Goal: Contribute content: Contribute content

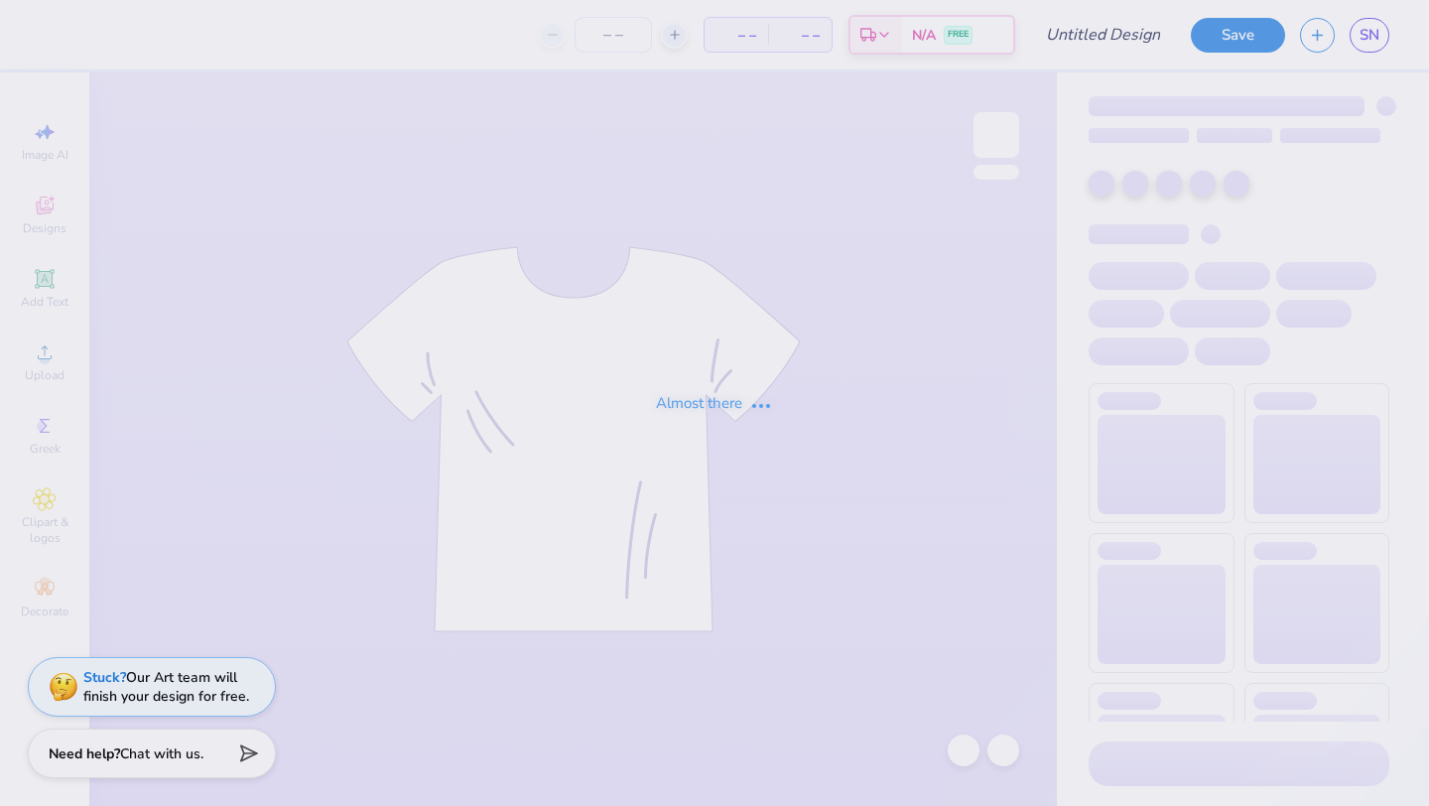
type input "kappapalooza baby tee"
type input "70"
type input "[PERSON_NAME] kappa idea"
type input "50"
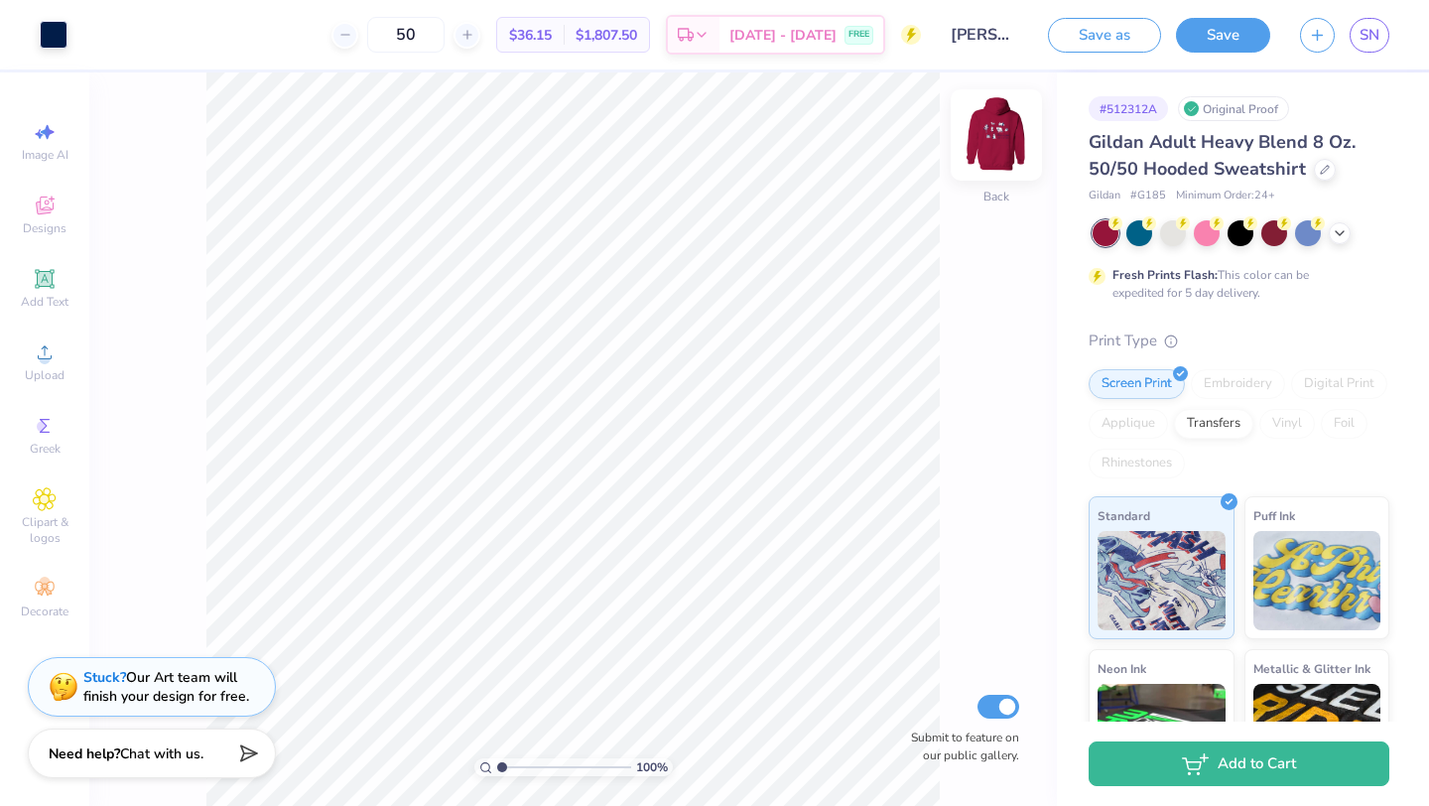
click at [1025, 113] on img at bounding box center [996, 134] width 79 height 79
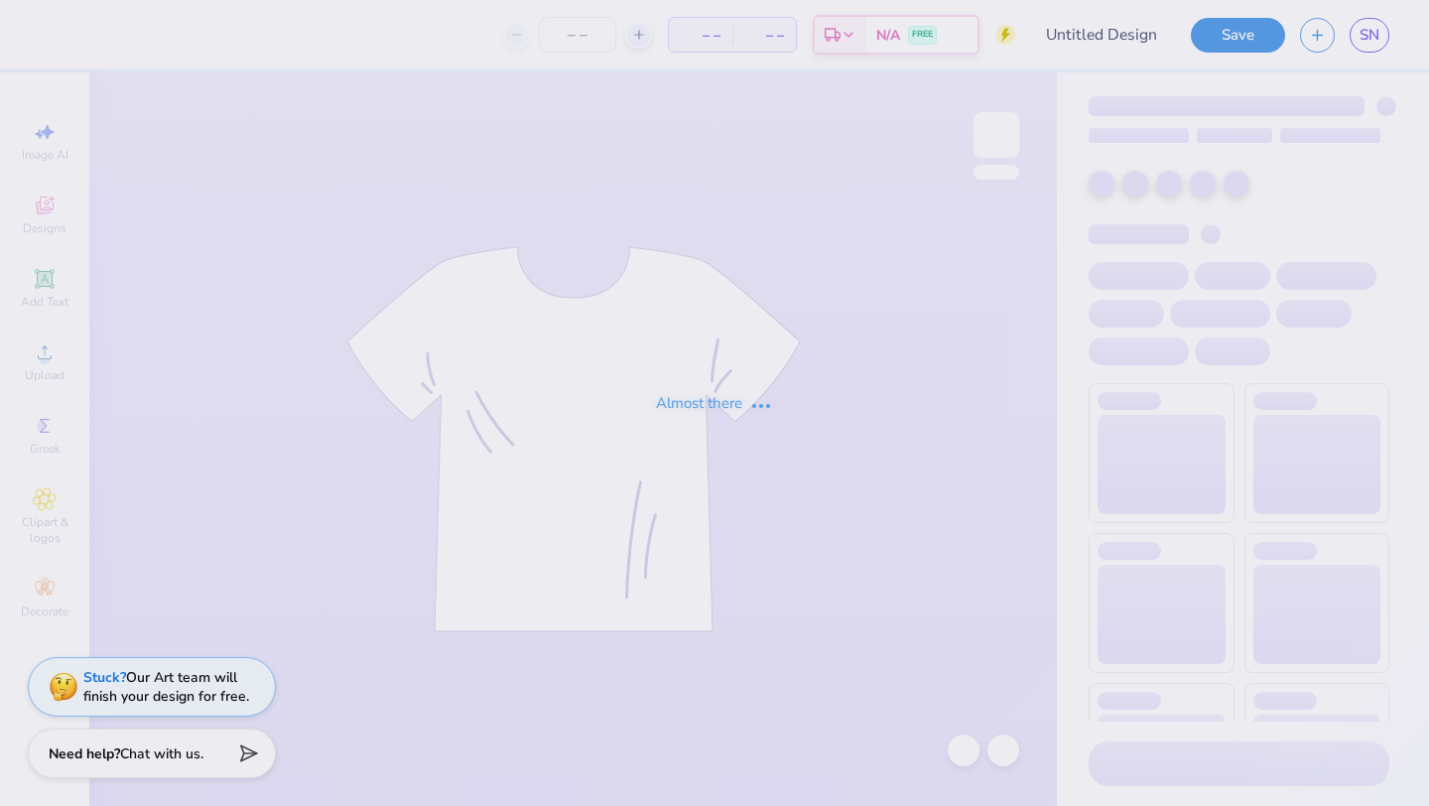
type input "kamp kappa hoodie idea"
type input "50"
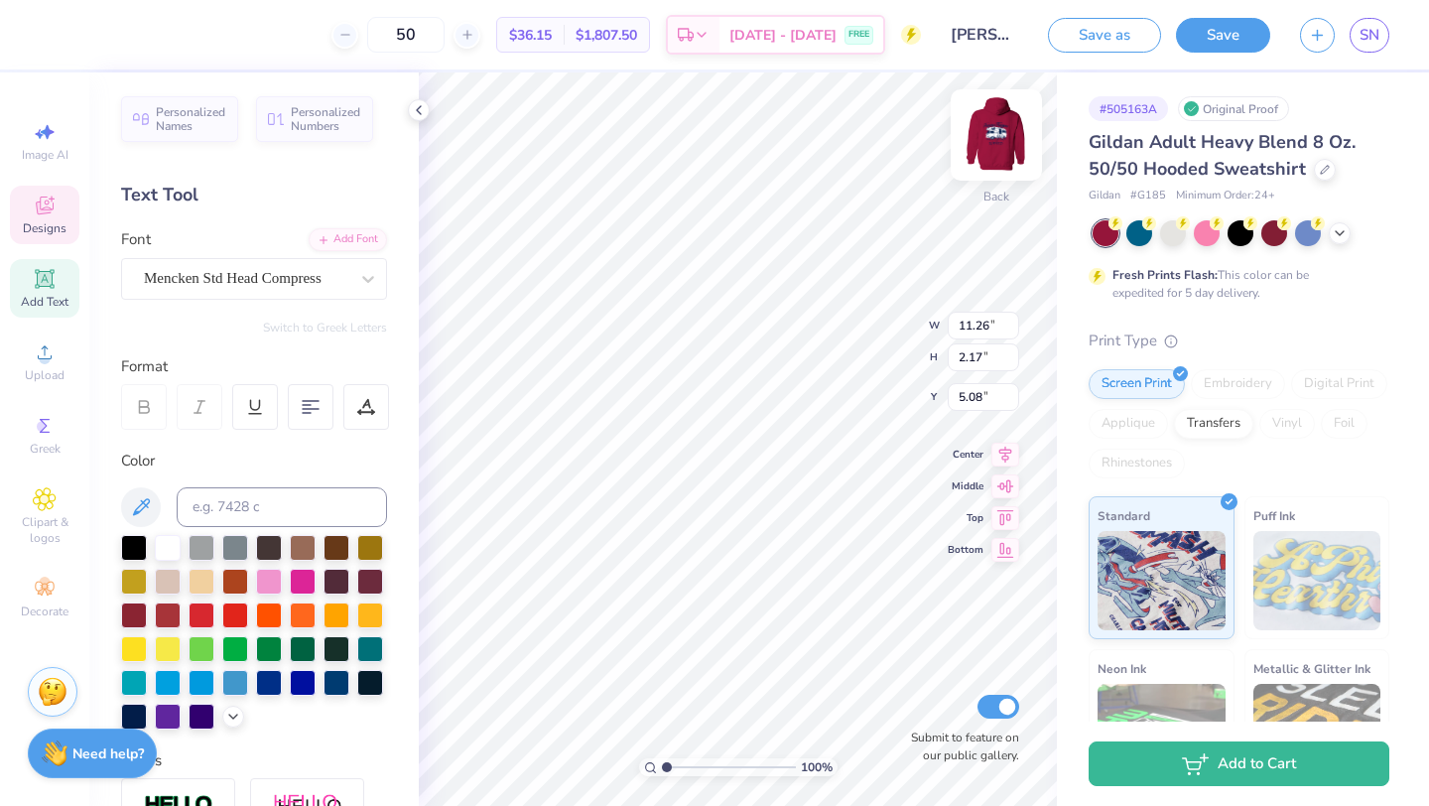
click at [1002, 139] on img at bounding box center [996, 134] width 79 height 79
click at [984, 138] on img at bounding box center [996, 134] width 79 height 79
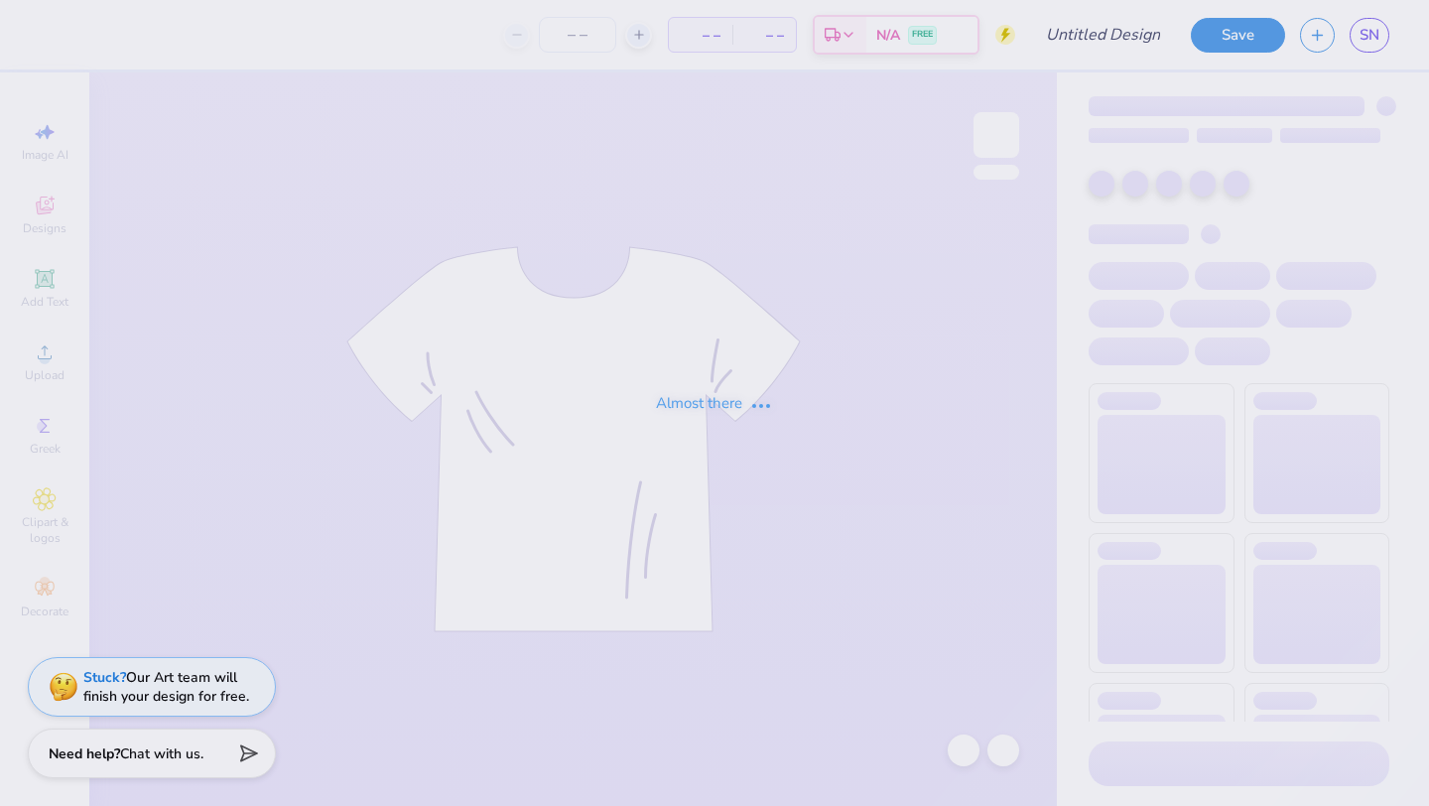
type input "kamp kappa 2025 idea"
type input "50"
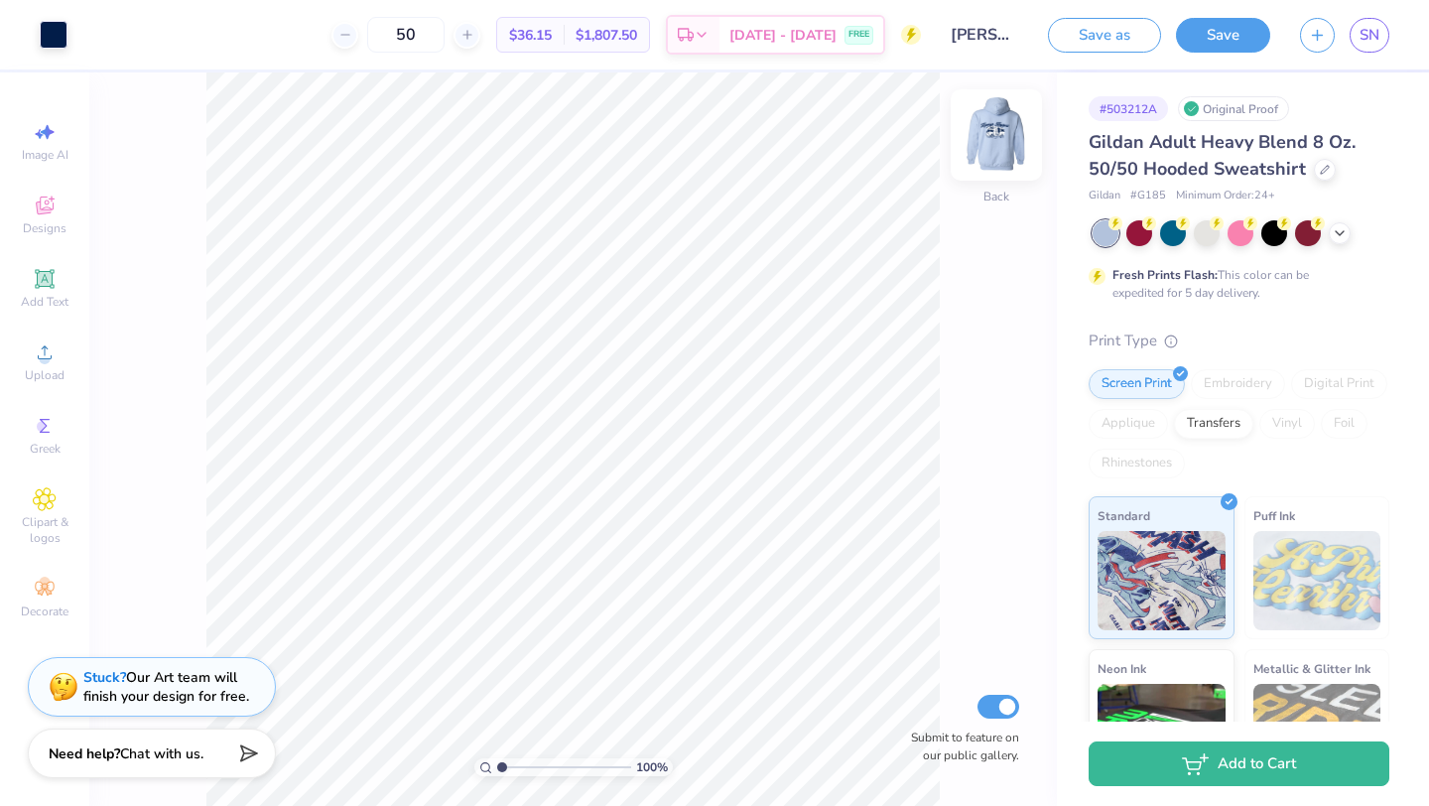
click at [1000, 147] on img at bounding box center [996, 134] width 79 height 79
click at [998, 146] on img at bounding box center [996, 134] width 79 height 79
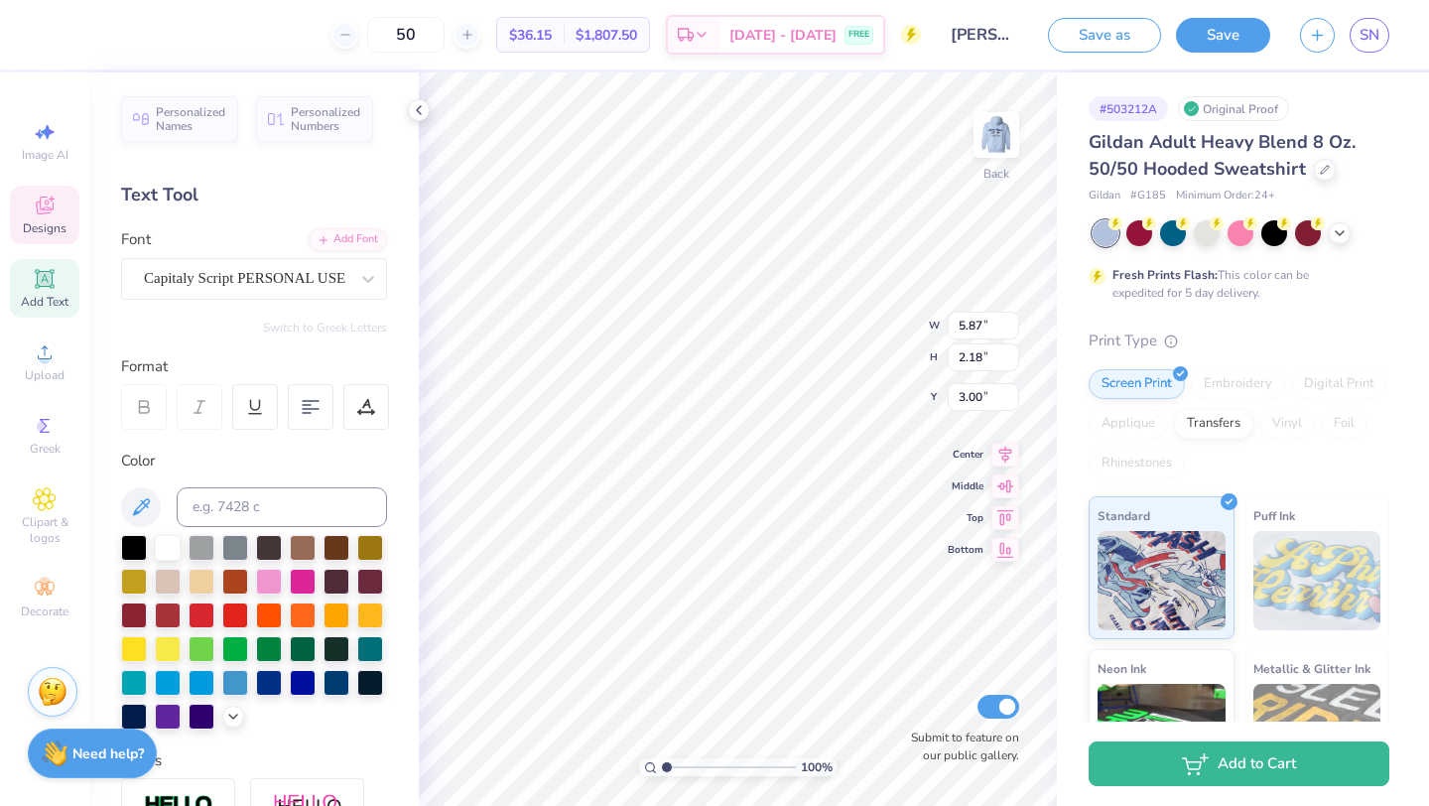
type input "4.04"
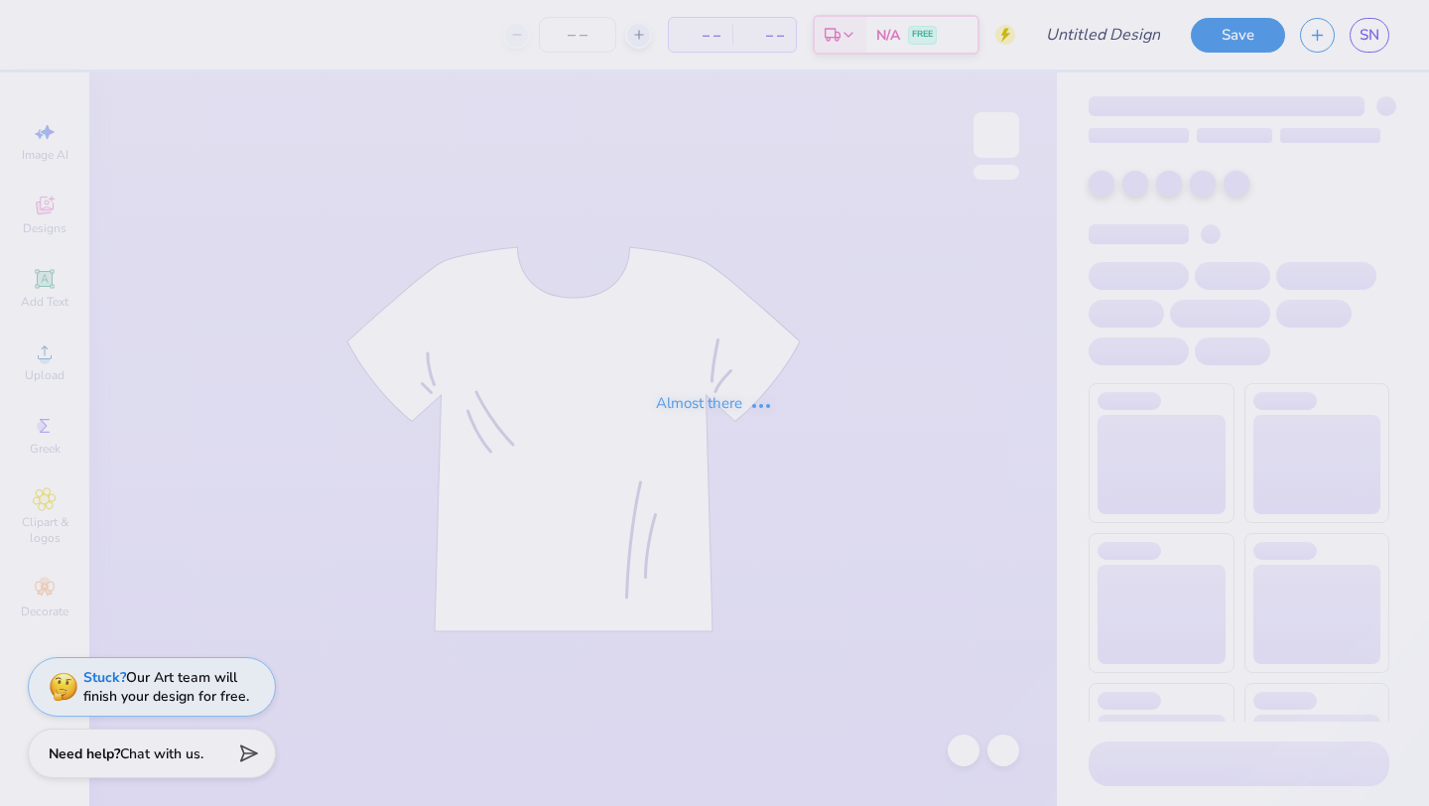
type input "[PERSON_NAME] kappa hoodie idea"
type input "50"
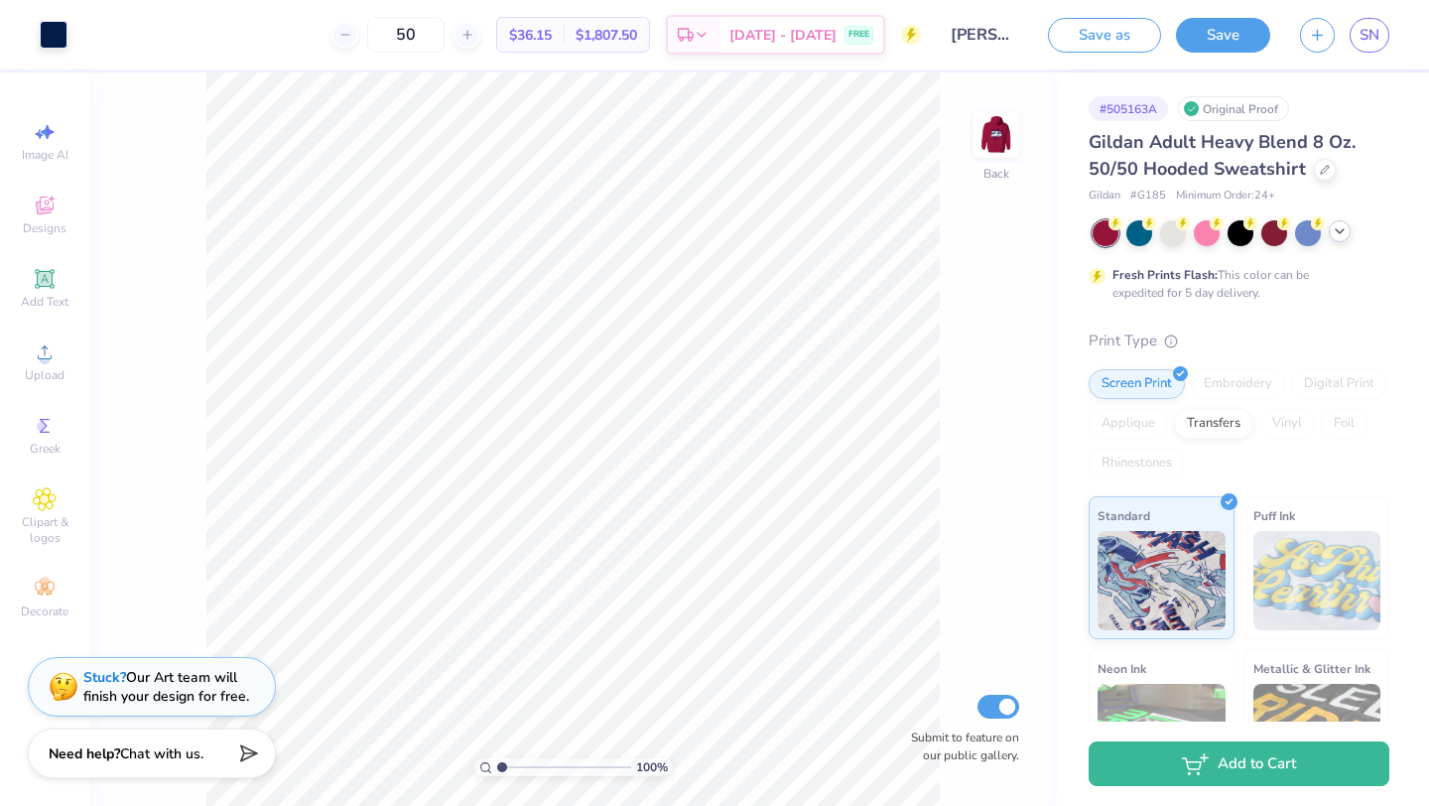
click at [1346, 230] on icon at bounding box center [1340, 231] width 16 height 16
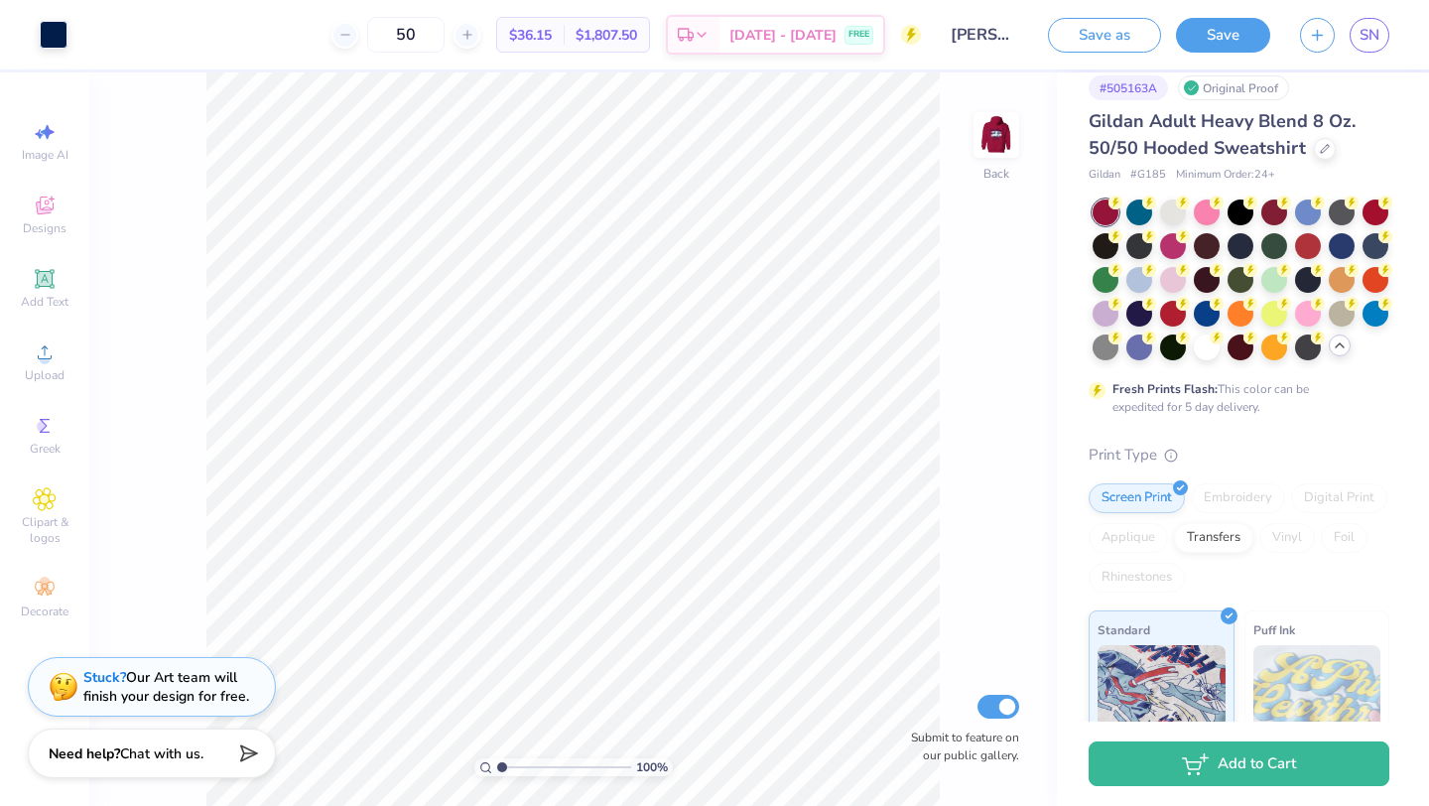
scroll to position [23, 0]
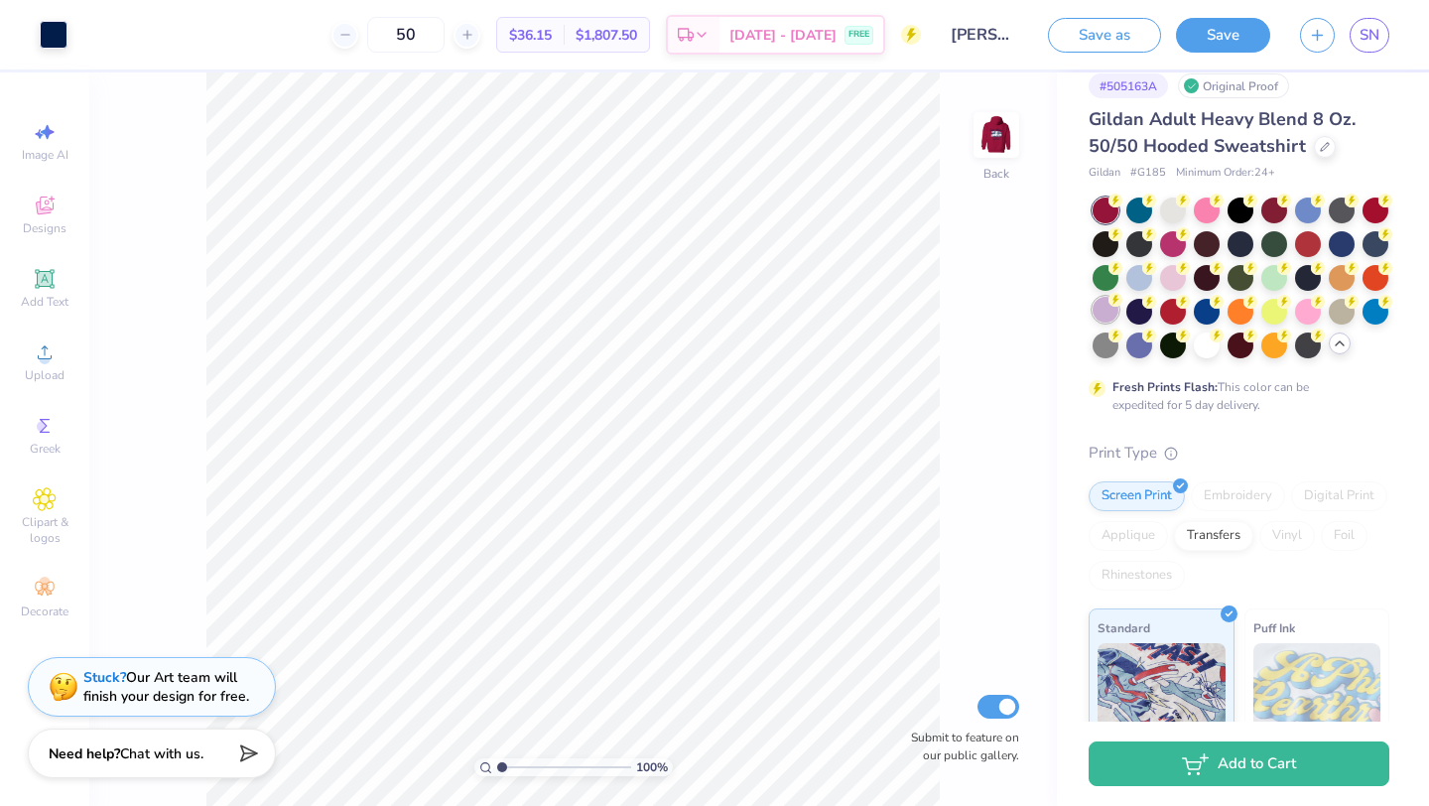
click at [1106, 313] on div at bounding box center [1106, 310] width 26 height 26
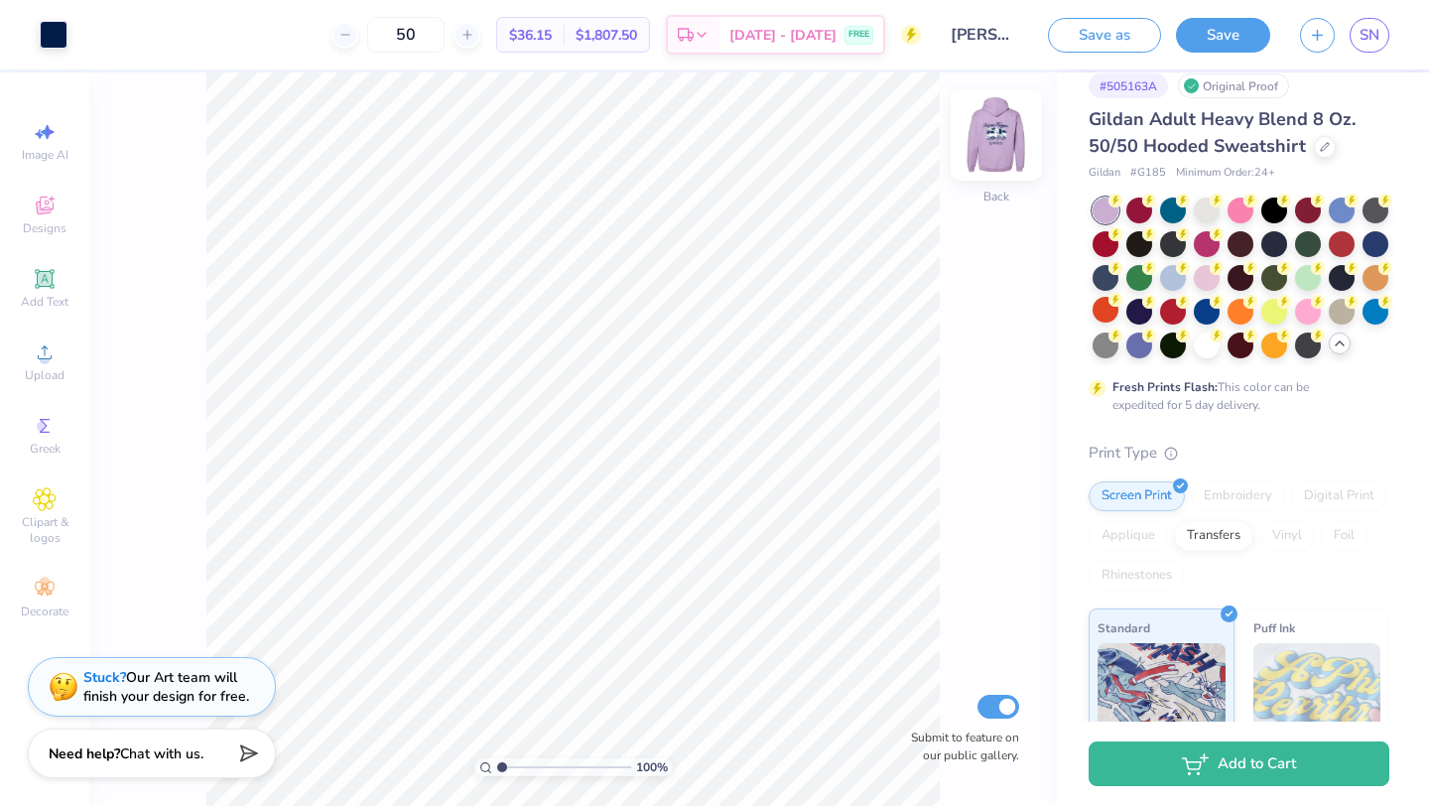
click at [1005, 147] on img at bounding box center [996, 134] width 79 height 79
click at [1180, 283] on div at bounding box center [1173, 276] width 26 height 26
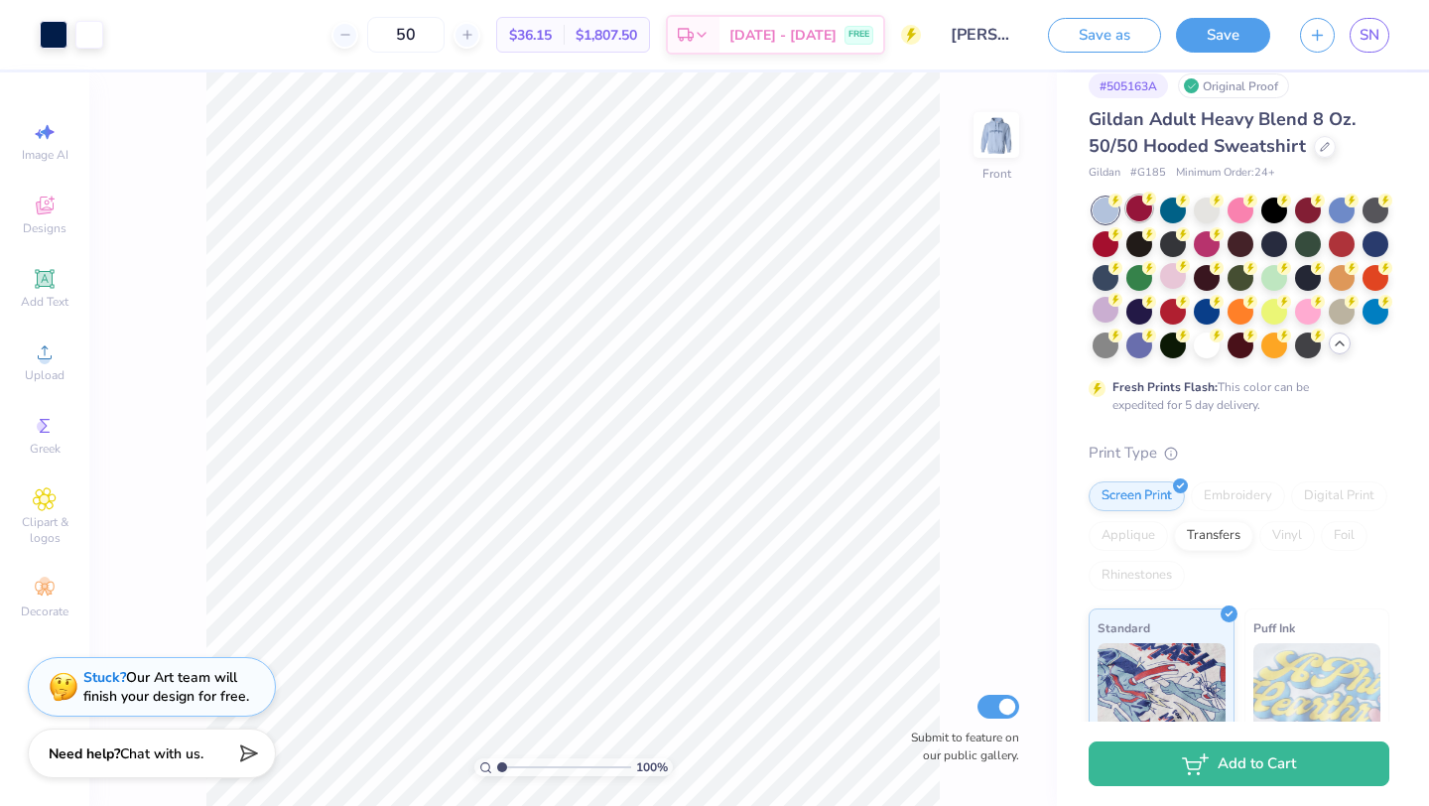
click at [1147, 206] on div at bounding box center [1139, 208] width 26 height 26
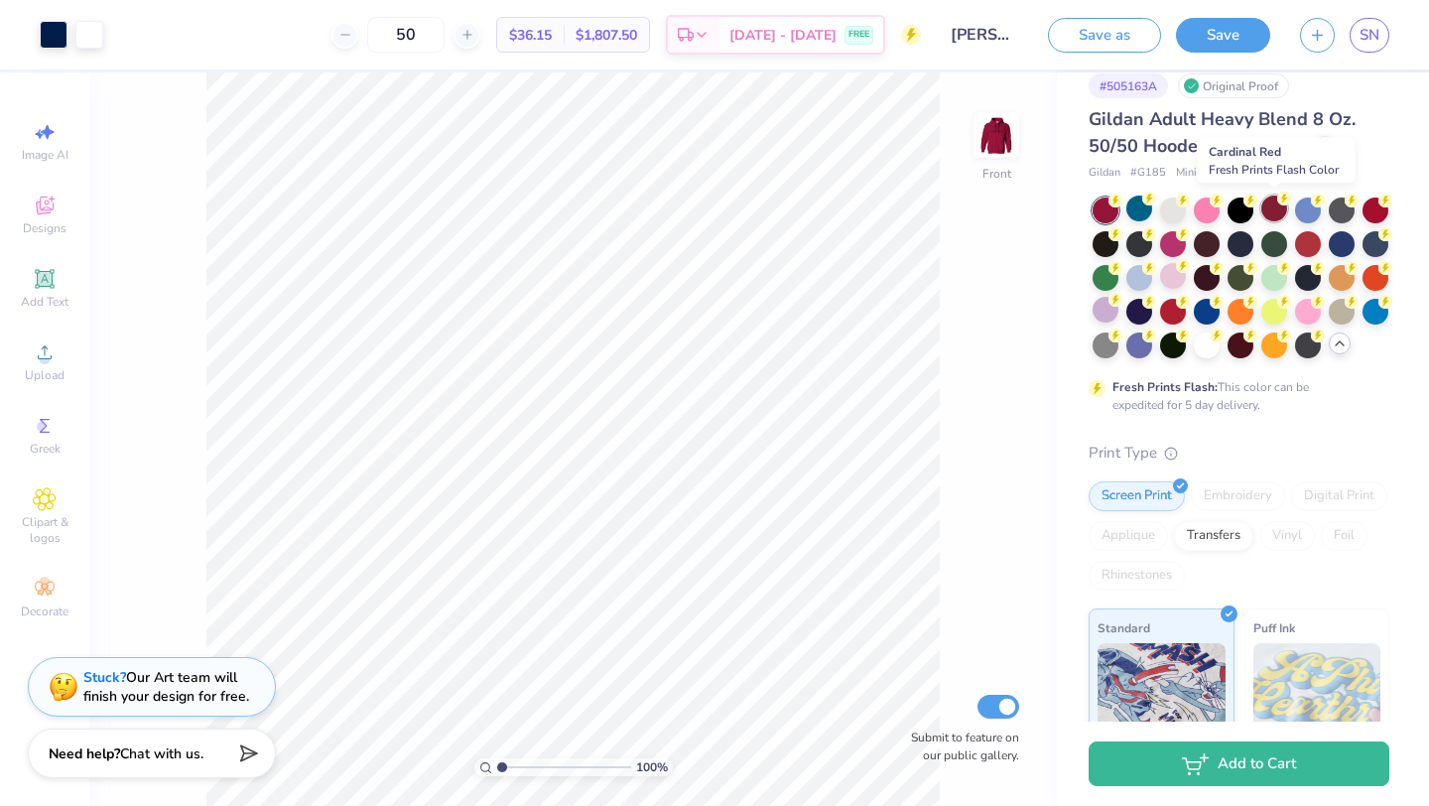
click at [1277, 210] on div at bounding box center [1274, 208] width 26 height 26
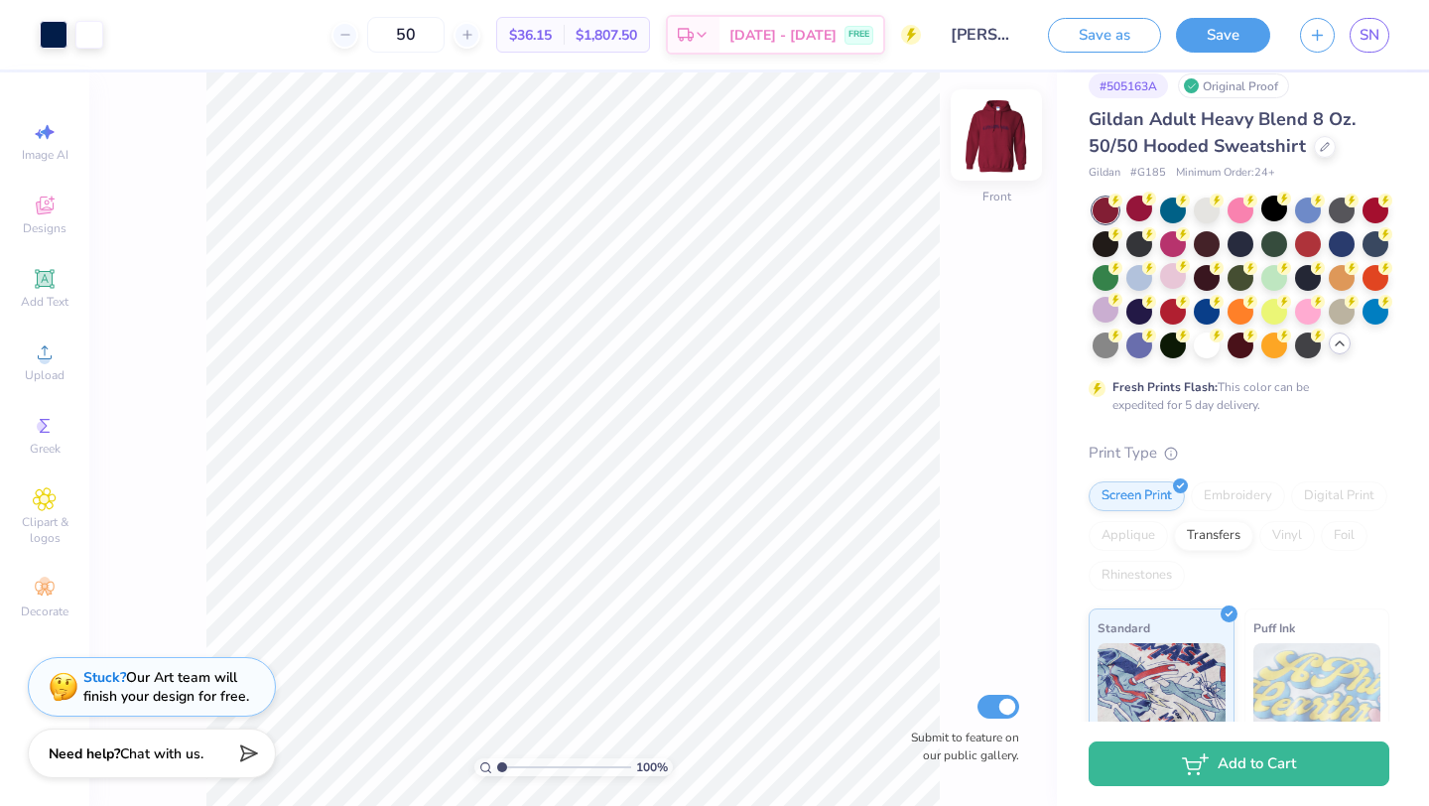
click at [1007, 141] on img at bounding box center [996, 134] width 79 height 79
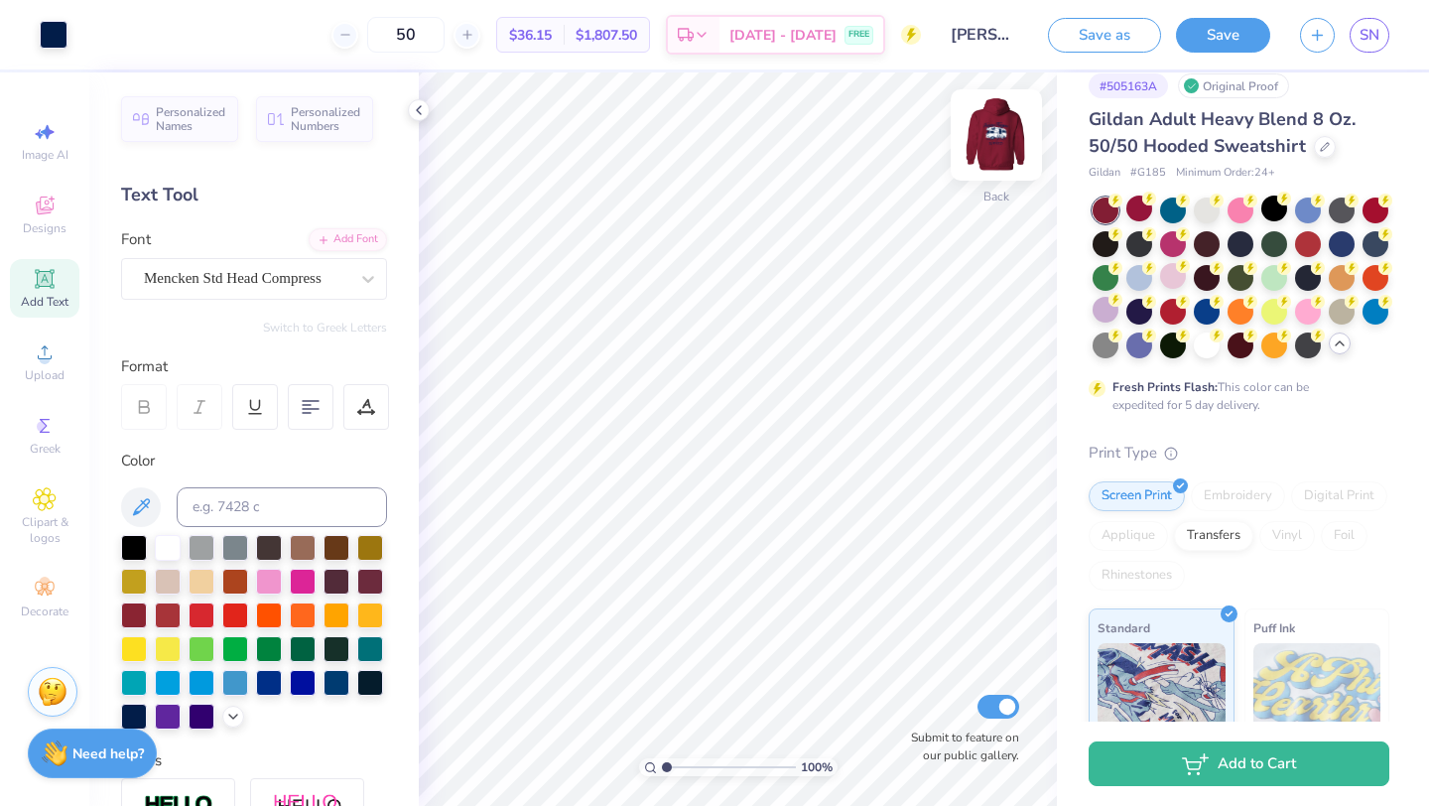
click at [1012, 138] on img at bounding box center [996, 134] width 79 height 79
type input "2.43"
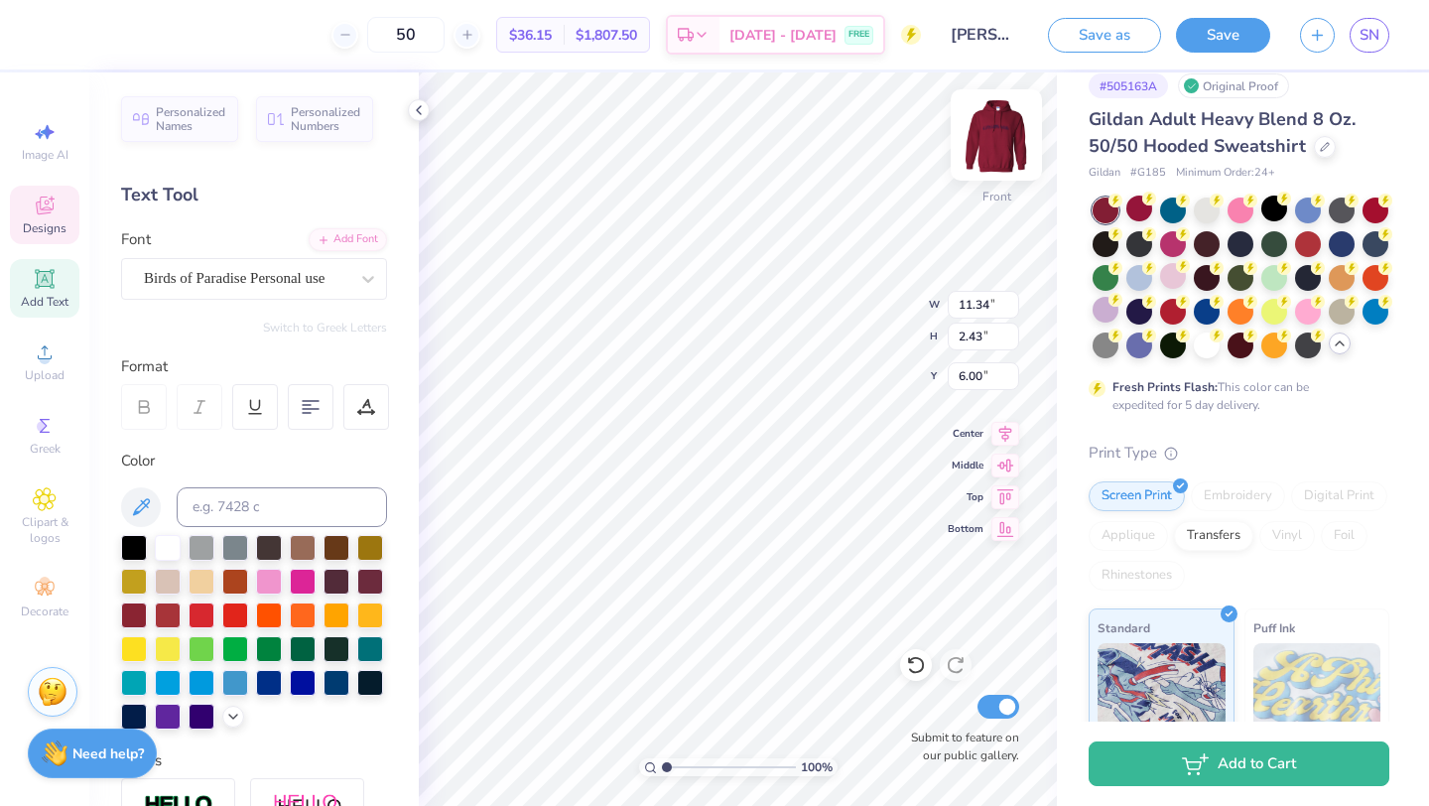
click at [1006, 136] on img at bounding box center [996, 134] width 79 height 79
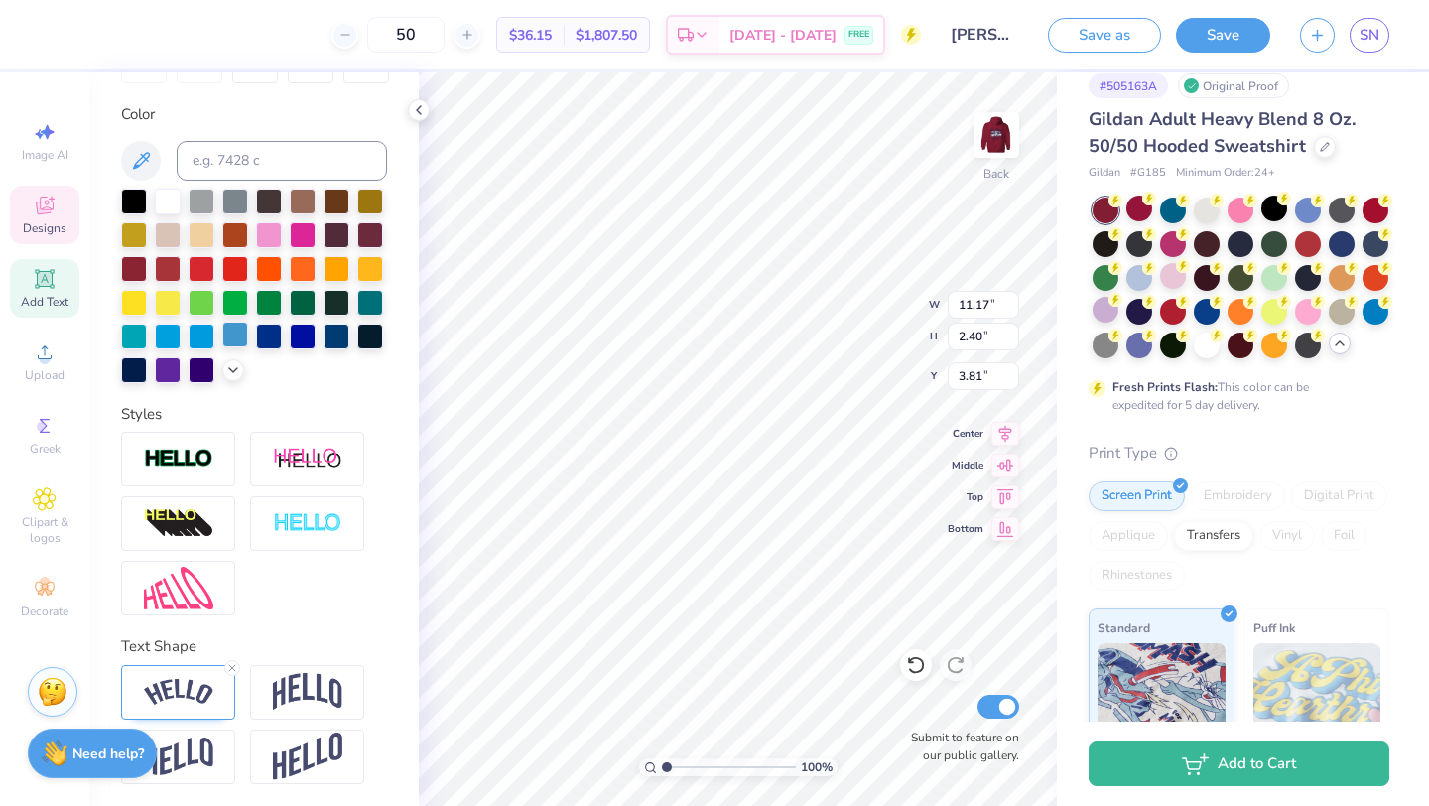
scroll to position [347, 0]
type textarea "Kappa"
click at [233, 662] on icon at bounding box center [232, 667] width 12 height 12
type input "8.35"
type input "4.35"
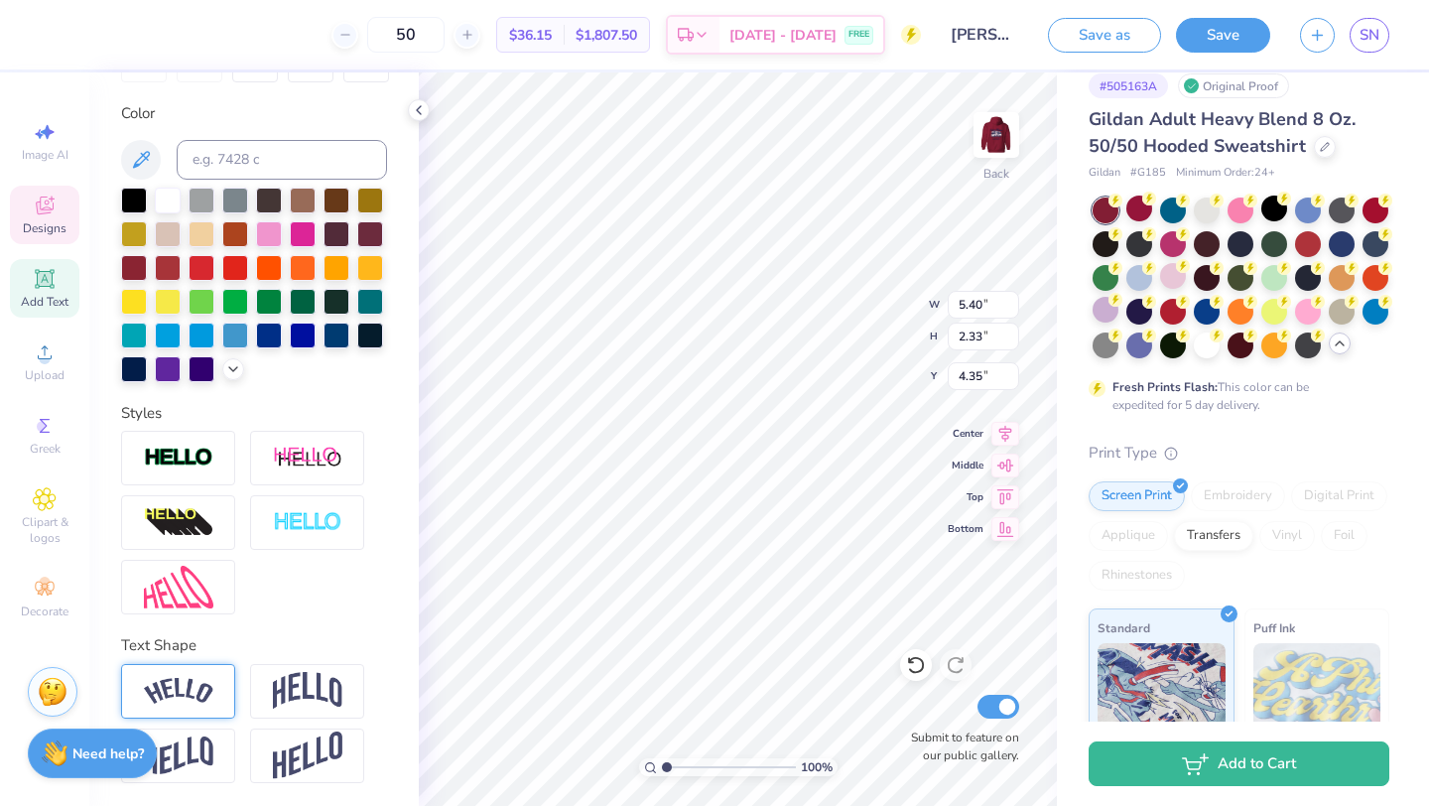
type input "11.26"
type input "2.17"
type input "8.35"
type input "5.40"
type input "2.33"
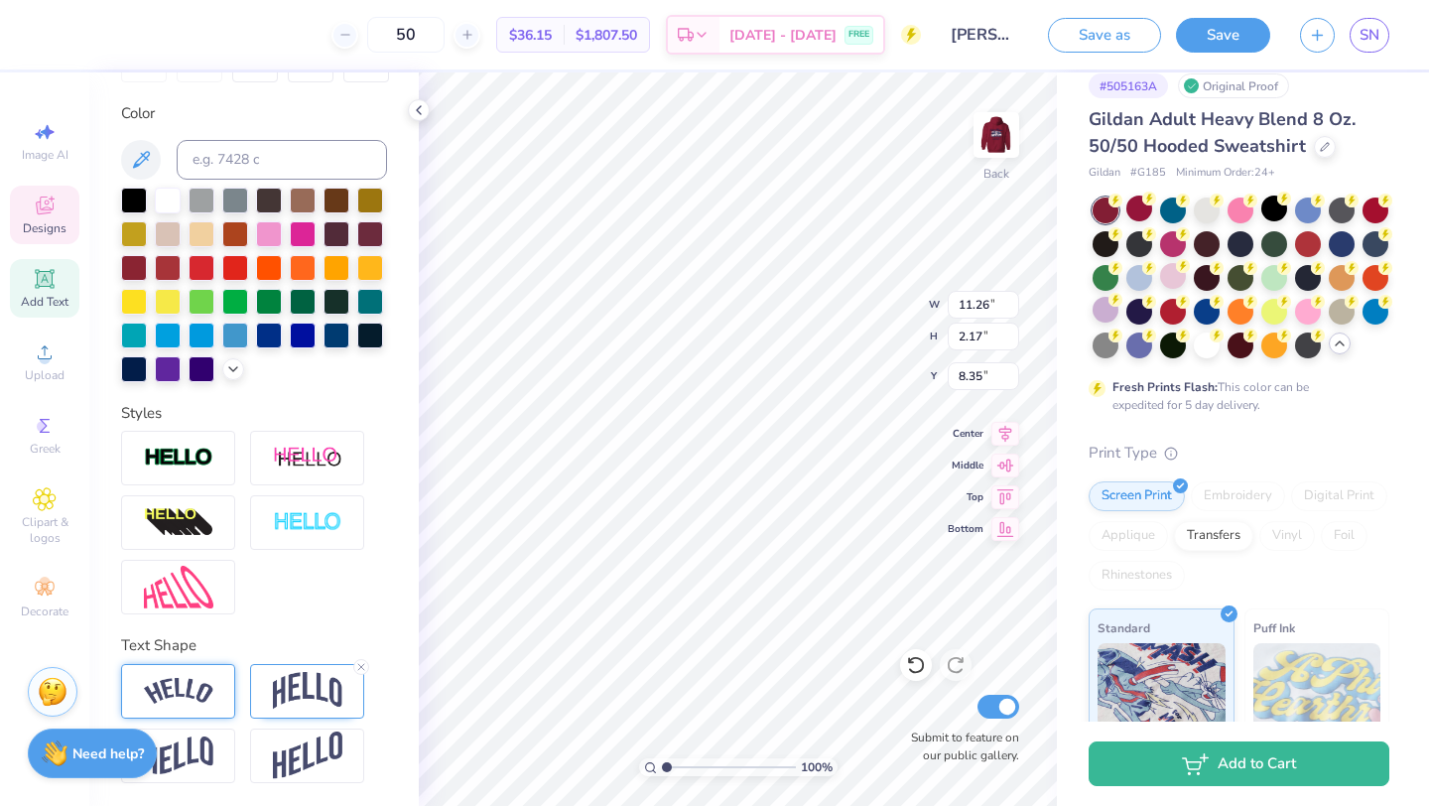
type input "4.35"
type input "5.08"
click at [978, 141] on img at bounding box center [996, 134] width 79 height 79
click at [999, 137] on img at bounding box center [996, 134] width 79 height 79
type input "11.17"
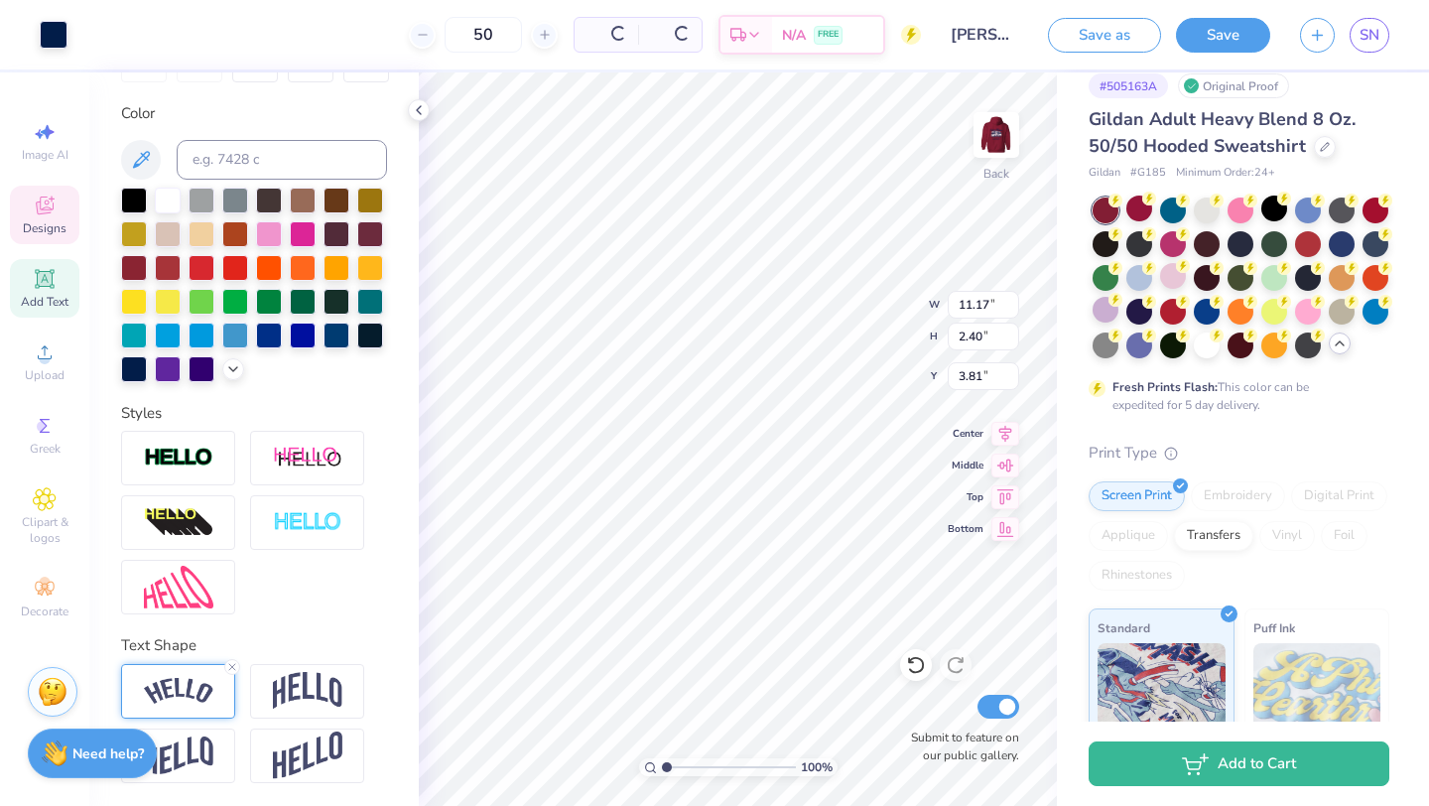
type input "2.40"
type input "3.81"
type textarea "Kappa Kappa Gamma"
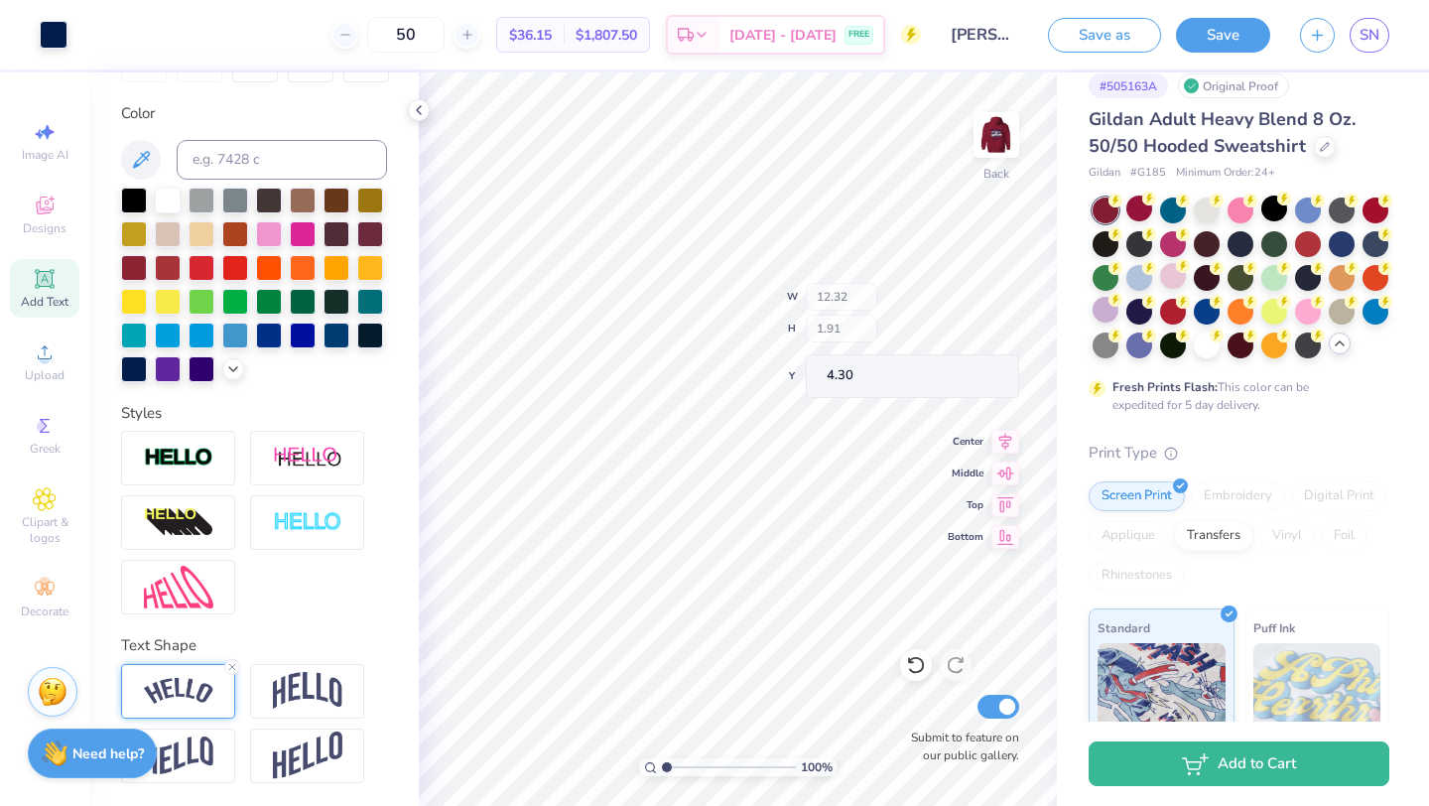
type input "12.32"
type input "1.91"
type input "4.30"
type input "4.33"
click at [985, 138] on img at bounding box center [996, 134] width 79 height 79
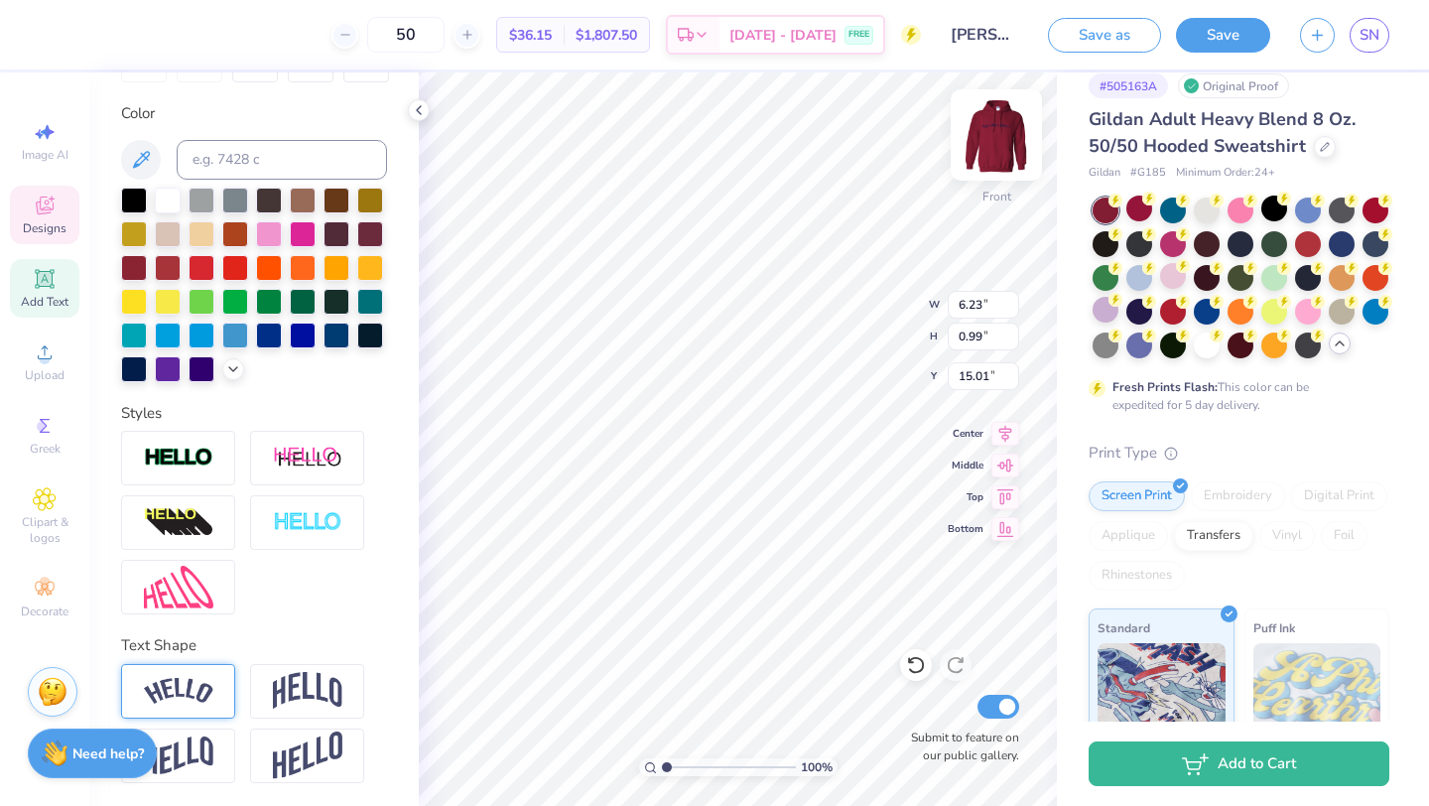
click at [1004, 136] on img at bounding box center [996, 134] width 79 height 79
type textarea "KAPPA KAPPA GAMMA"
type input "10.37"
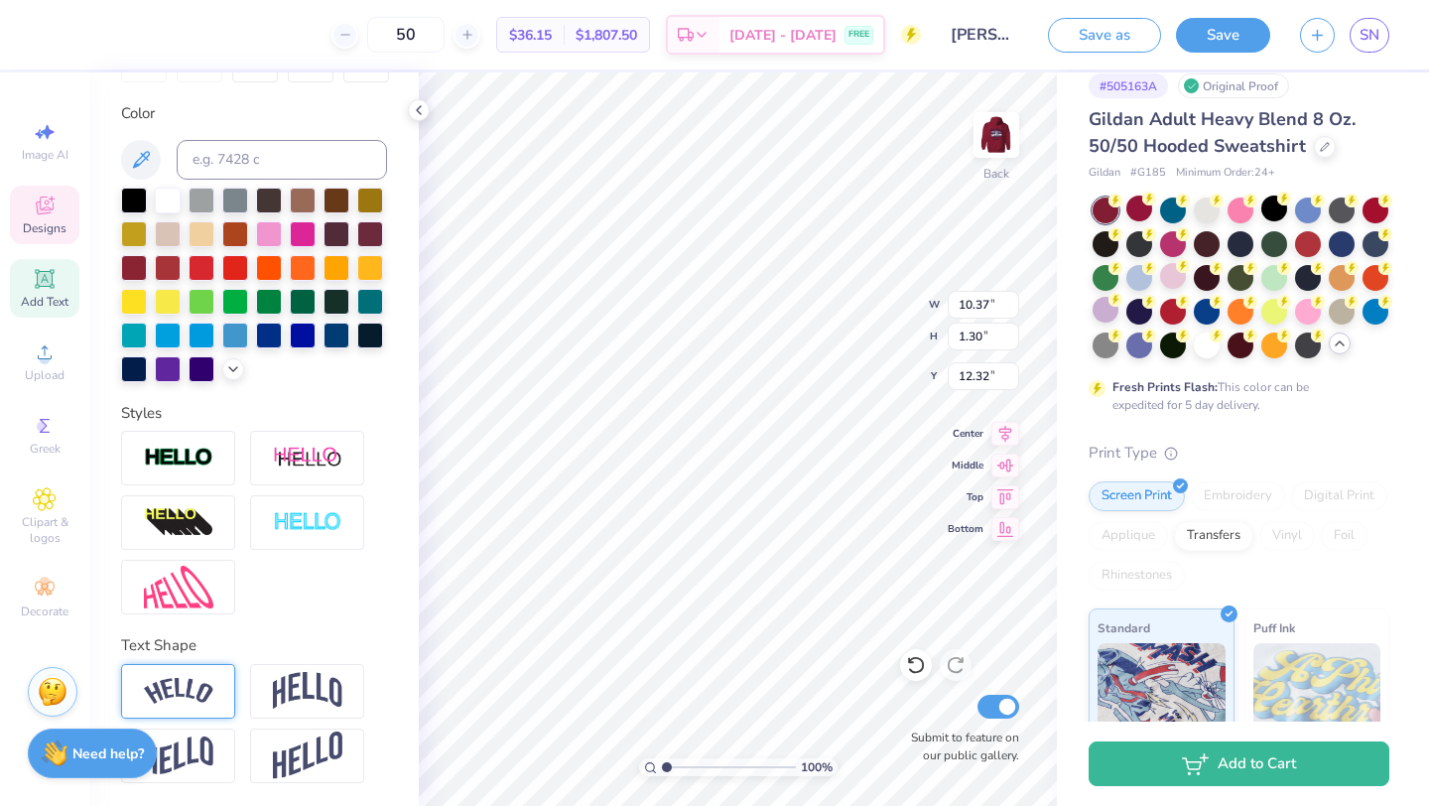
type input "1.30"
type input "12.32"
click at [193, 698] on img at bounding box center [178, 691] width 69 height 27
type input "11.89"
type input "2.78"
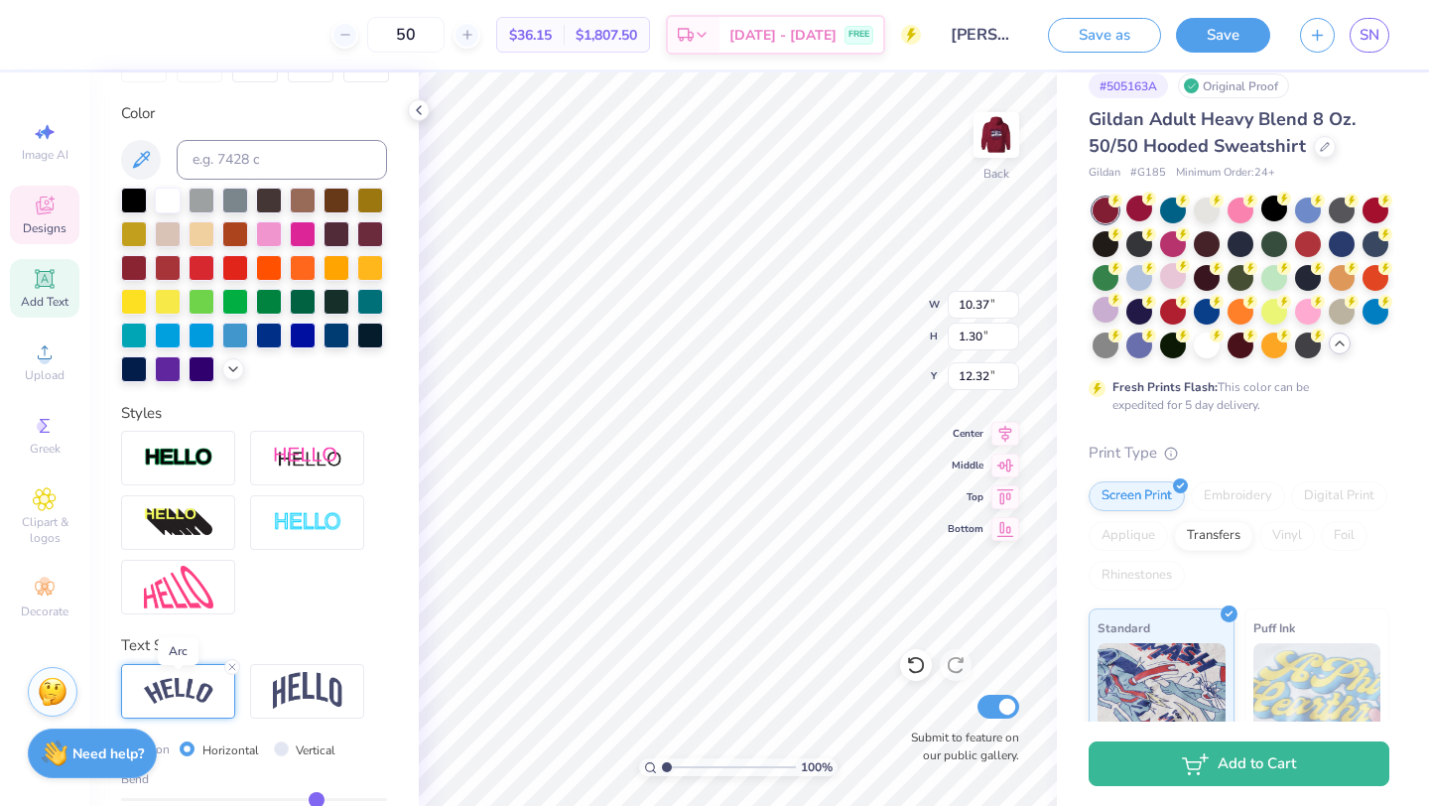
type input "11.19"
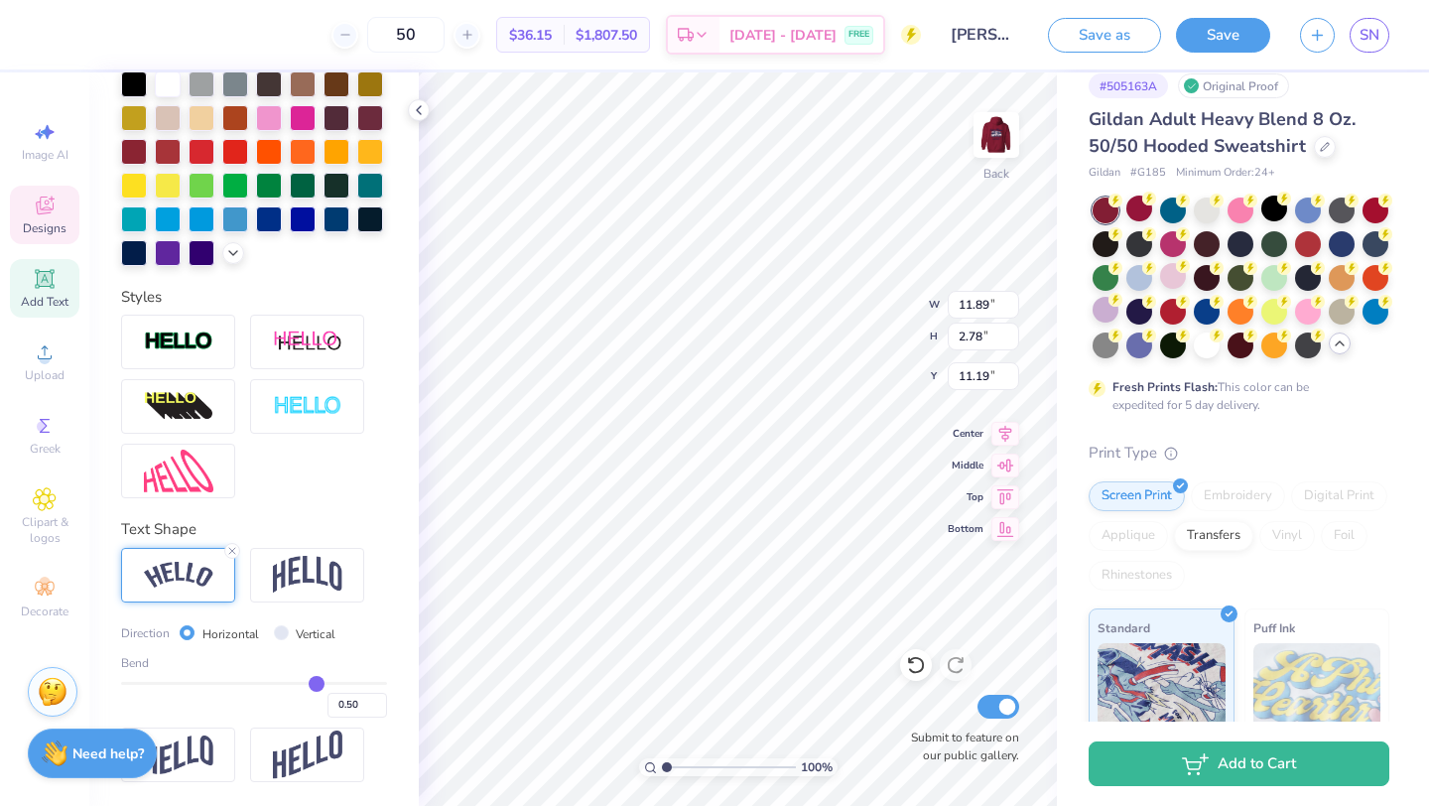
type input "0.48"
type input "0.47"
type input "0.46"
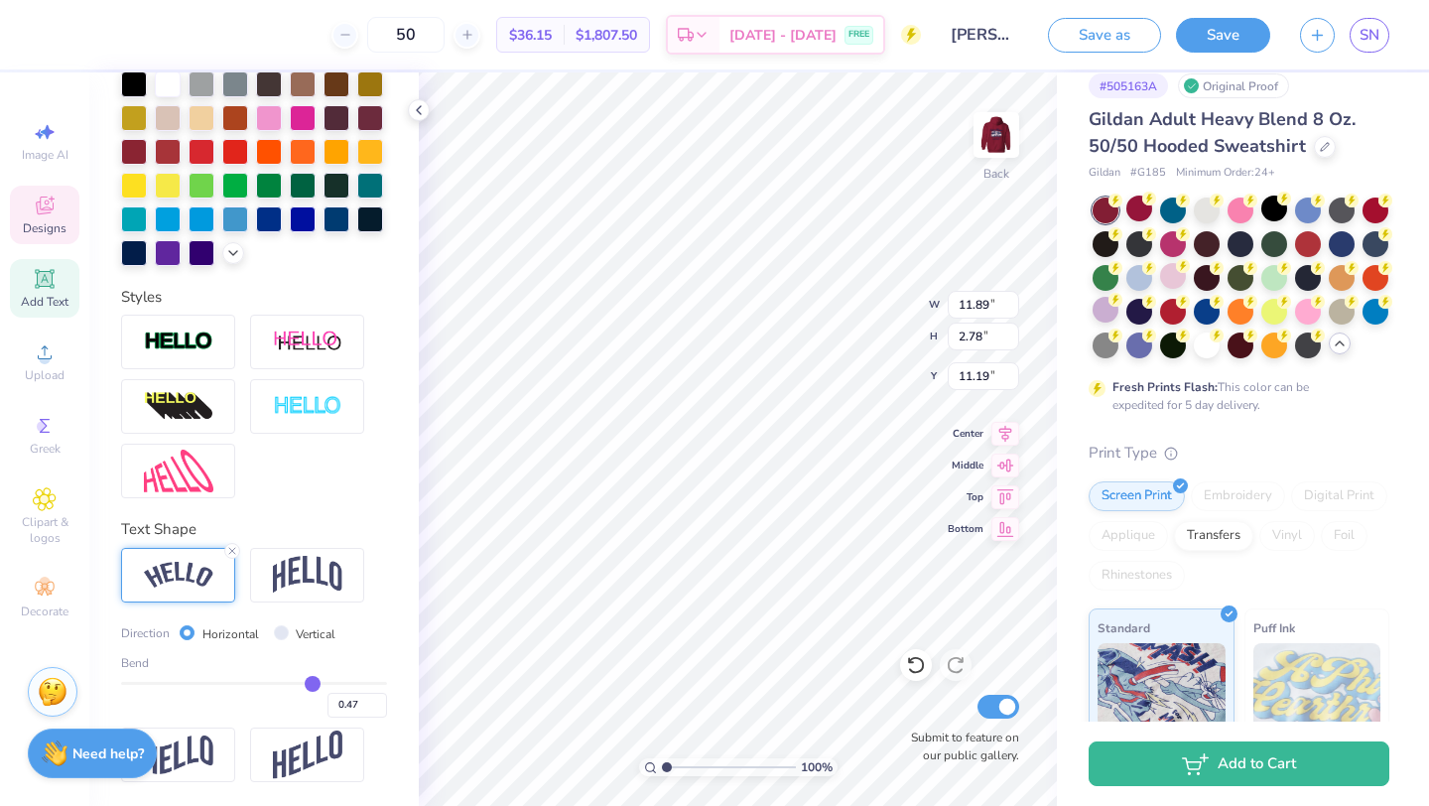
type input "0.46"
type input "0.45"
type input "0.44"
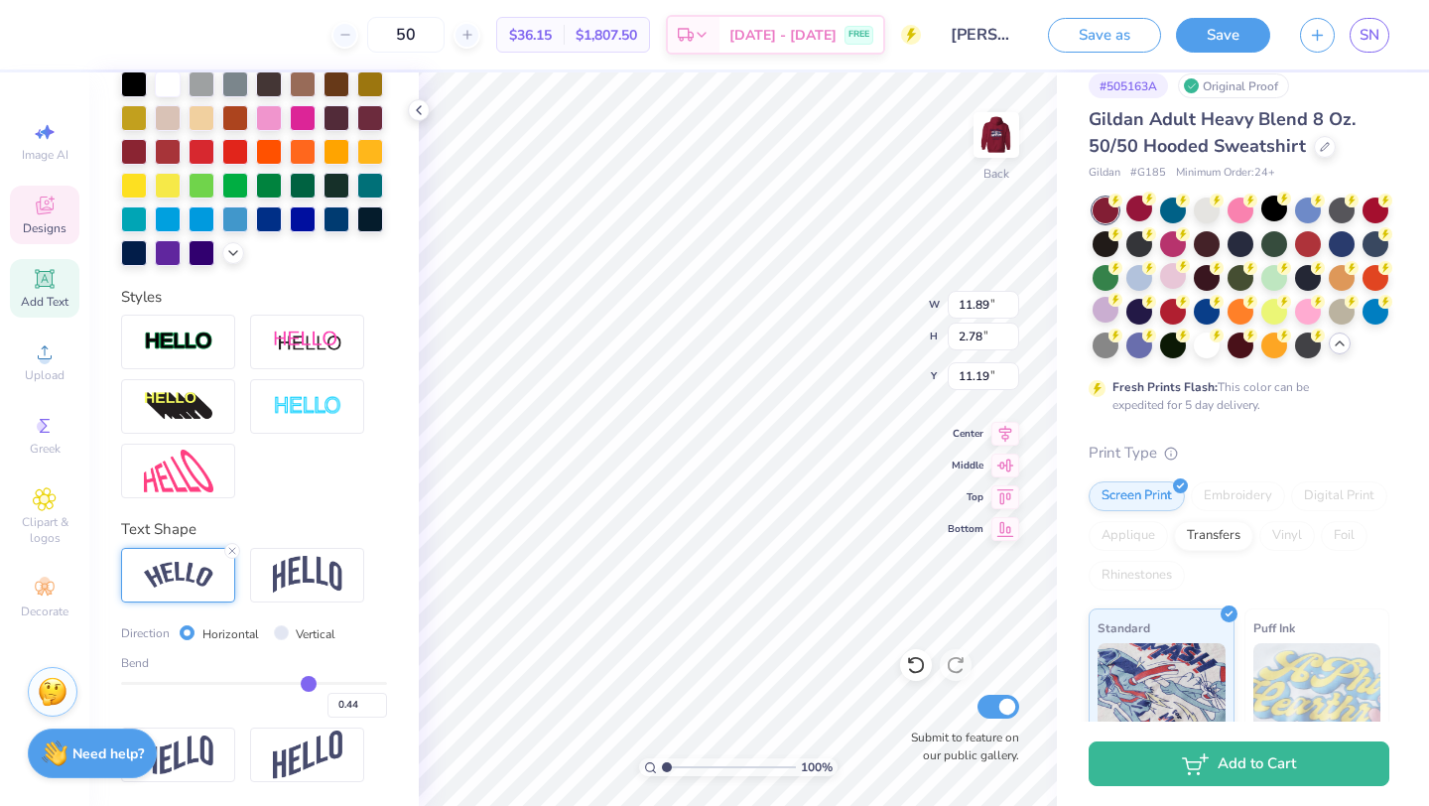
type input "0.43"
type input "0.42"
type input "0.41"
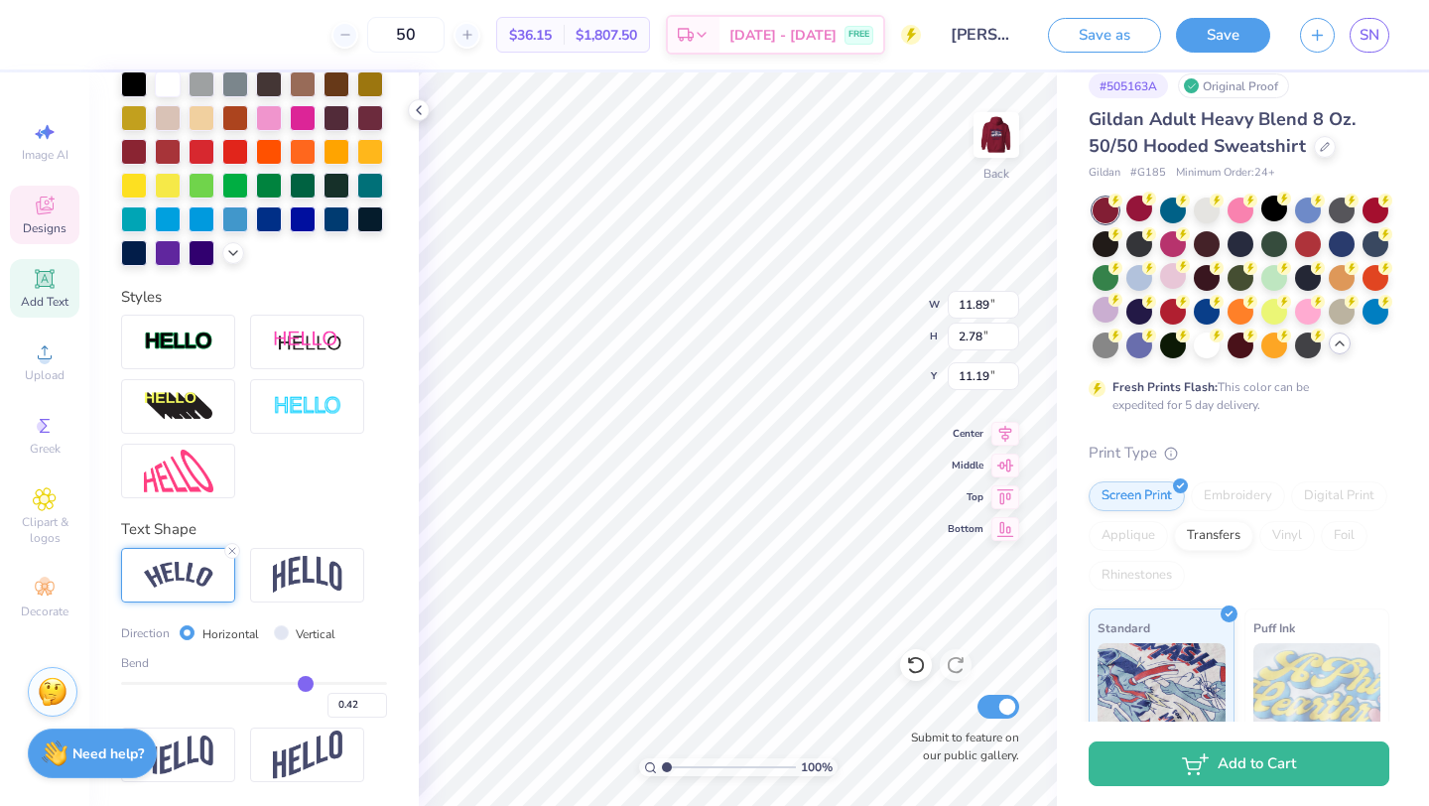
type input "0.41"
type input "0.4"
type input "0.40"
type input "0.39"
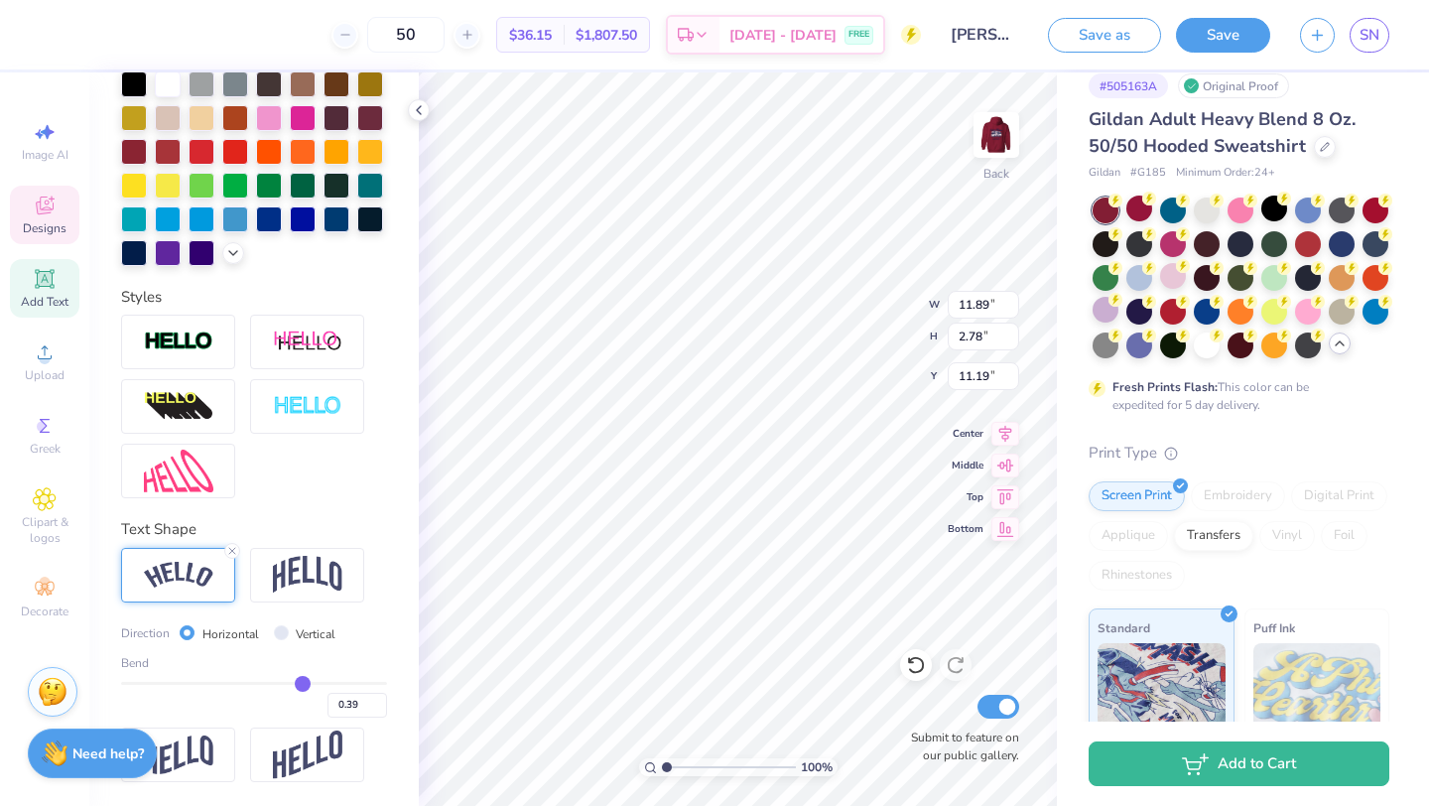
type input "0.38"
type input "0.37"
type input "0.36"
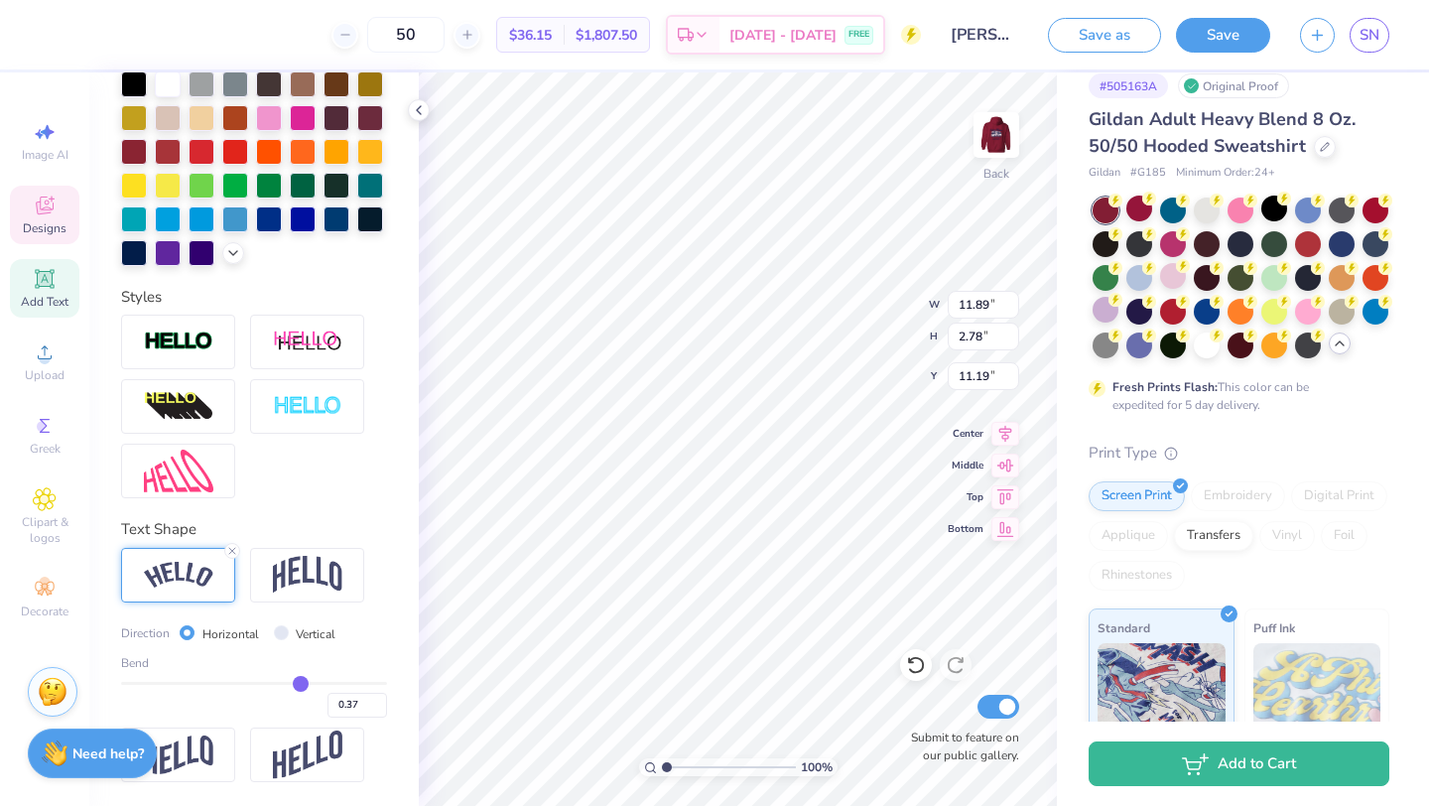
type input "0.36"
type input "0.35"
type input "0.34"
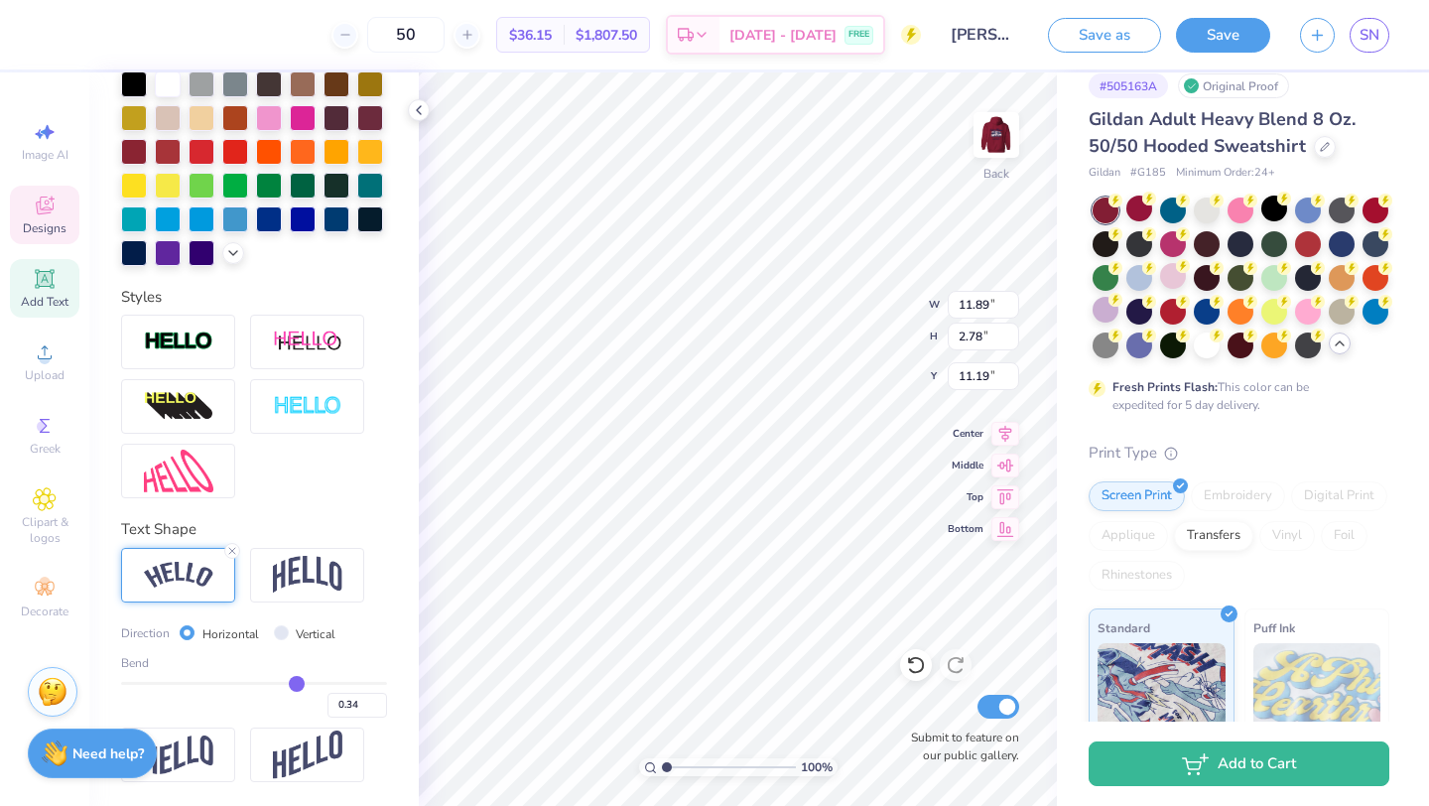
type input "0.33"
type input "0.32"
type input "0.31"
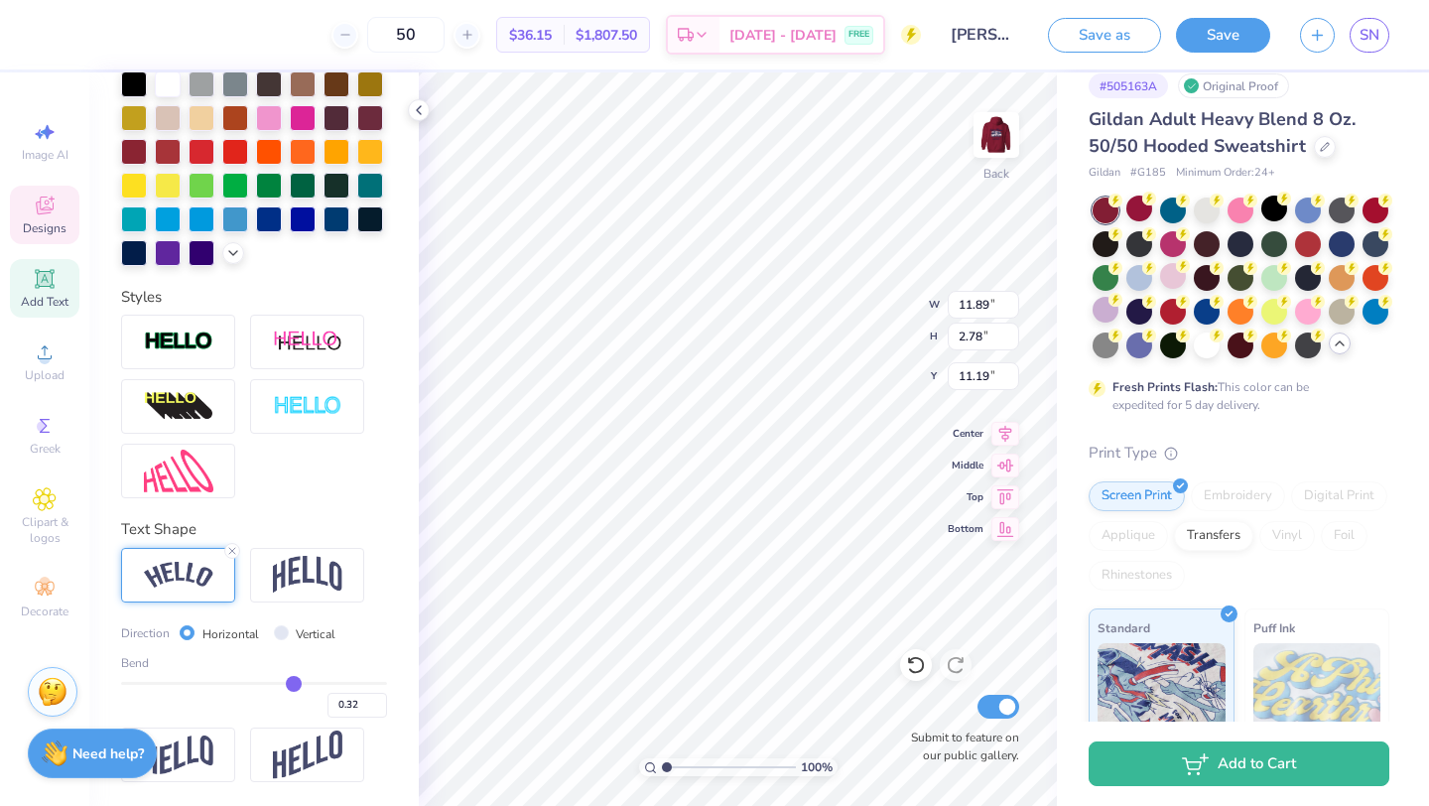
type input "0.31"
type input "0.3"
type input "0.30"
type input "0.29"
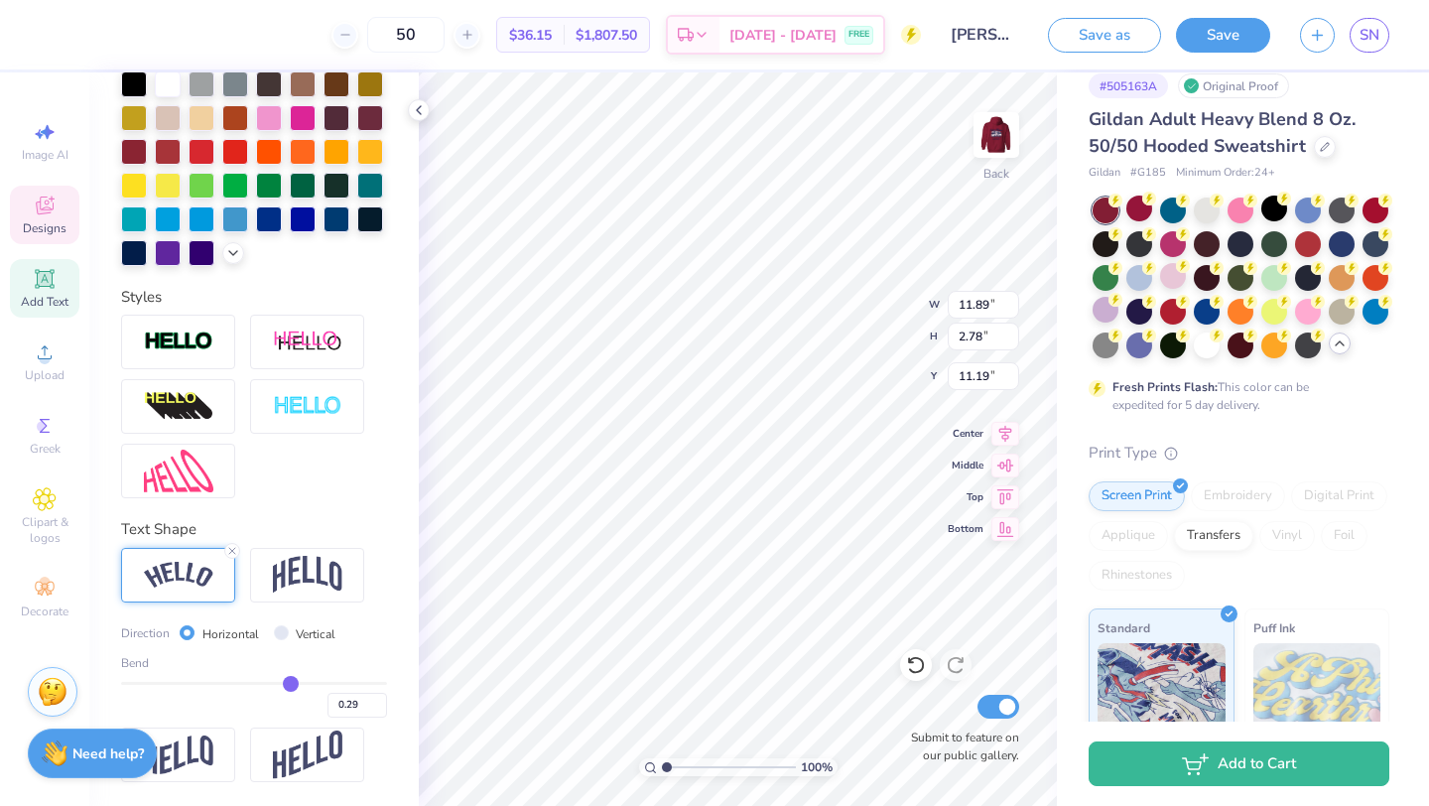
type input "0.28"
type input "0.27"
type input "0.26"
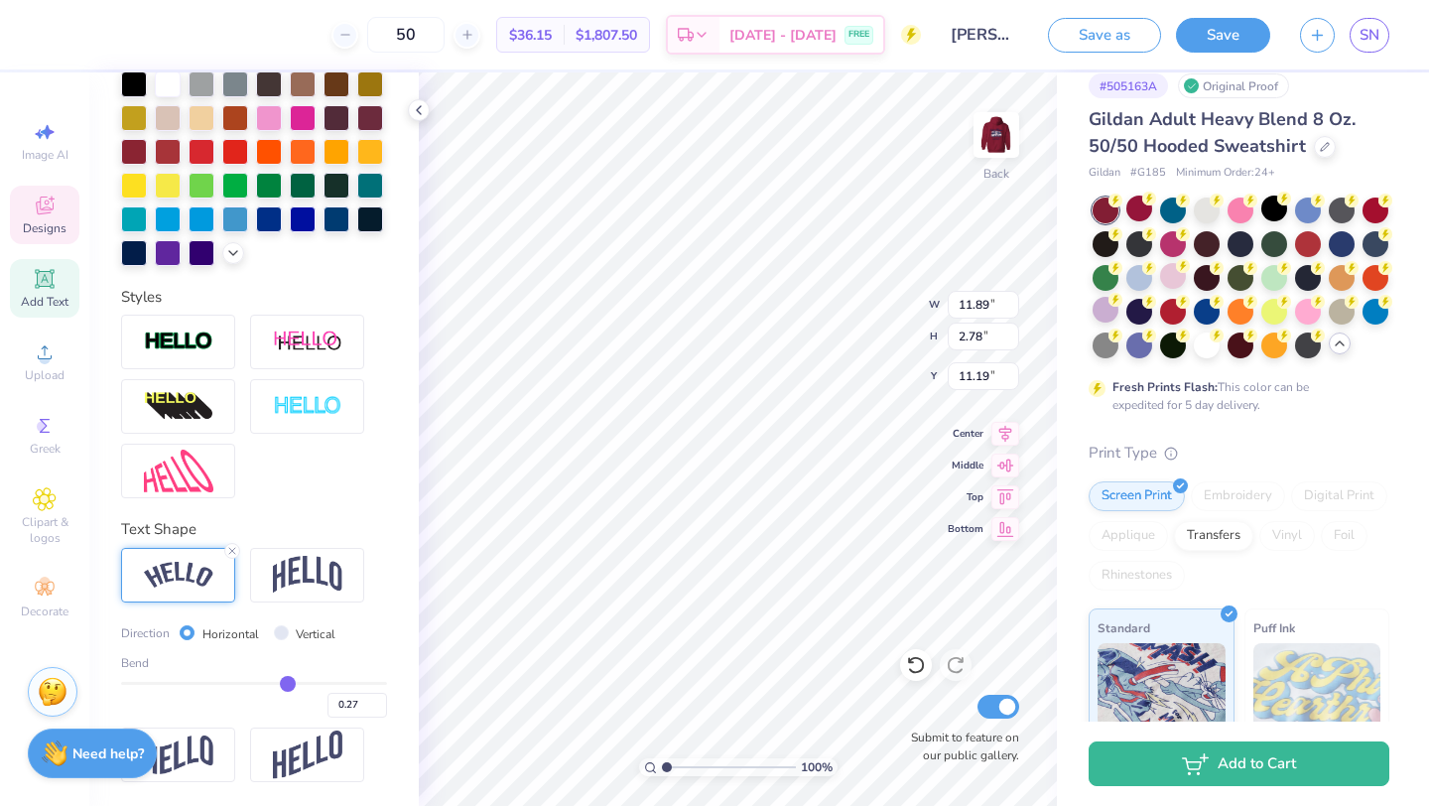
type input "0.26"
type input "0.25"
type input "0.24"
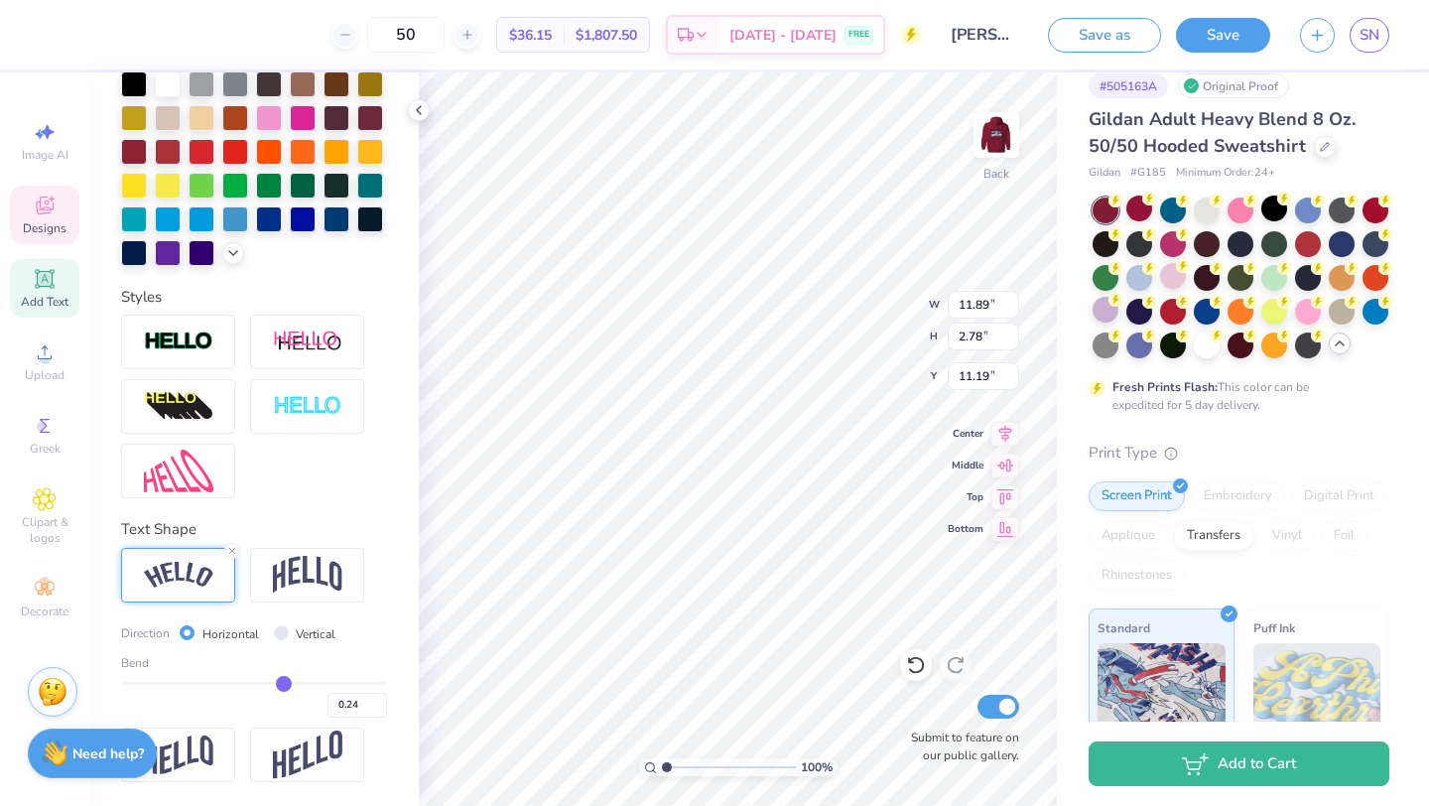
type input "0.23"
type input "0.22"
drag, startPoint x: 316, startPoint y: 682, endPoint x: 281, endPoint y: 684, distance: 34.8
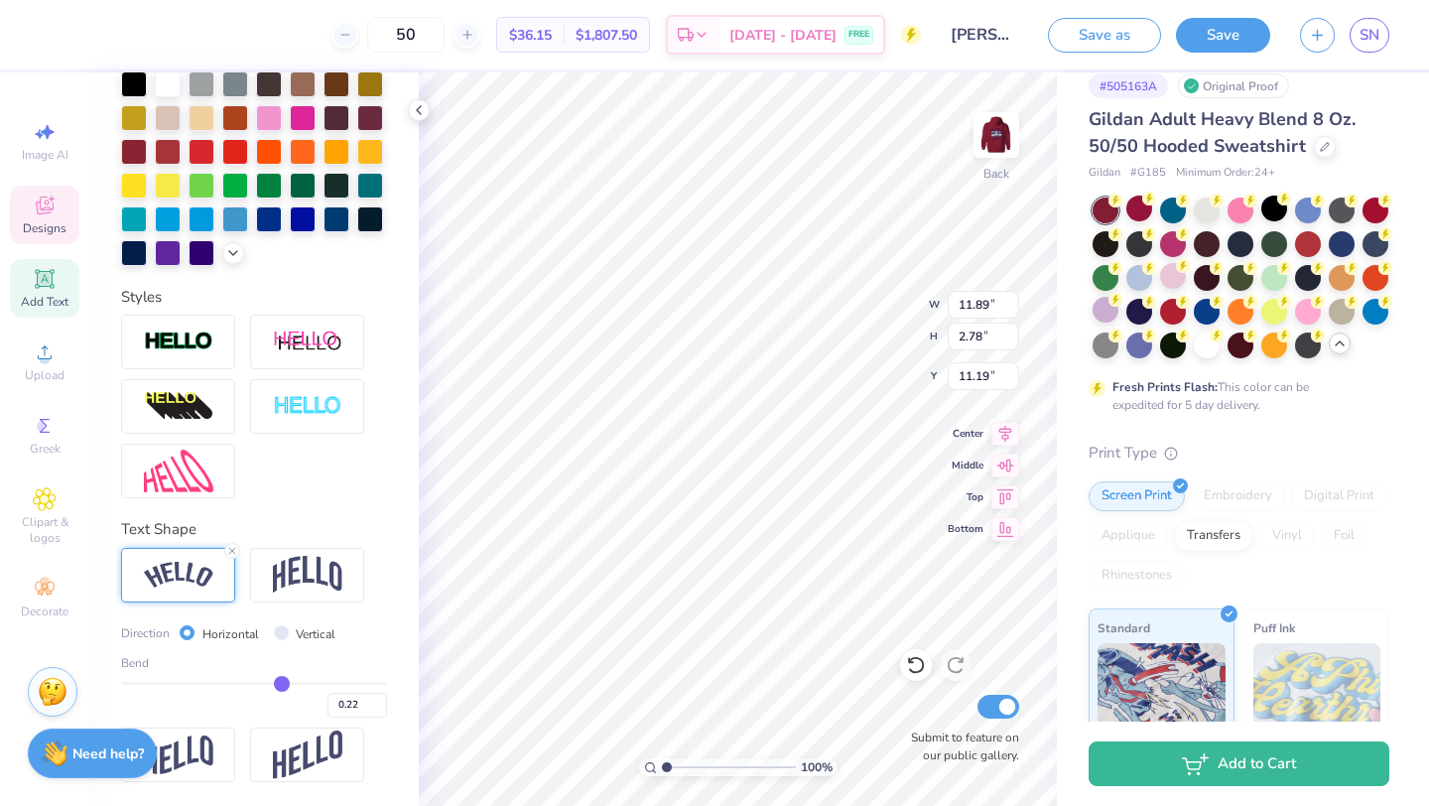
type input "0.22"
click at [281, 684] on input "range" at bounding box center [254, 683] width 266 height 3
type input "10.91"
type input "1.58"
type input "11.79"
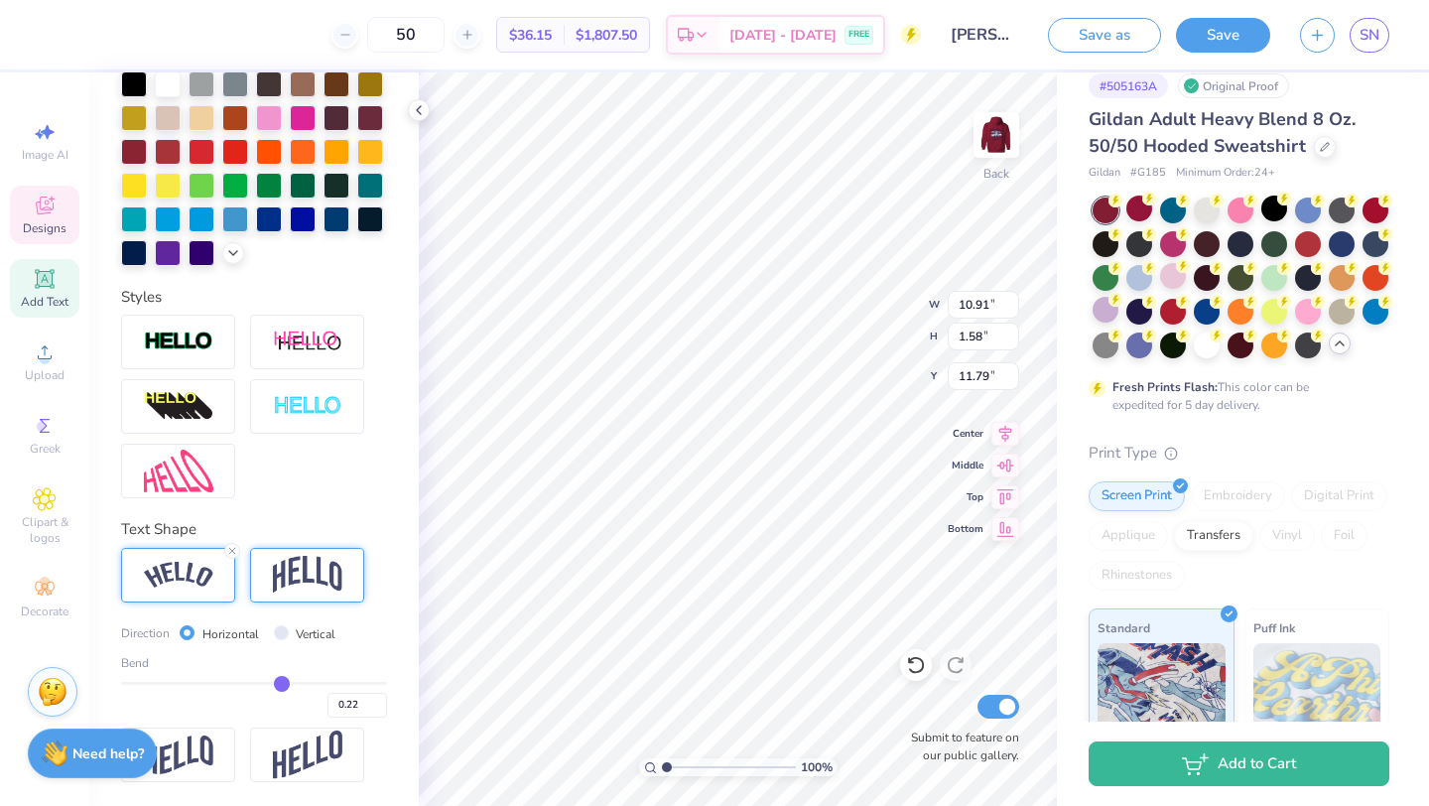
click at [308, 563] on img at bounding box center [307, 575] width 69 height 38
type input "10.37"
type input "2.16"
type input "11.50"
type input "4.53"
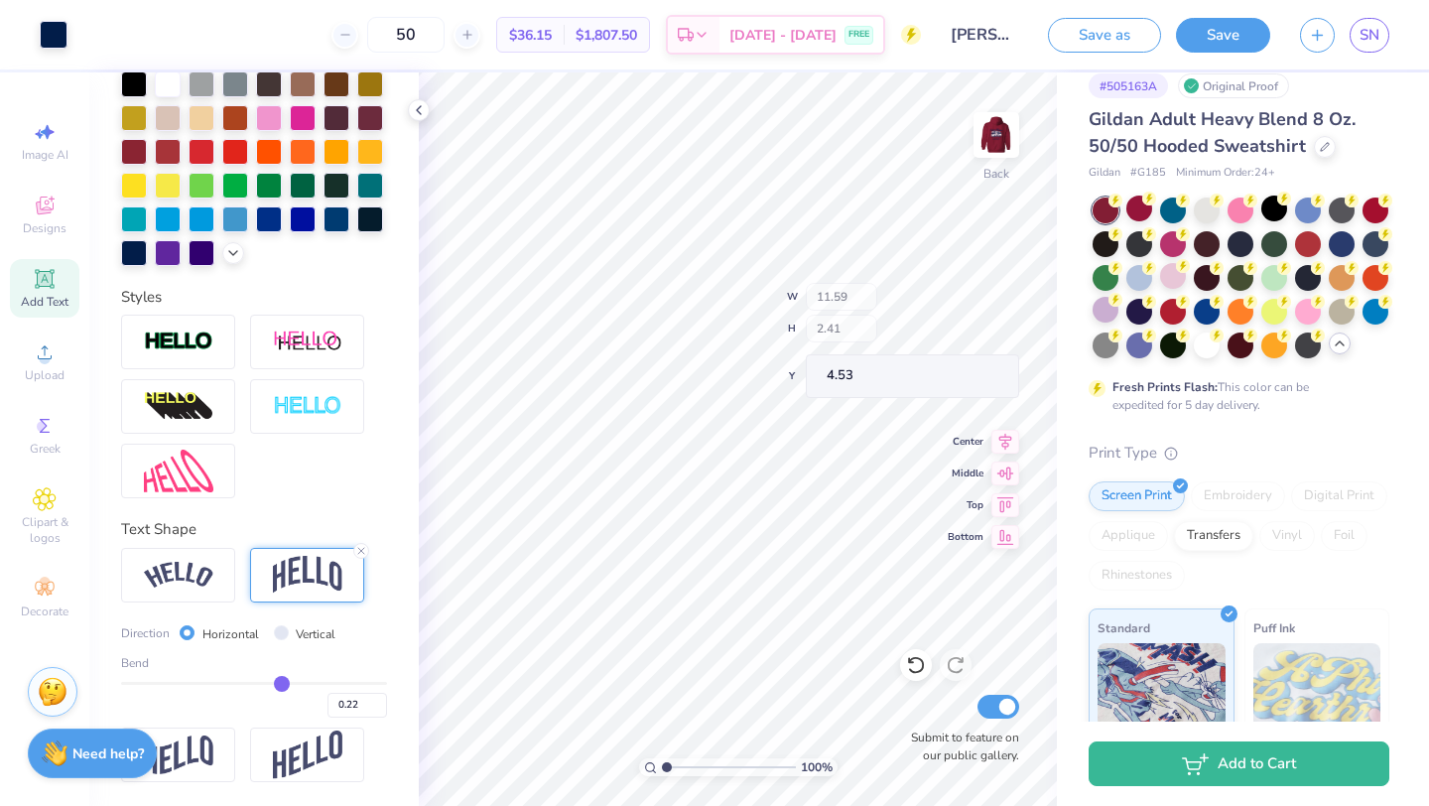
type input "11.59"
type input "2.41"
type input "4.28"
type input "4.50"
type input "4.84"
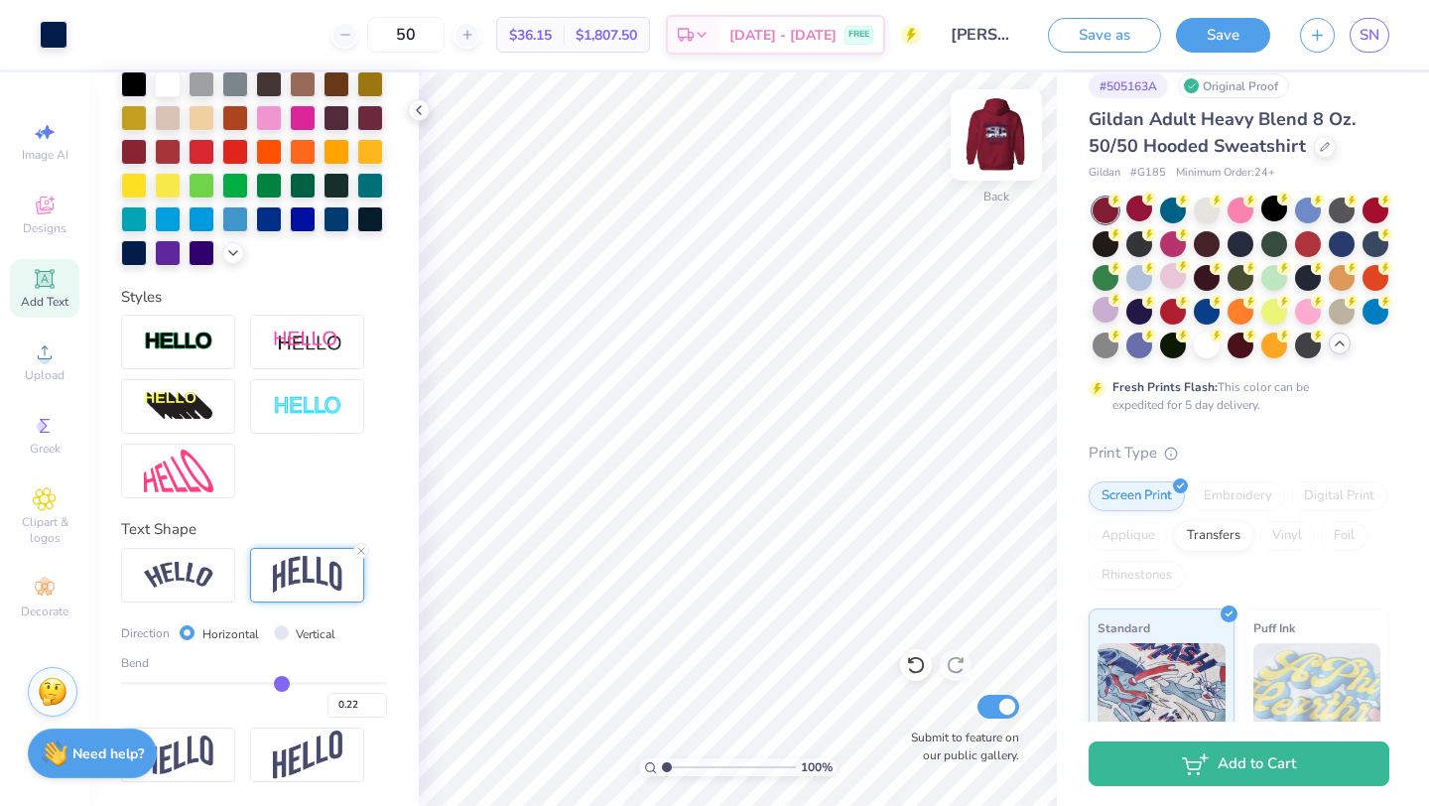
click at [1004, 153] on img at bounding box center [996, 134] width 79 height 79
click at [1226, 44] on button "Save" at bounding box center [1223, 32] width 94 height 35
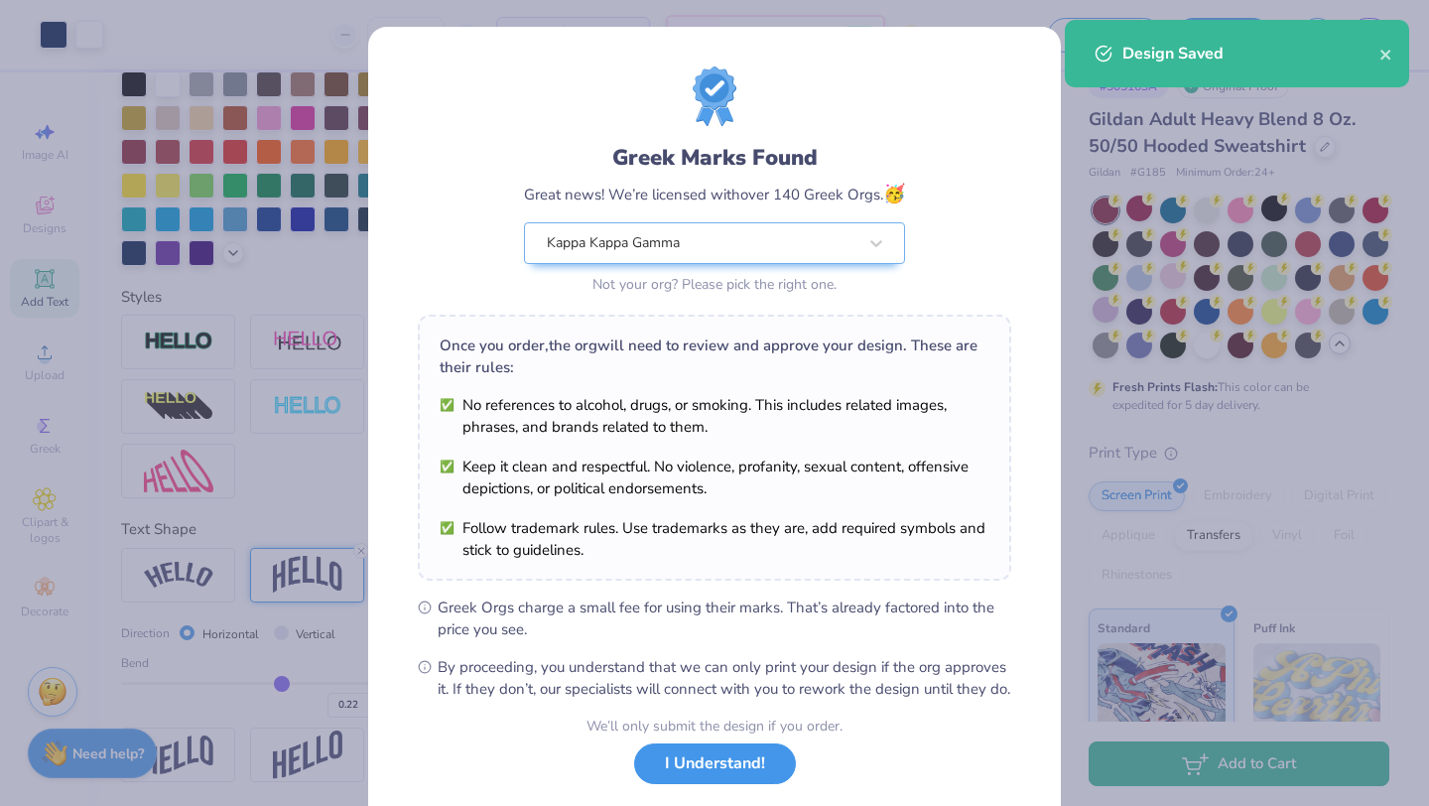
click at [698, 784] on button "I Understand!" at bounding box center [715, 763] width 162 height 41
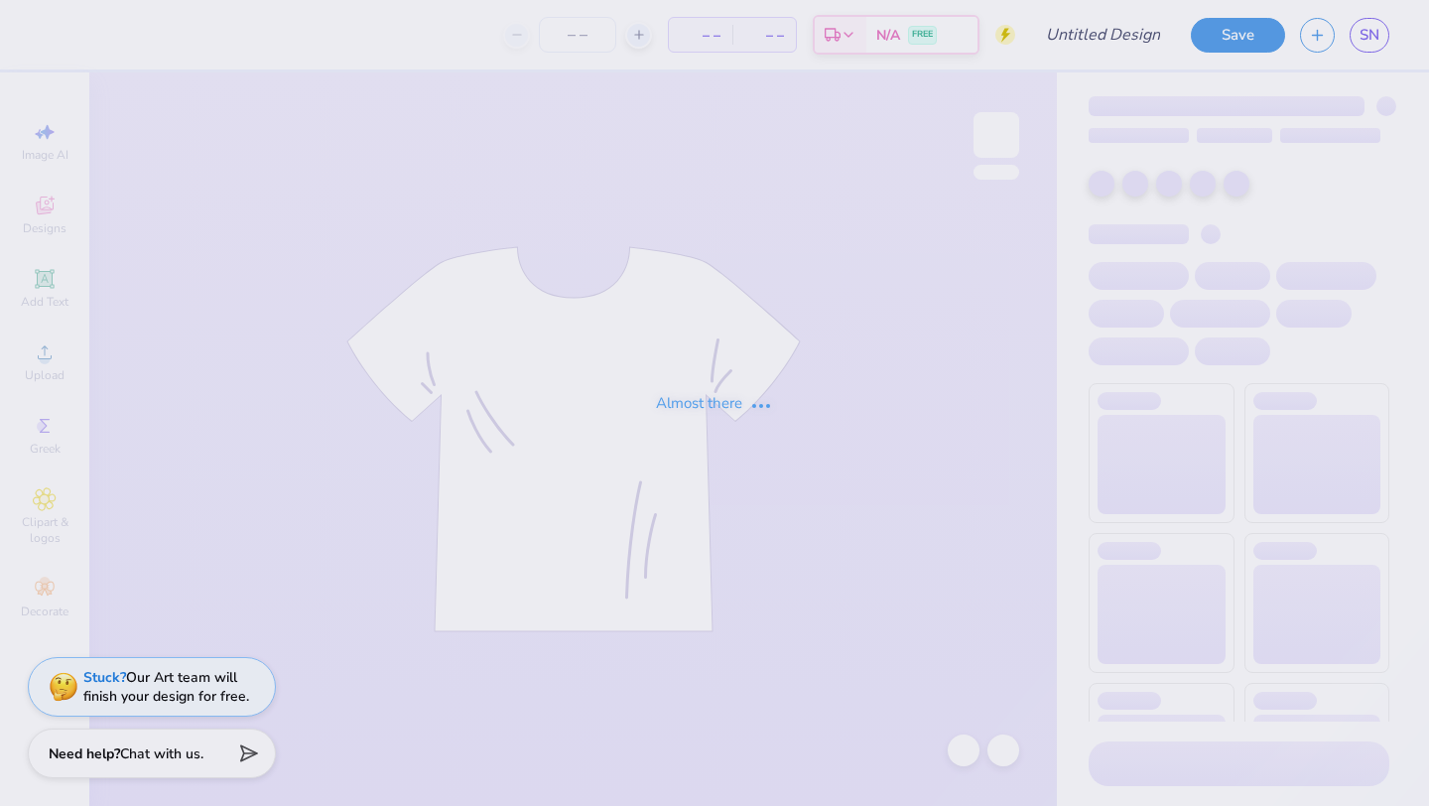
type input "[PERSON_NAME] kappa idea"
type input "50"
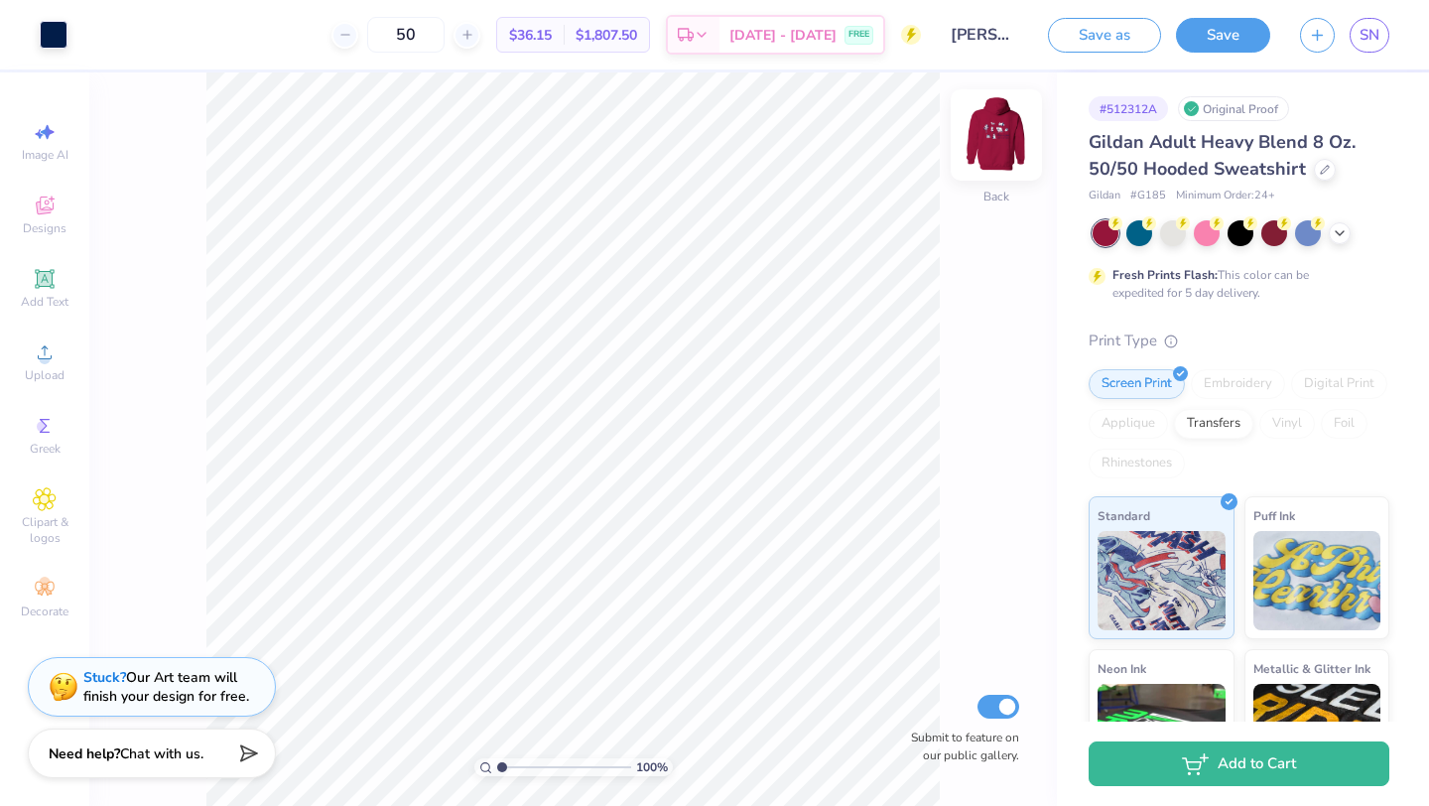
click at [1000, 144] on img at bounding box center [996, 134] width 79 height 79
type input "1.58"
click at [509, 767] on input "range" at bounding box center [564, 767] width 134 height 18
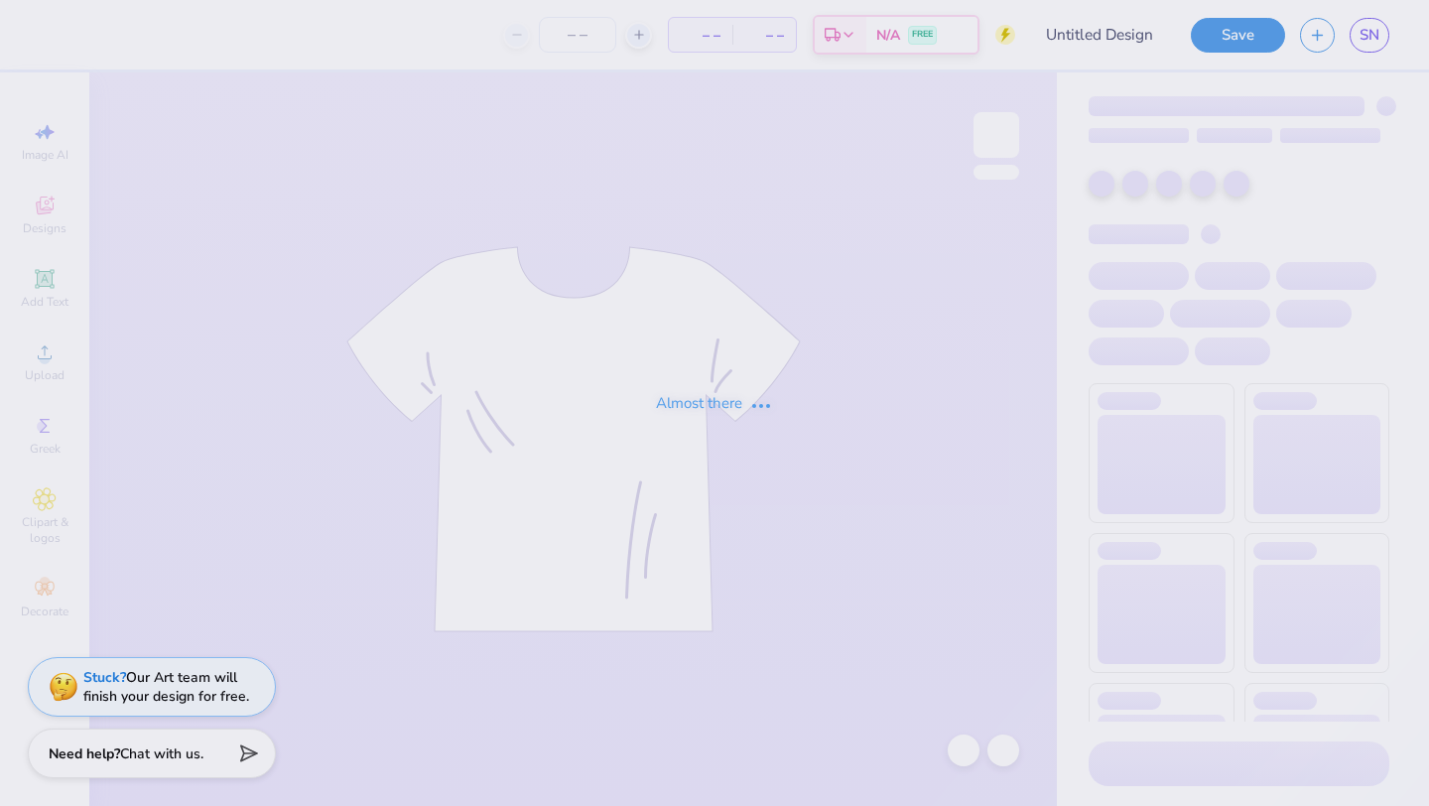
type input "[PERSON_NAME] kappa hoodie idea"
type input "50"
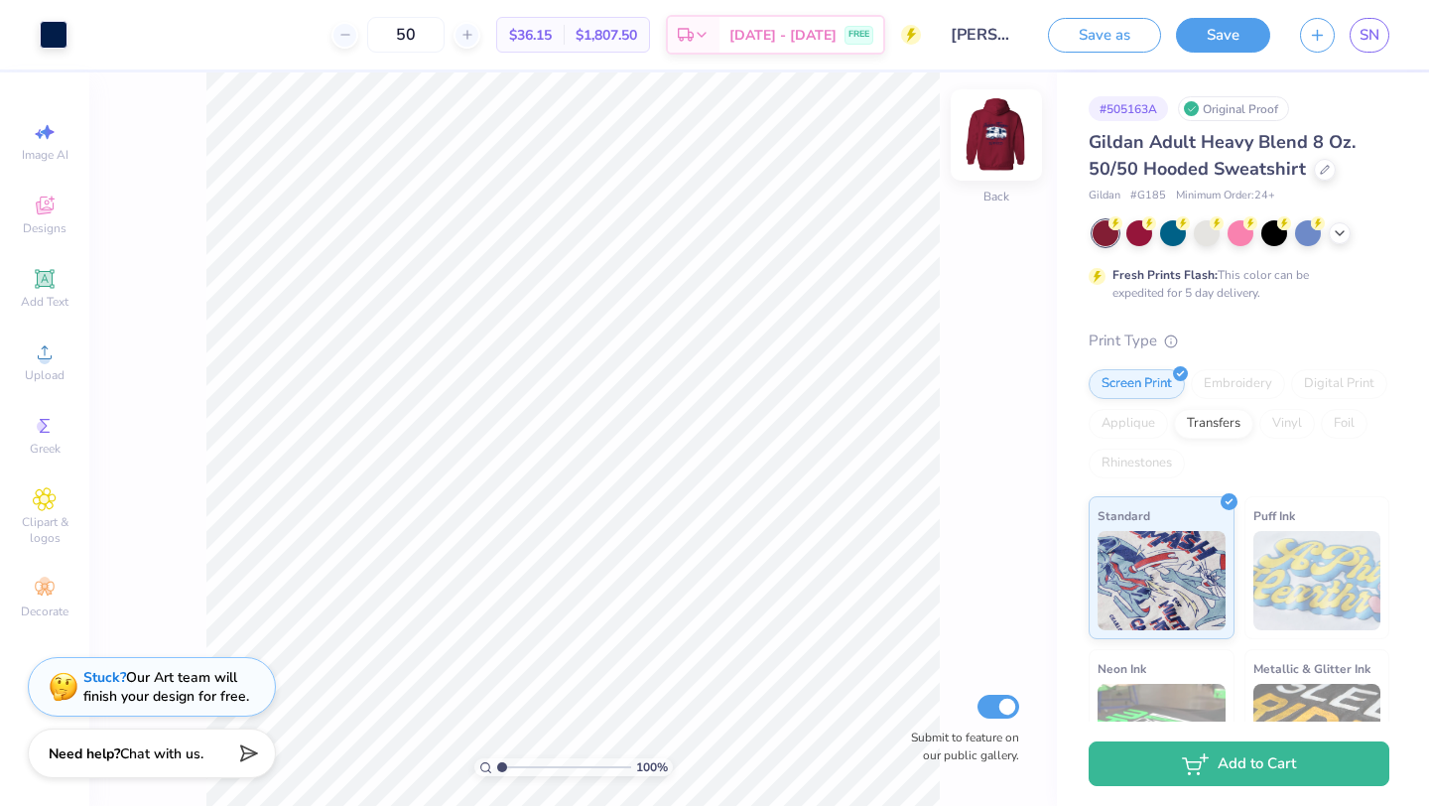
click at [987, 139] on img at bounding box center [996, 134] width 79 height 79
click at [1213, 40] on button "Save" at bounding box center [1223, 32] width 94 height 35
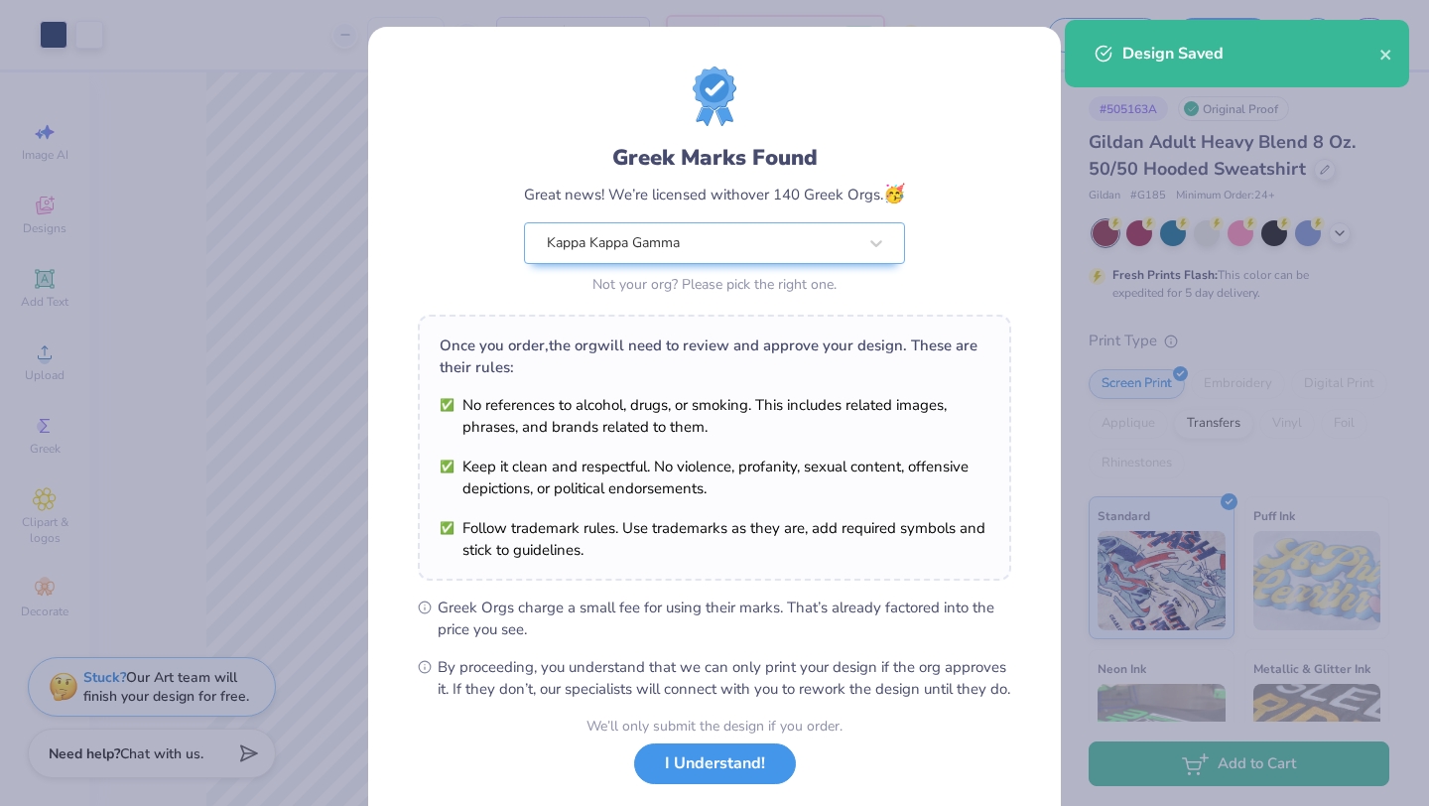
click at [700, 780] on button "I Understand!" at bounding box center [715, 763] width 162 height 41
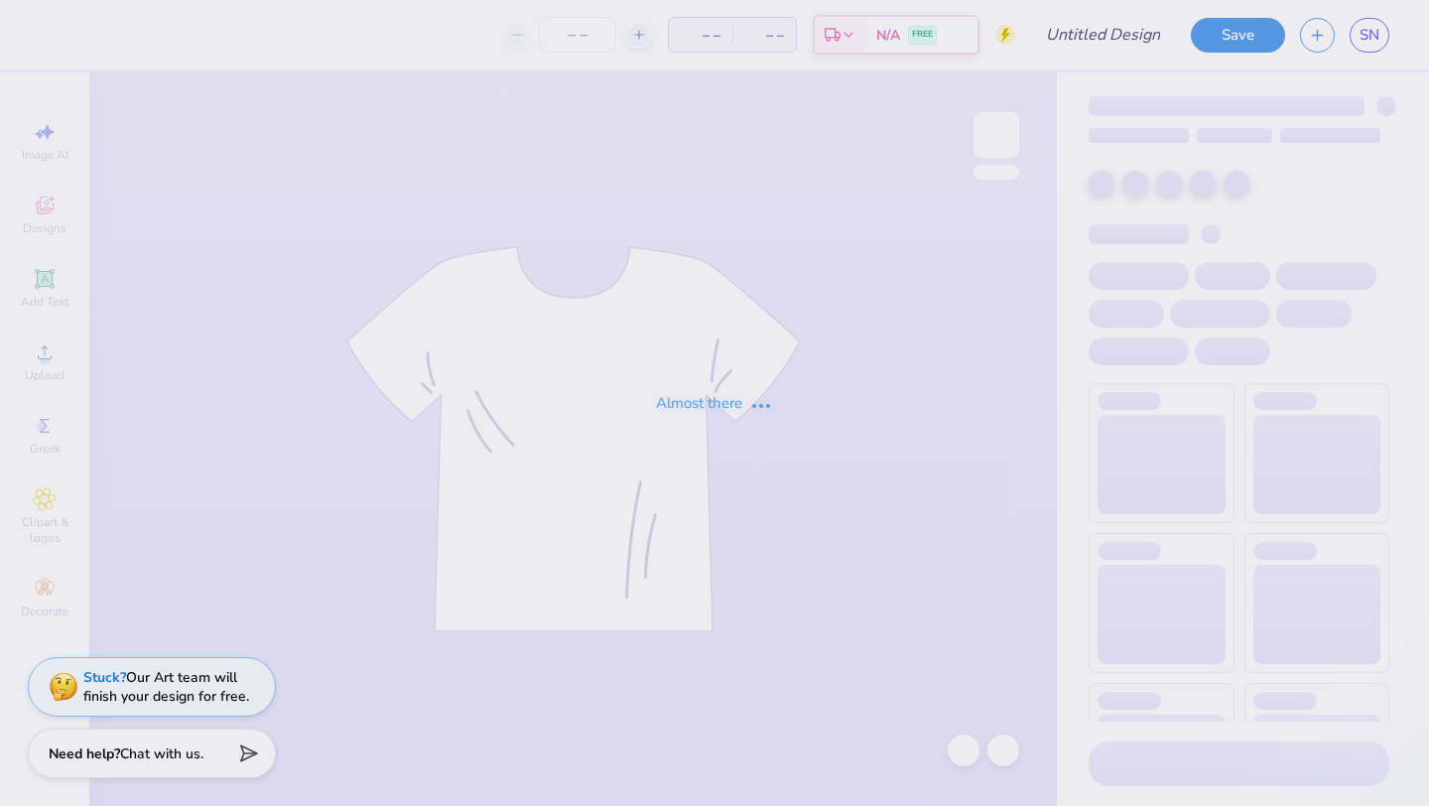
type input "[PERSON_NAME] kappa hoodie idea"
type input "50"
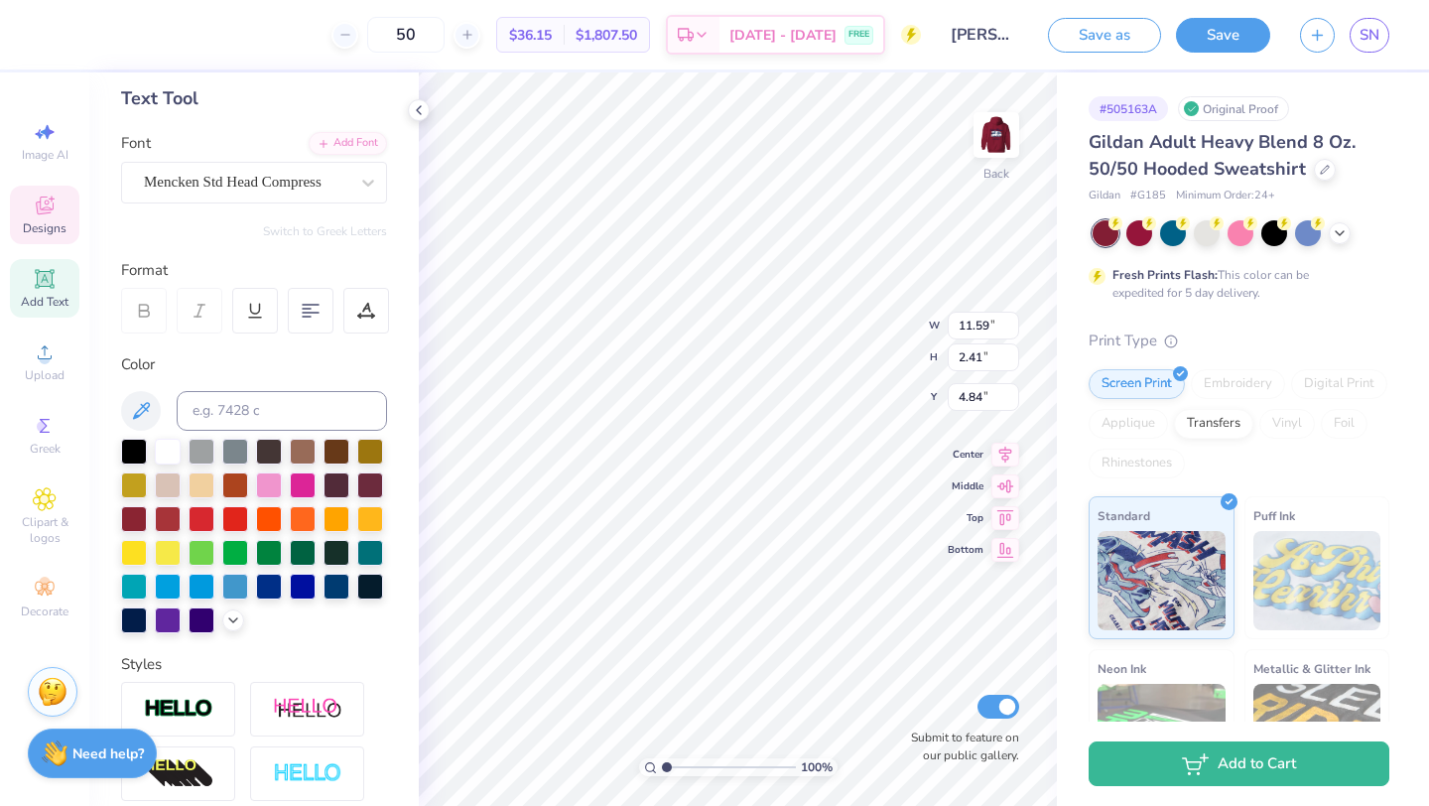
scroll to position [99, 0]
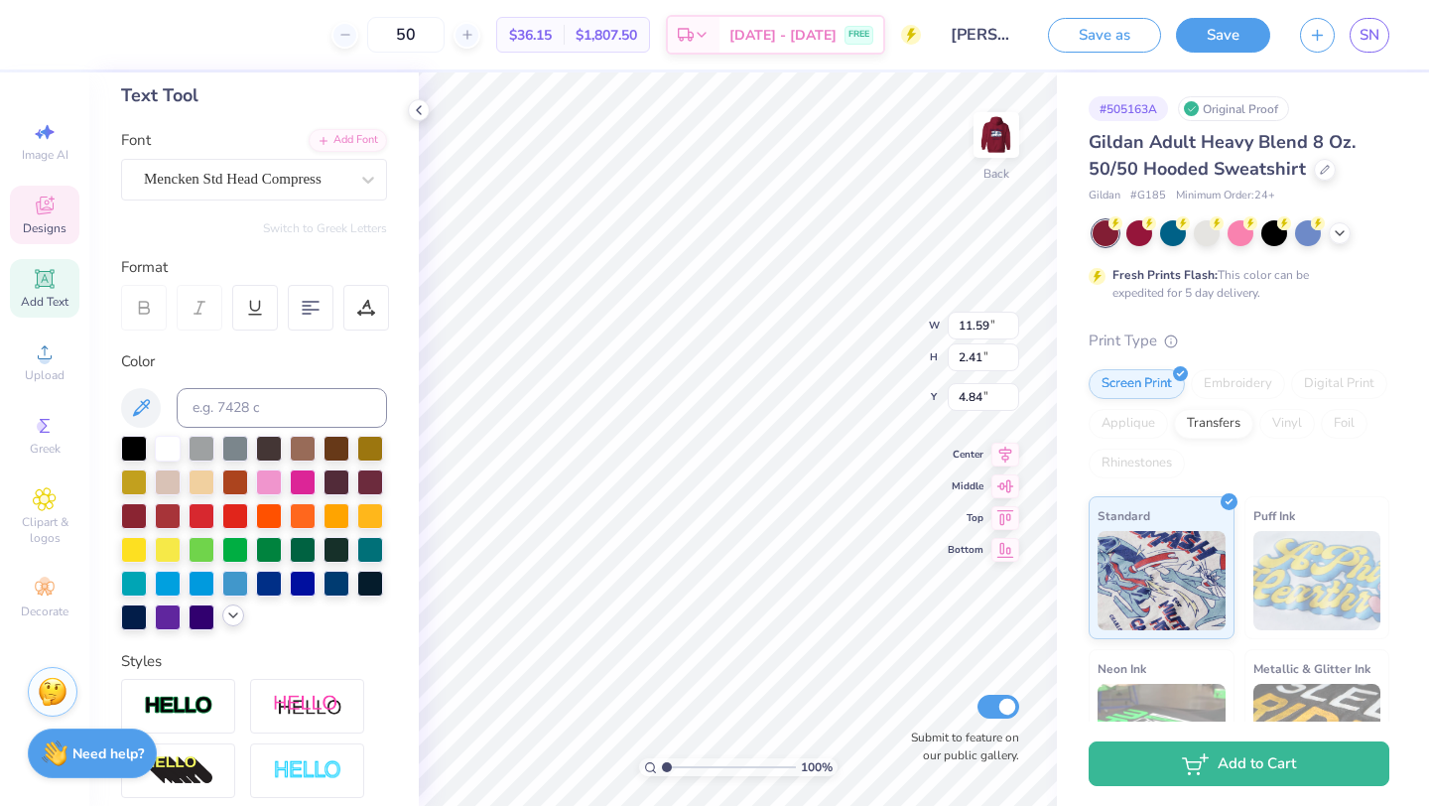
click at [232, 614] on icon at bounding box center [233, 615] width 16 height 16
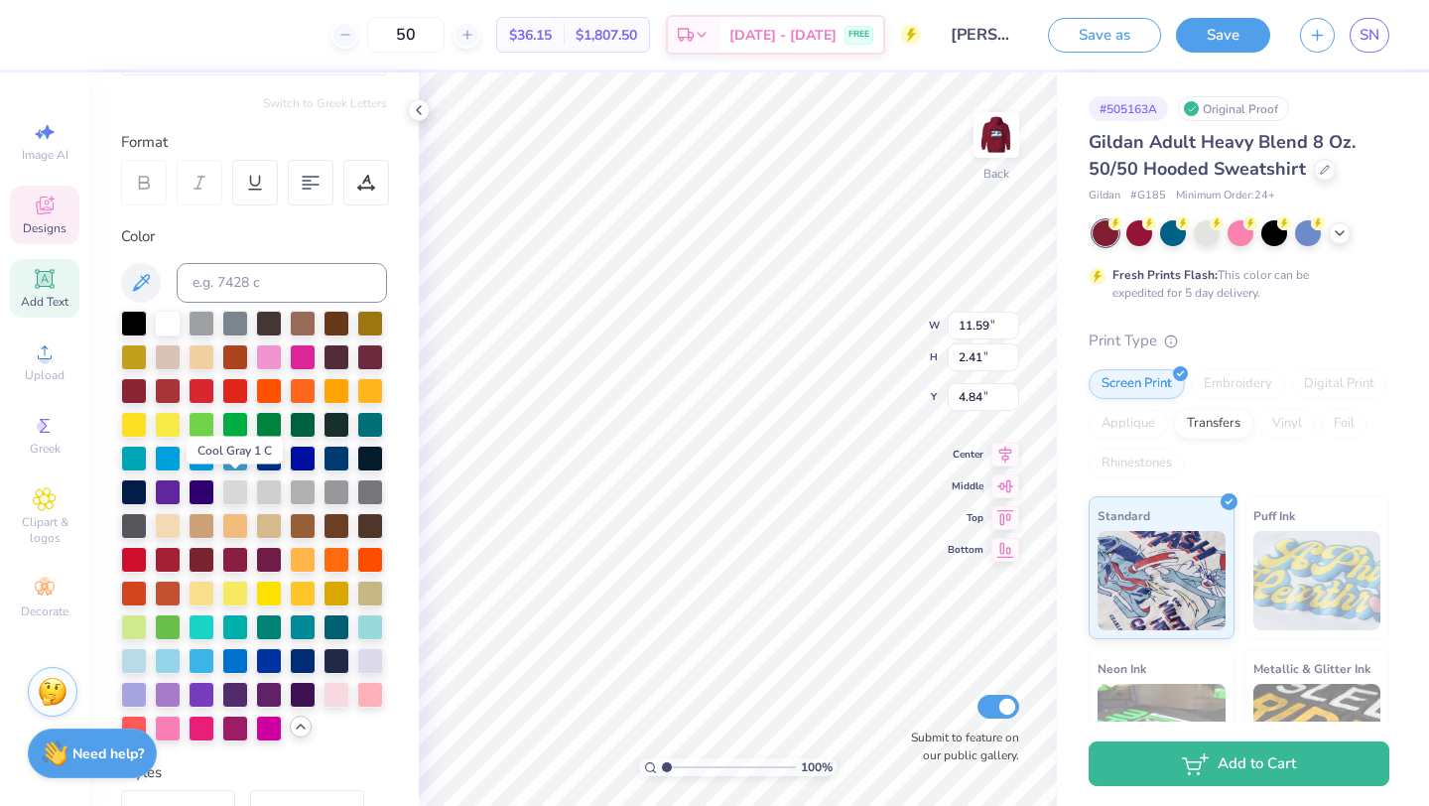
scroll to position [225, 0]
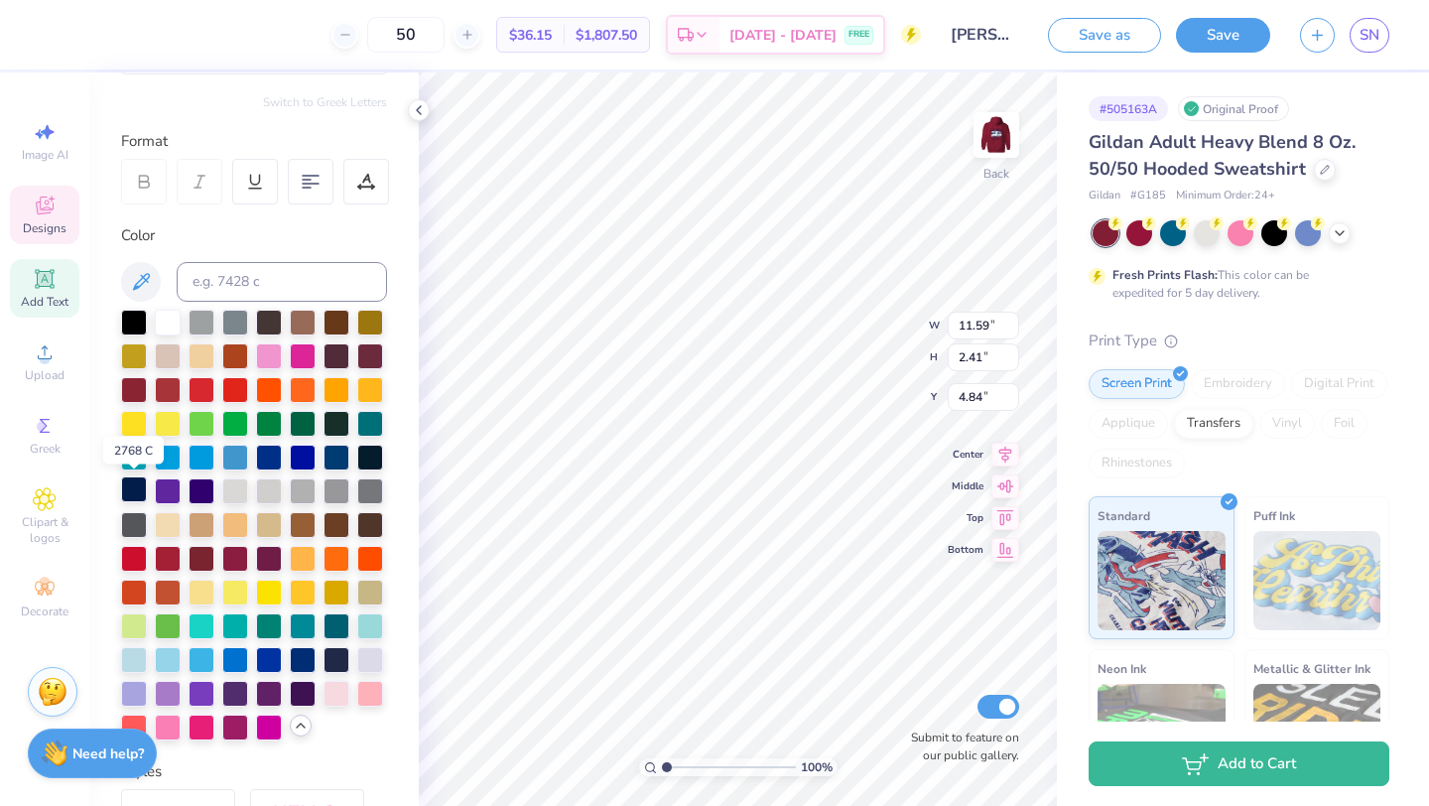
click at [132, 485] on div at bounding box center [134, 489] width 26 height 26
click at [136, 491] on div at bounding box center [134, 489] width 26 height 26
click at [370, 456] on div at bounding box center [370, 456] width 26 height 26
drag, startPoint x: 666, startPoint y: 763, endPoint x: 706, endPoint y: 763, distance: 39.7
type input "3.96"
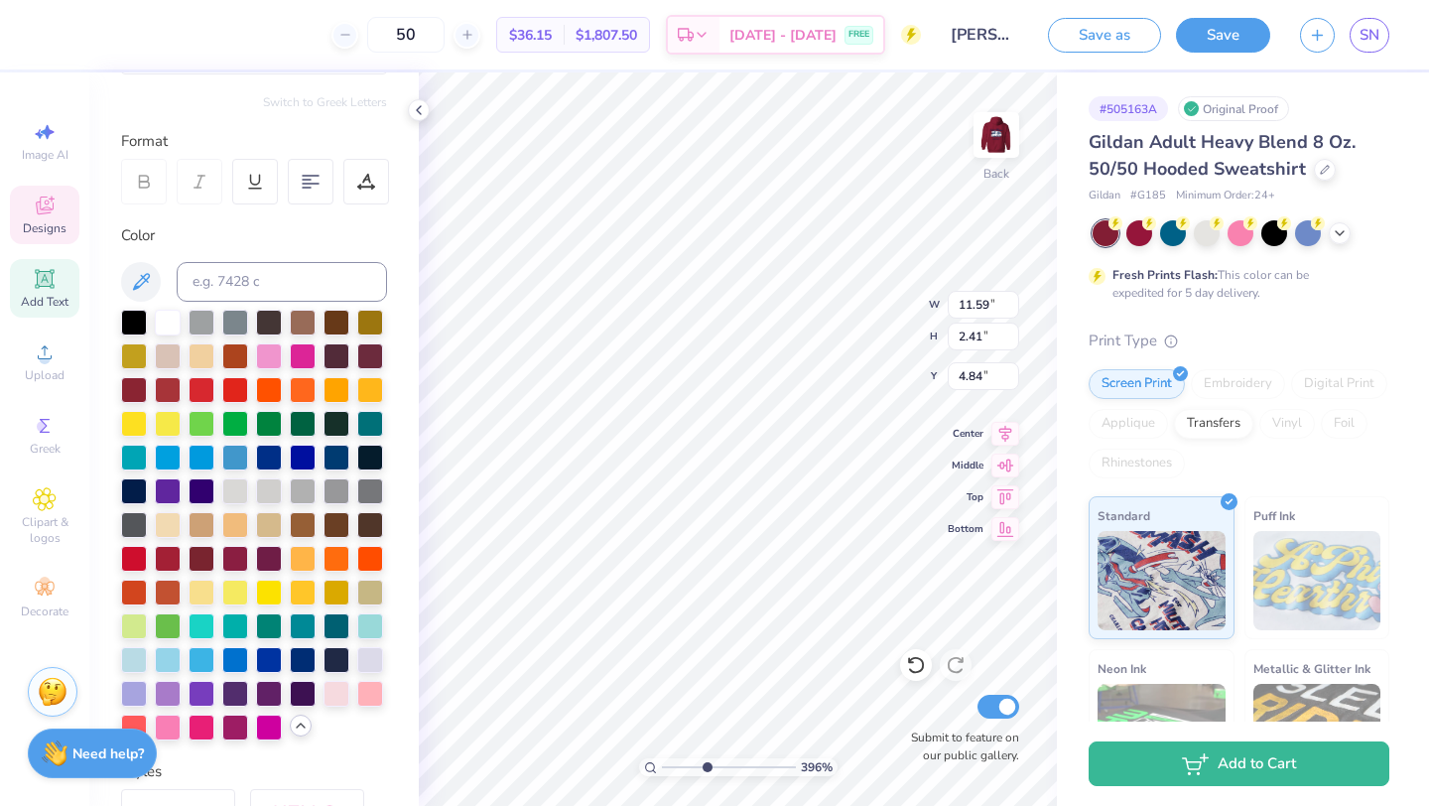
click at [706, 763] on input "range" at bounding box center [729, 767] width 134 height 18
click at [372, 455] on div at bounding box center [370, 456] width 26 height 26
click at [246, 288] on input at bounding box center [282, 282] width 210 height 40
type input "296"
click at [171, 323] on div at bounding box center [168, 321] width 26 height 26
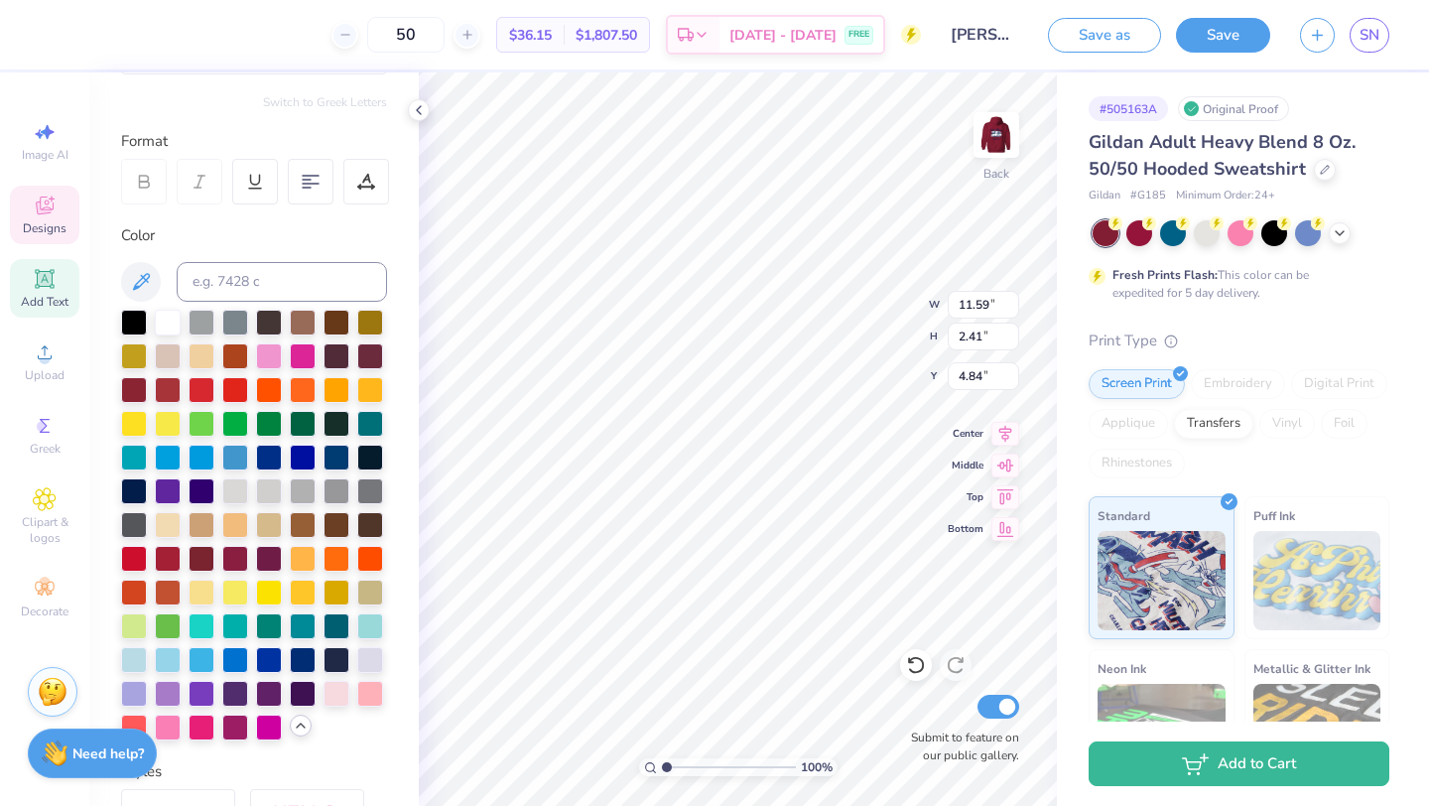
drag, startPoint x: 709, startPoint y: 767, endPoint x: 659, endPoint y: 778, distance: 50.8
type input "1"
click at [662, 776] on input "range" at bounding box center [729, 767] width 134 height 18
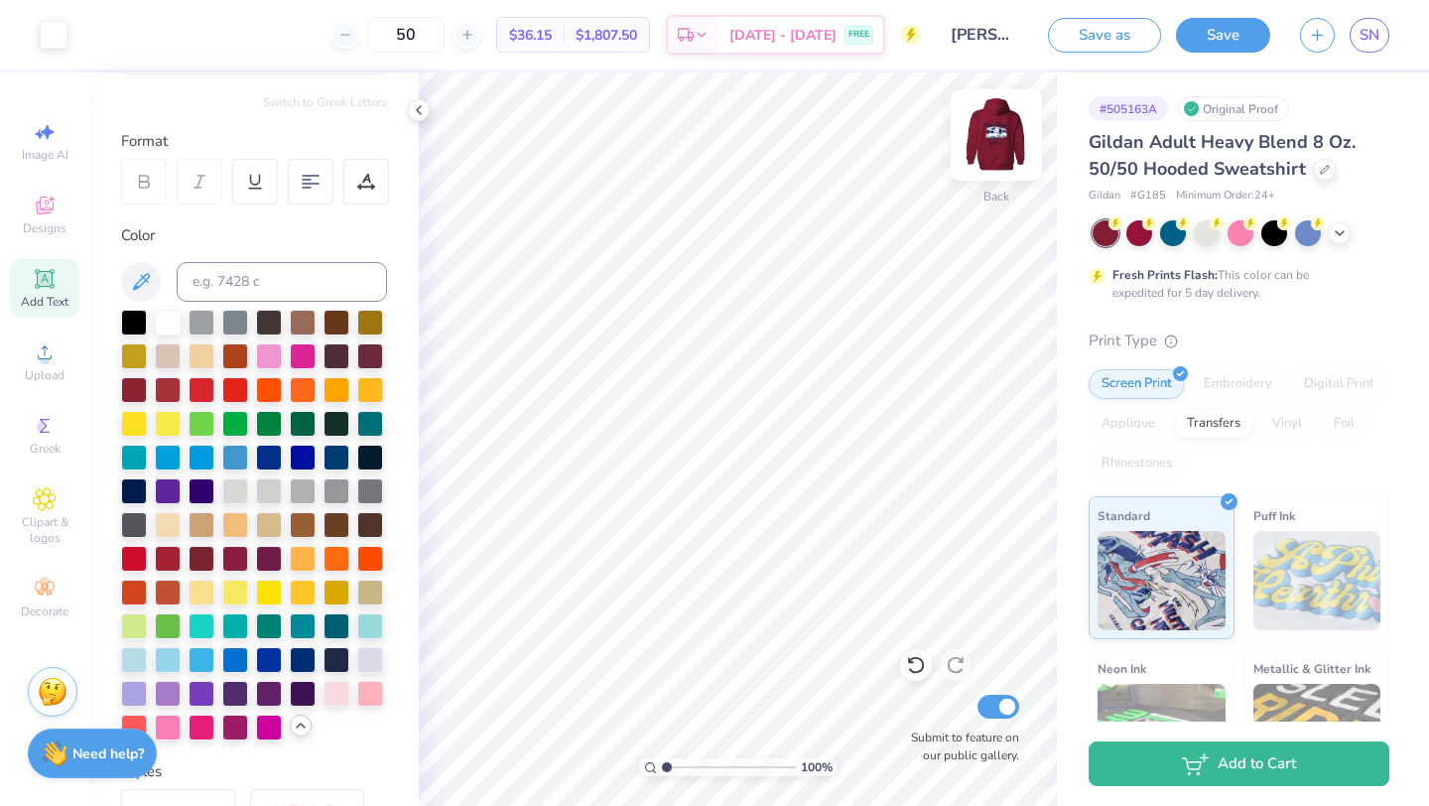
click at [992, 132] on img at bounding box center [996, 134] width 79 height 79
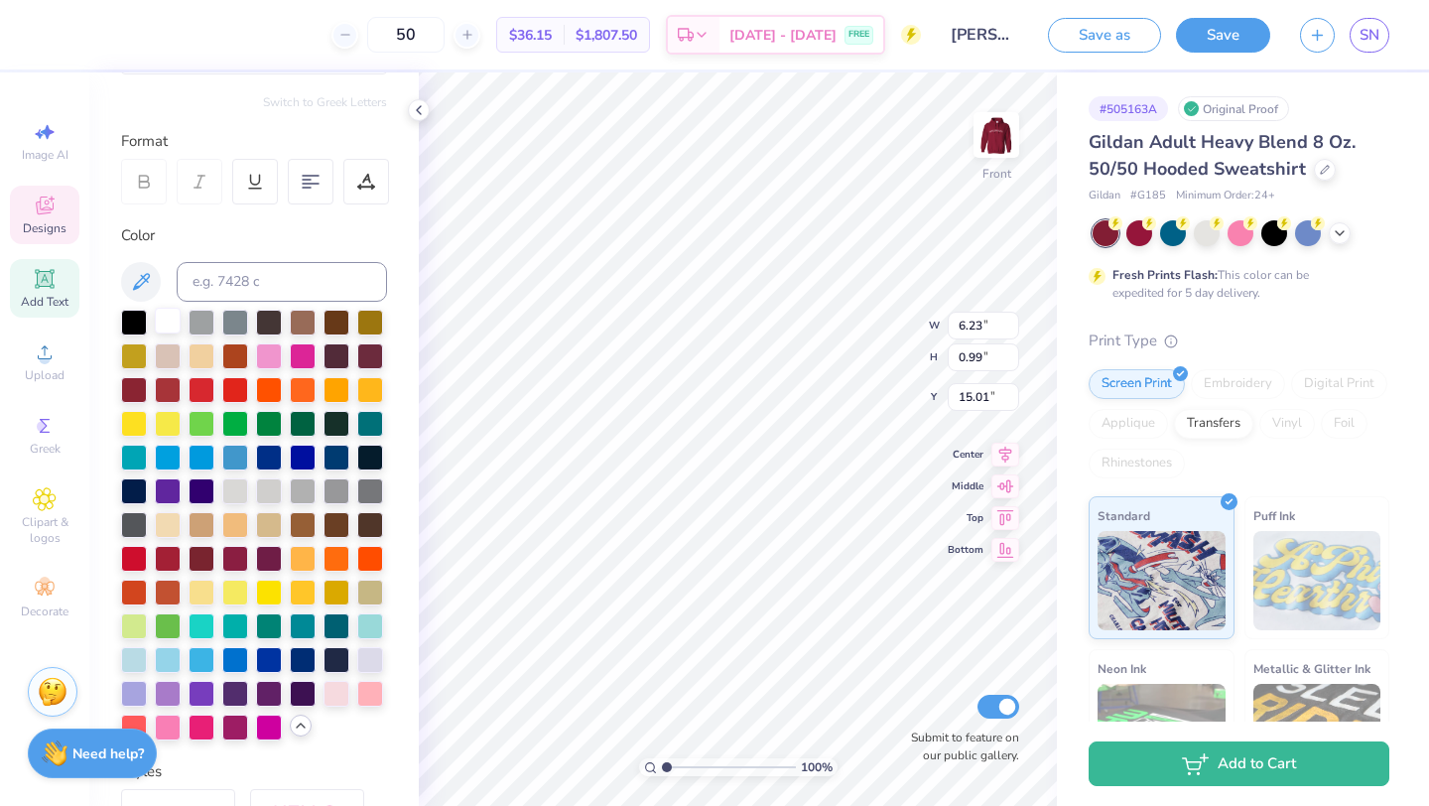
click at [172, 331] on div at bounding box center [168, 321] width 26 height 26
type input "11.34"
type input "8.90"
type input "6.00"
click at [158, 317] on div at bounding box center [168, 321] width 26 height 26
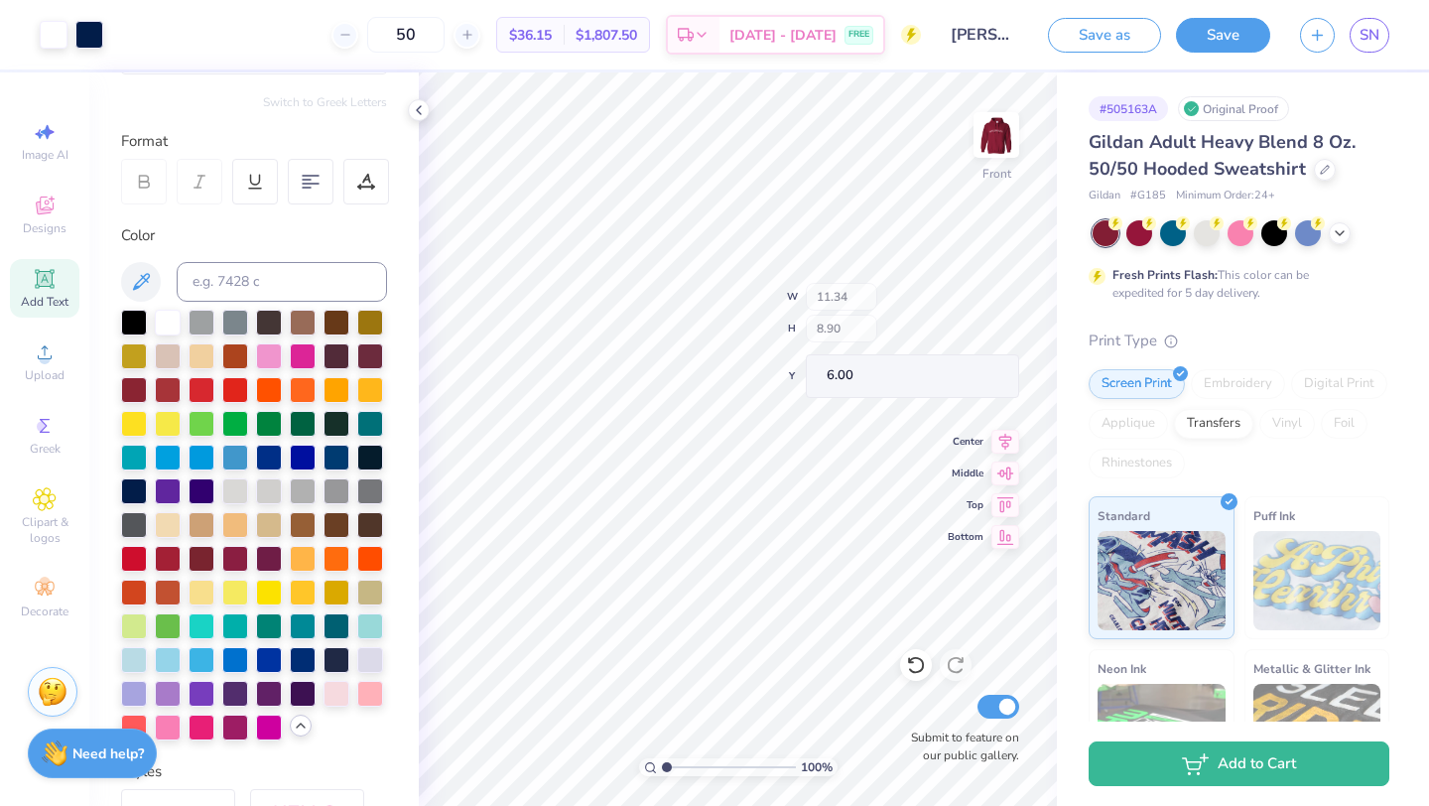
type input "2.43"
click at [169, 317] on div at bounding box center [168, 321] width 26 height 26
click at [920, 666] on icon at bounding box center [916, 665] width 20 height 20
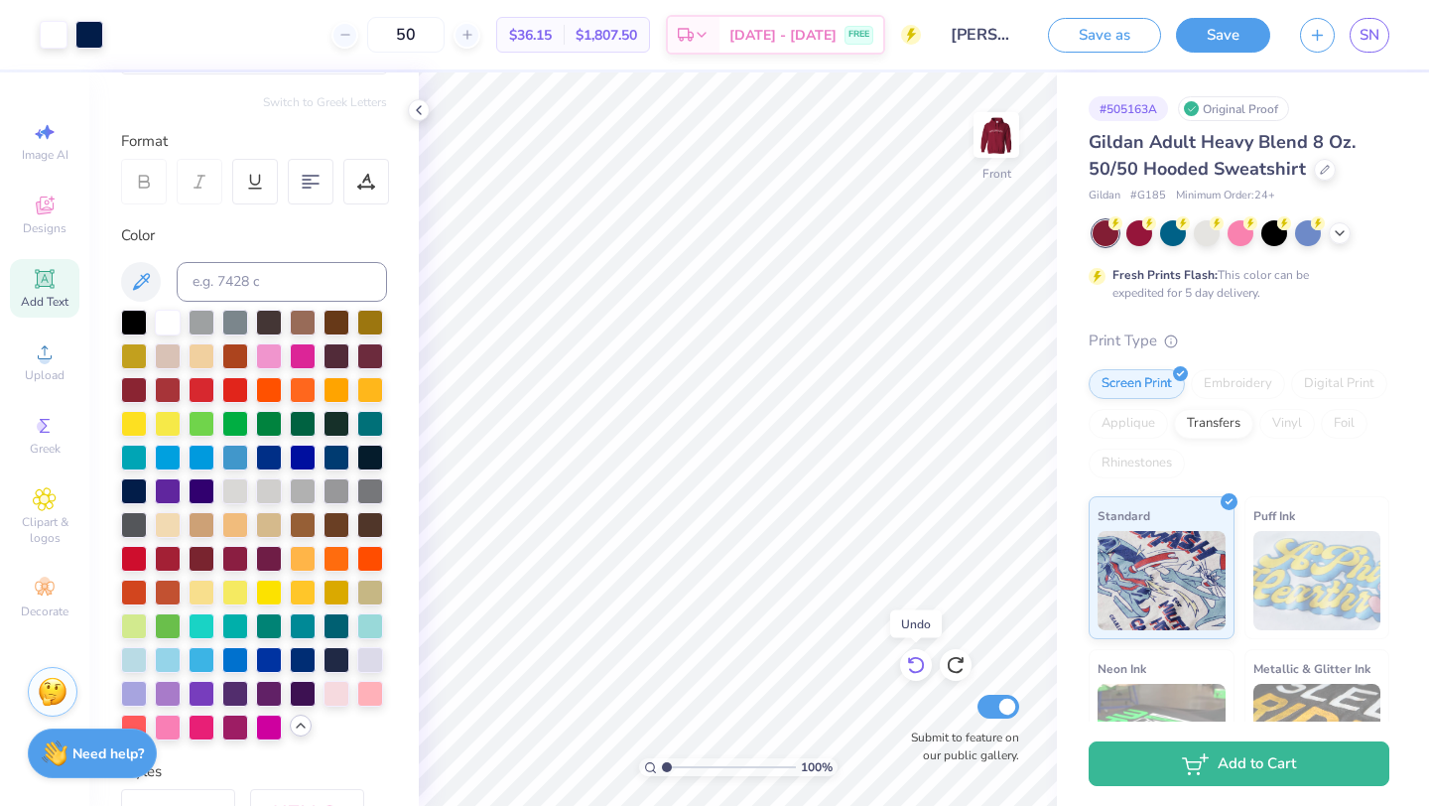
click at [919, 664] on icon at bounding box center [916, 665] width 20 height 20
click at [370, 451] on div at bounding box center [370, 456] width 26 height 26
click at [370, 454] on div at bounding box center [370, 456] width 26 height 26
click at [132, 487] on div at bounding box center [134, 489] width 26 height 26
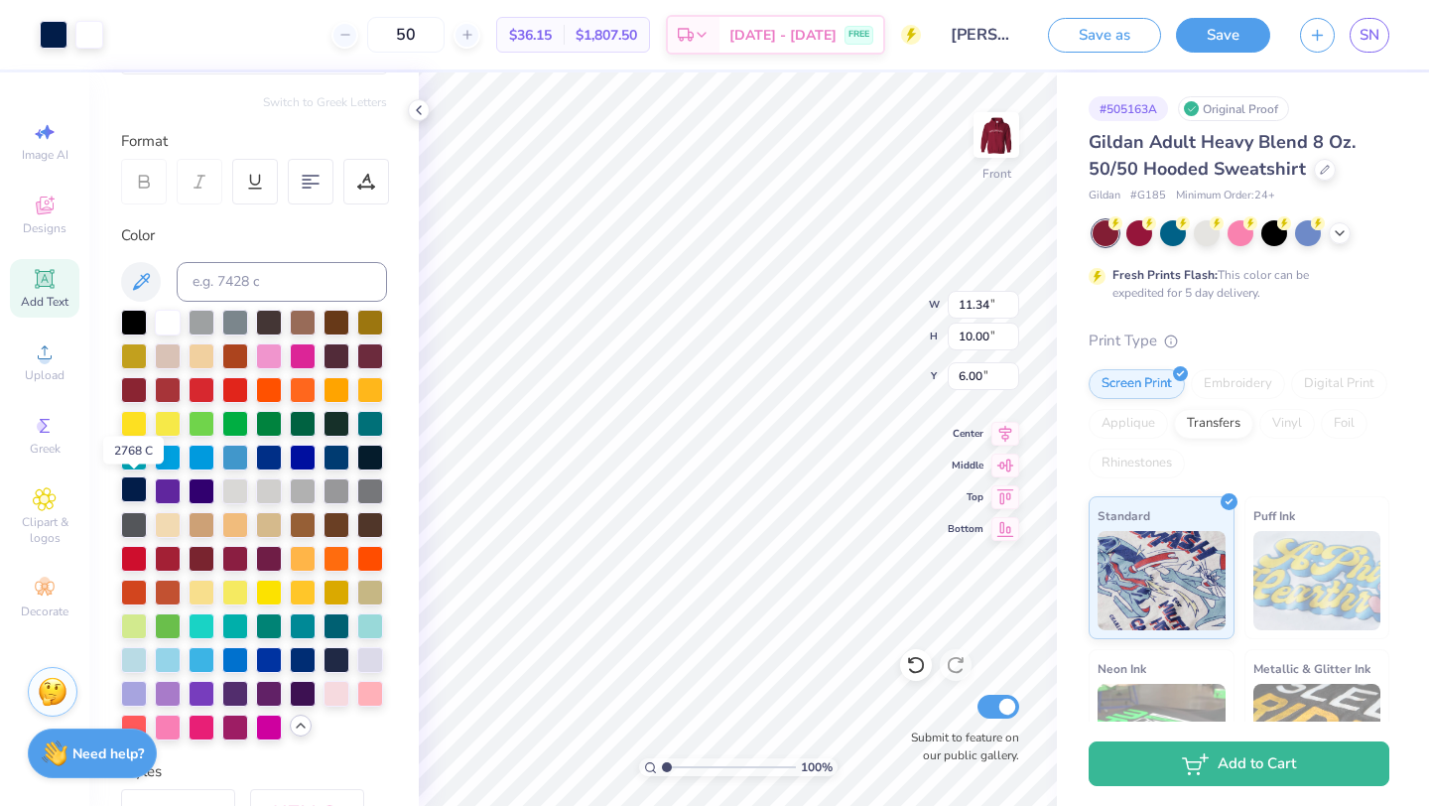
click at [134, 489] on div at bounding box center [134, 489] width 26 height 26
click at [372, 454] on div at bounding box center [370, 456] width 26 height 26
click at [55, 35] on div at bounding box center [54, 33] width 28 height 28
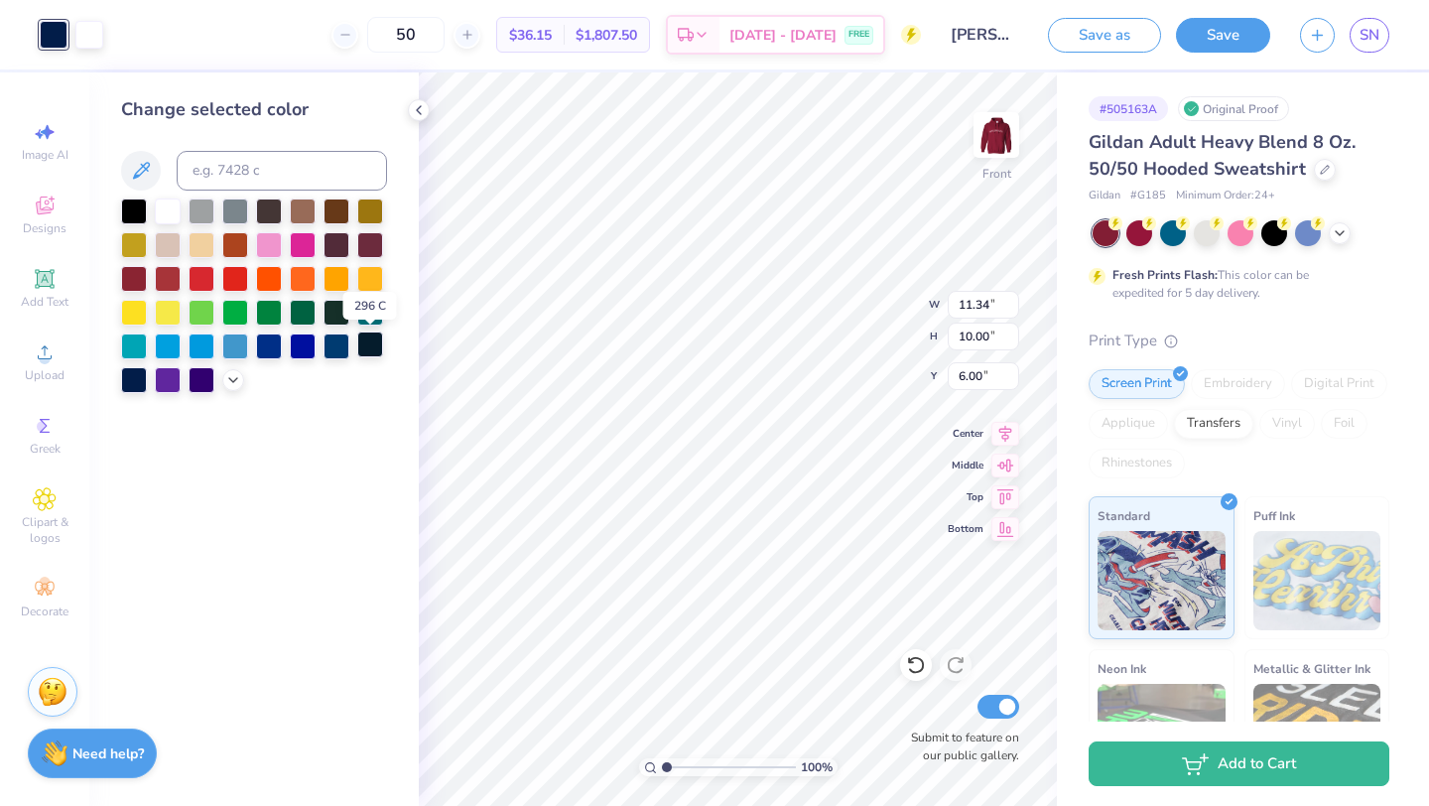
click at [373, 345] on div at bounding box center [370, 344] width 26 height 26
click at [134, 383] on div at bounding box center [134, 378] width 26 height 26
click at [374, 349] on div at bounding box center [370, 344] width 26 height 26
drag, startPoint x: 671, startPoint y: 762, endPoint x: 629, endPoint y: 762, distance: 41.7
click at [662, 762] on input "range" at bounding box center [729, 767] width 134 height 18
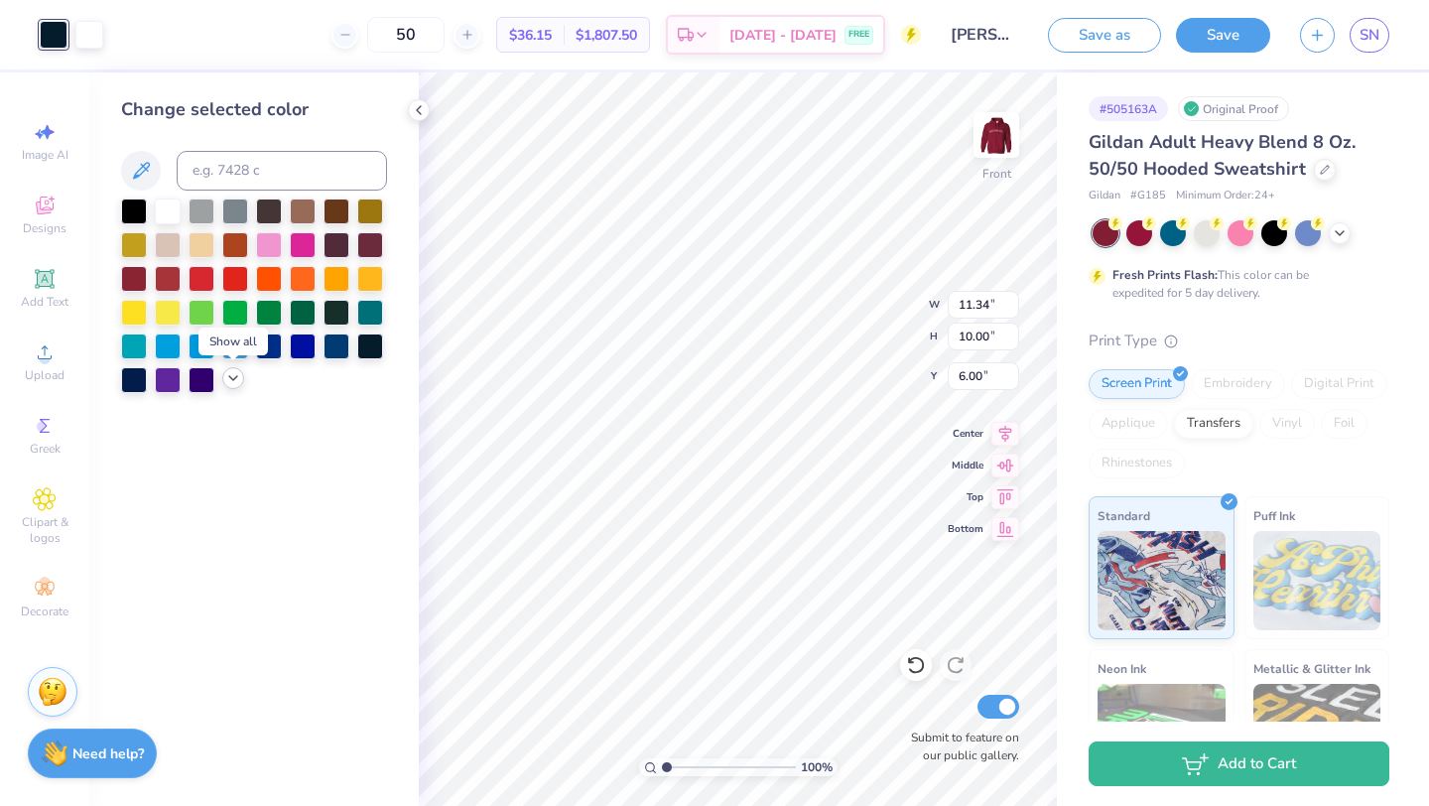
click at [230, 382] on icon at bounding box center [233, 378] width 16 height 16
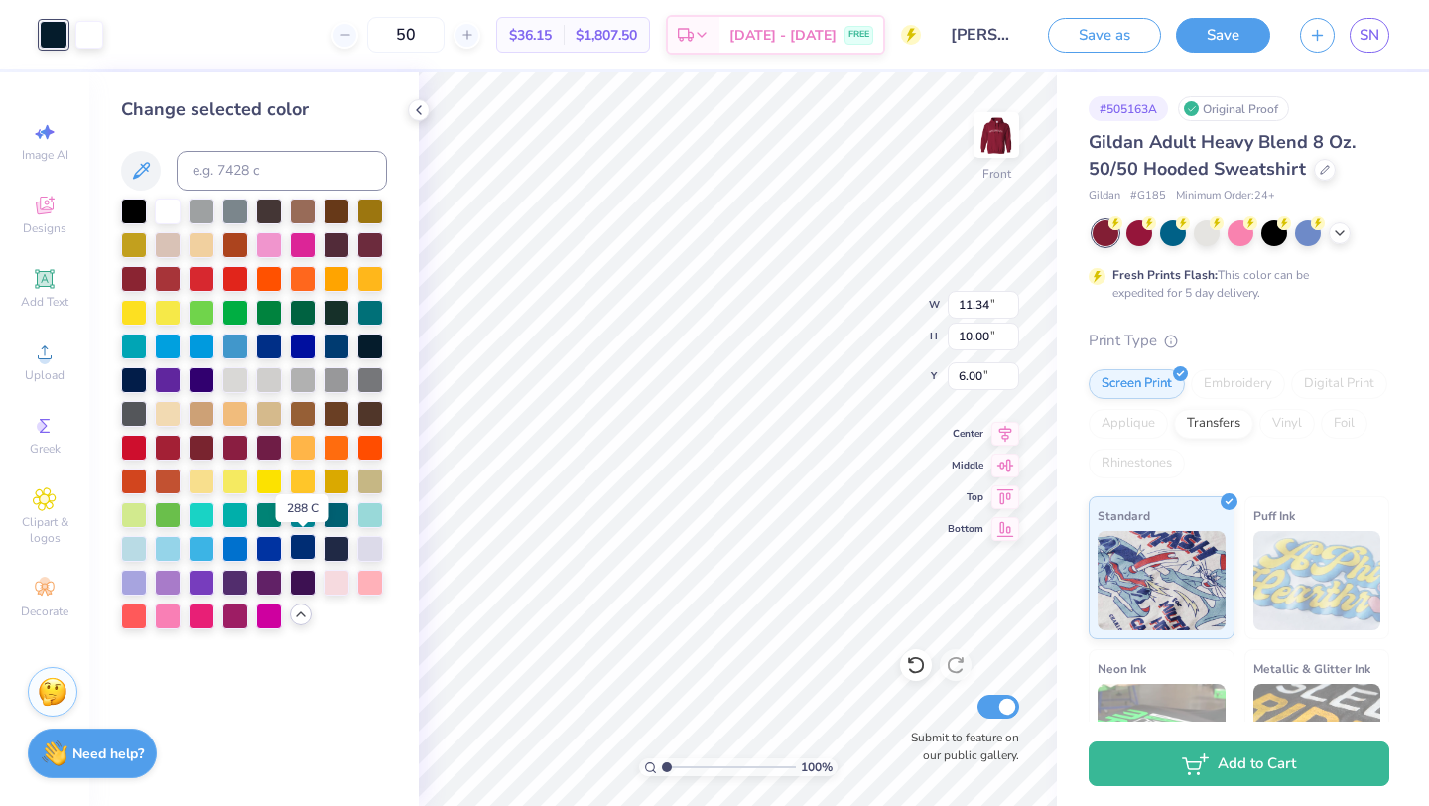
click at [308, 544] on div at bounding box center [303, 547] width 26 height 26
click at [135, 382] on div at bounding box center [134, 378] width 26 height 26
click at [148, 180] on icon at bounding box center [141, 171] width 24 height 24
drag, startPoint x: 668, startPoint y: 767, endPoint x: 684, endPoint y: 769, distance: 16.0
click at [684, 769] on input "range" at bounding box center [729, 767] width 134 height 18
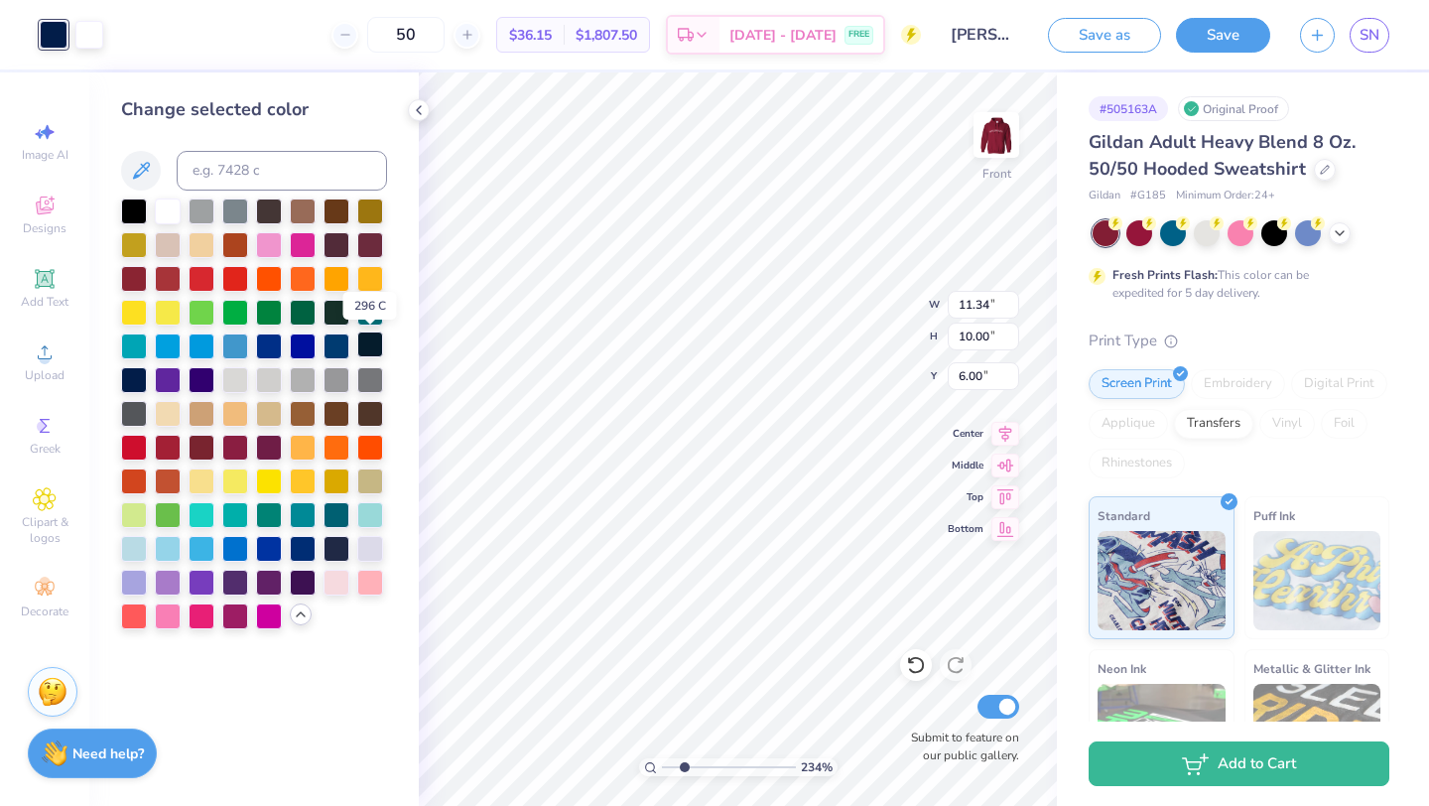
click at [377, 343] on div at bounding box center [370, 344] width 26 height 26
drag, startPoint x: 682, startPoint y: 765, endPoint x: 655, endPoint y: 768, distance: 27.0
type input "1"
click at [662, 768] on input "range" at bounding box center [729, 767] width 134 height 18
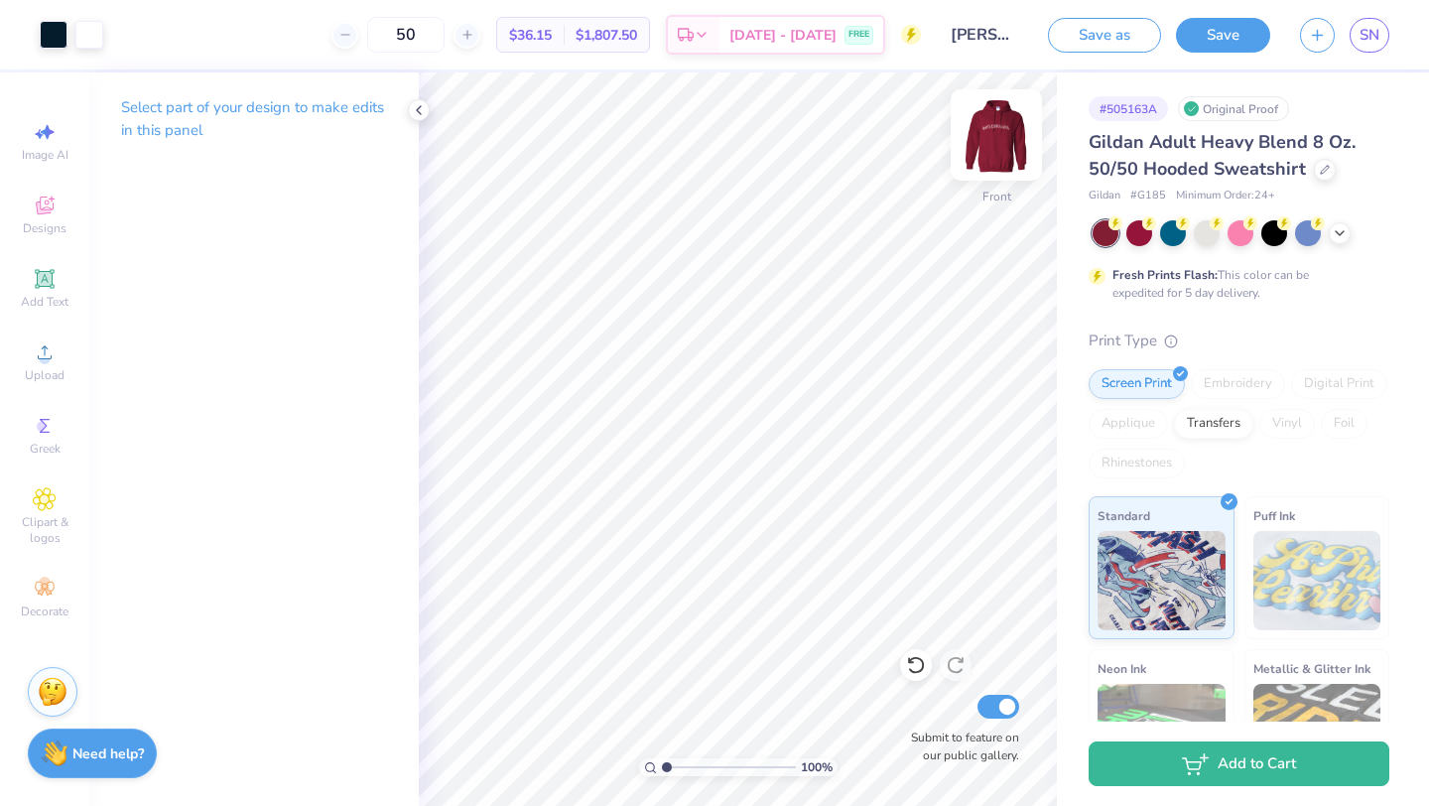
click at [987, 148] on img at bounding box center [996, 134] width 79 height 79
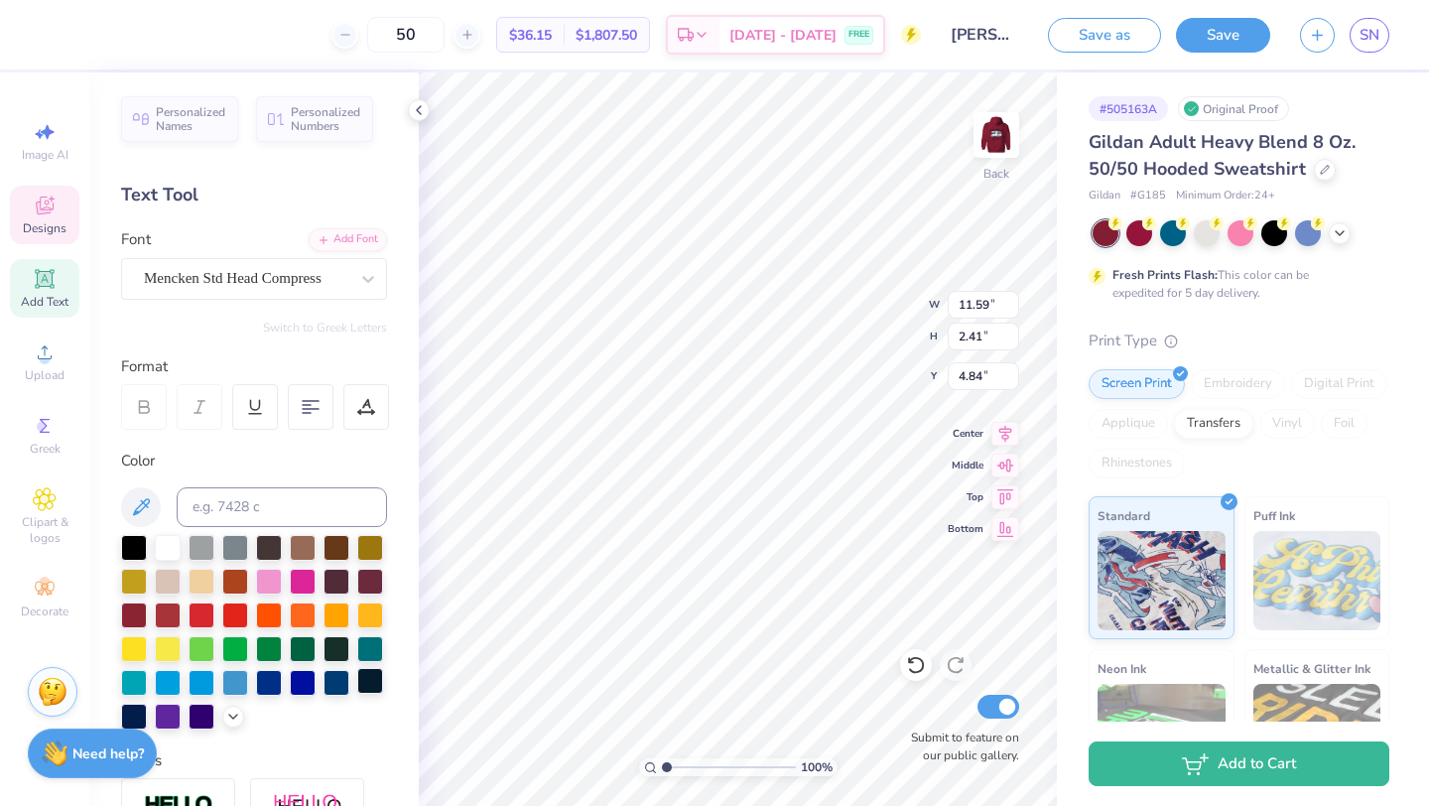
click at [368, 682] on div at bounding box center [370, 681] width 26 height 26
click at [138, 705] on div at bounding box center [134, 715] width 26 height 26
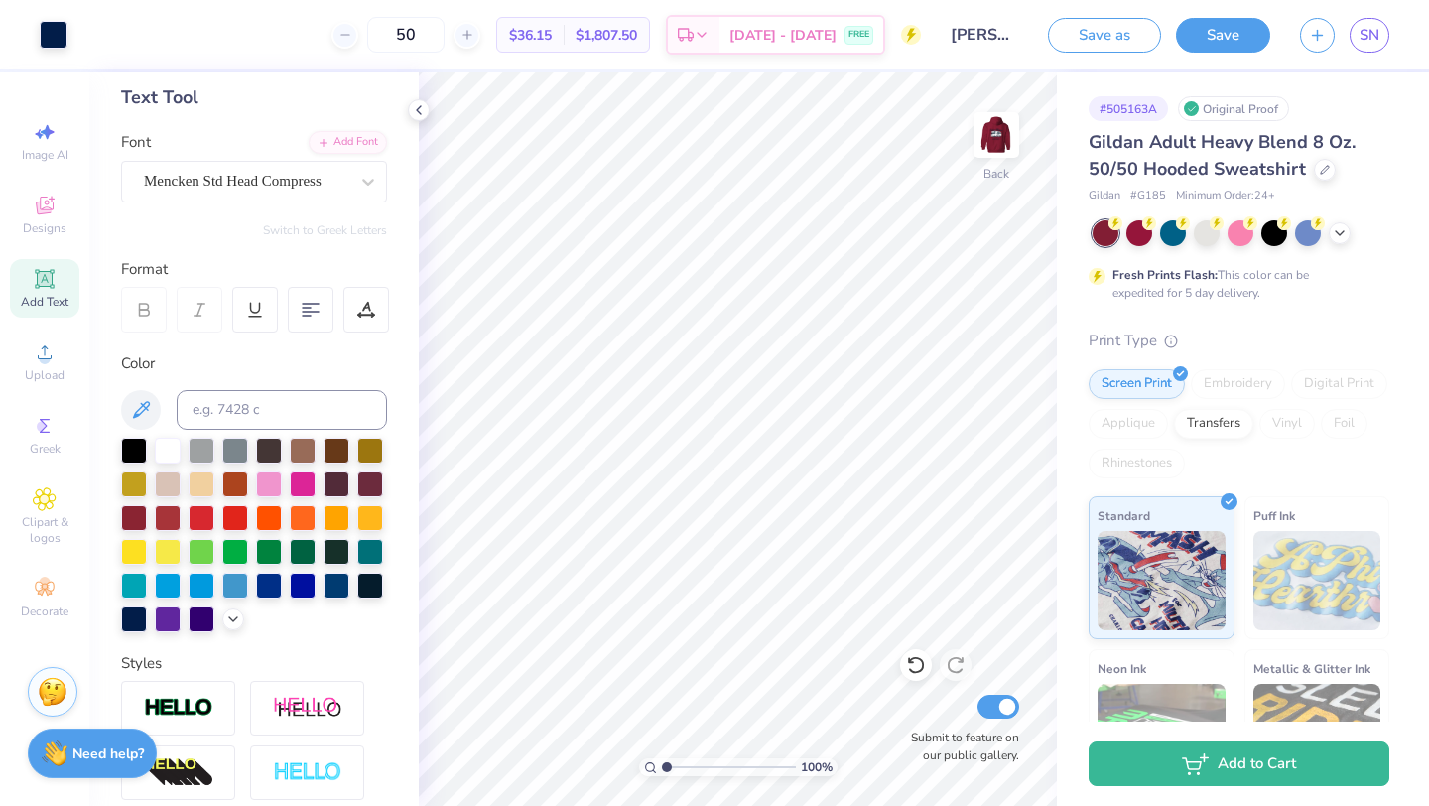
scroll to position [126, 0]
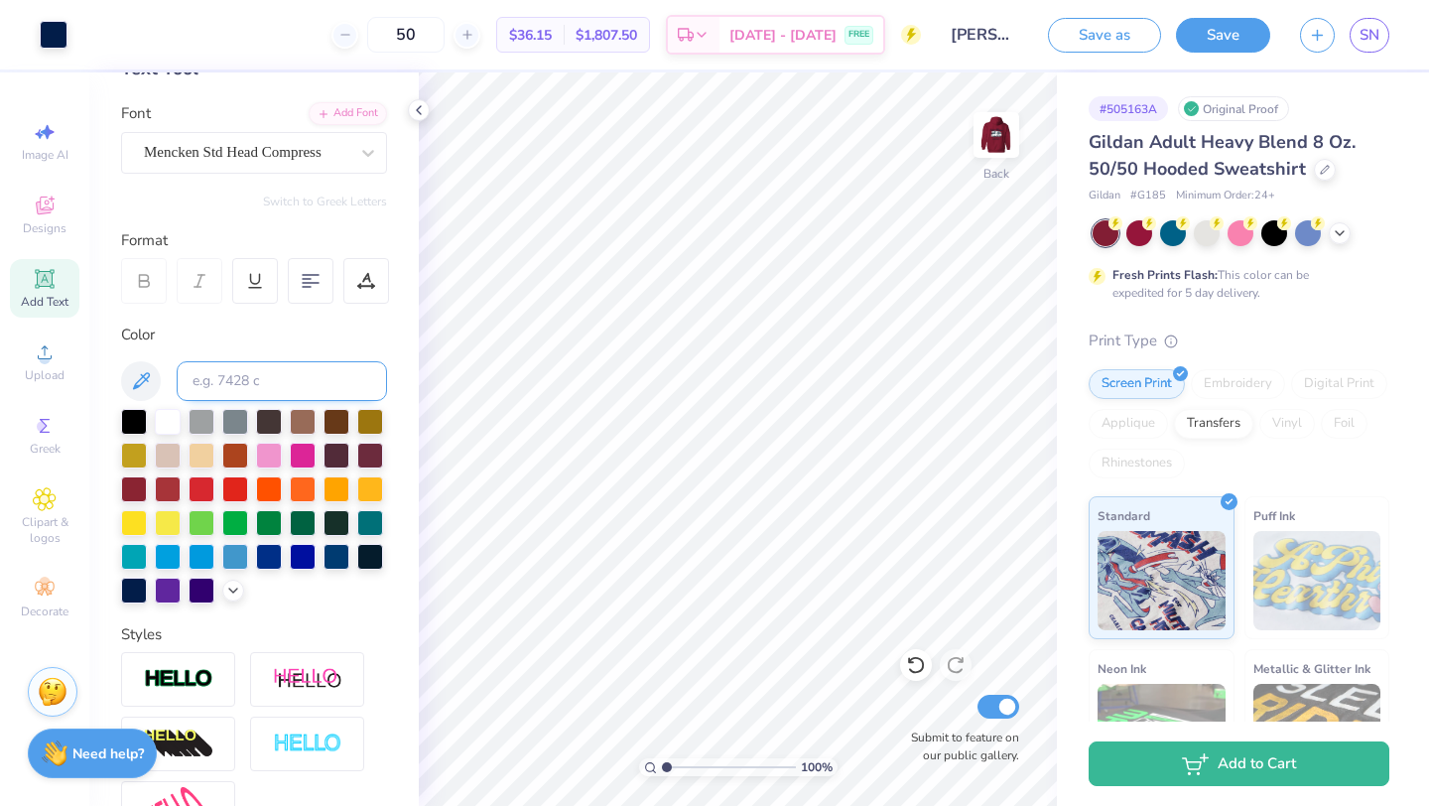
click at [264, 384] on input at bounding box center [282, 381] width 210 height 40
type input "2768"
click at [211, 383] on input at bounding box center [282, 381] width 210 height 40
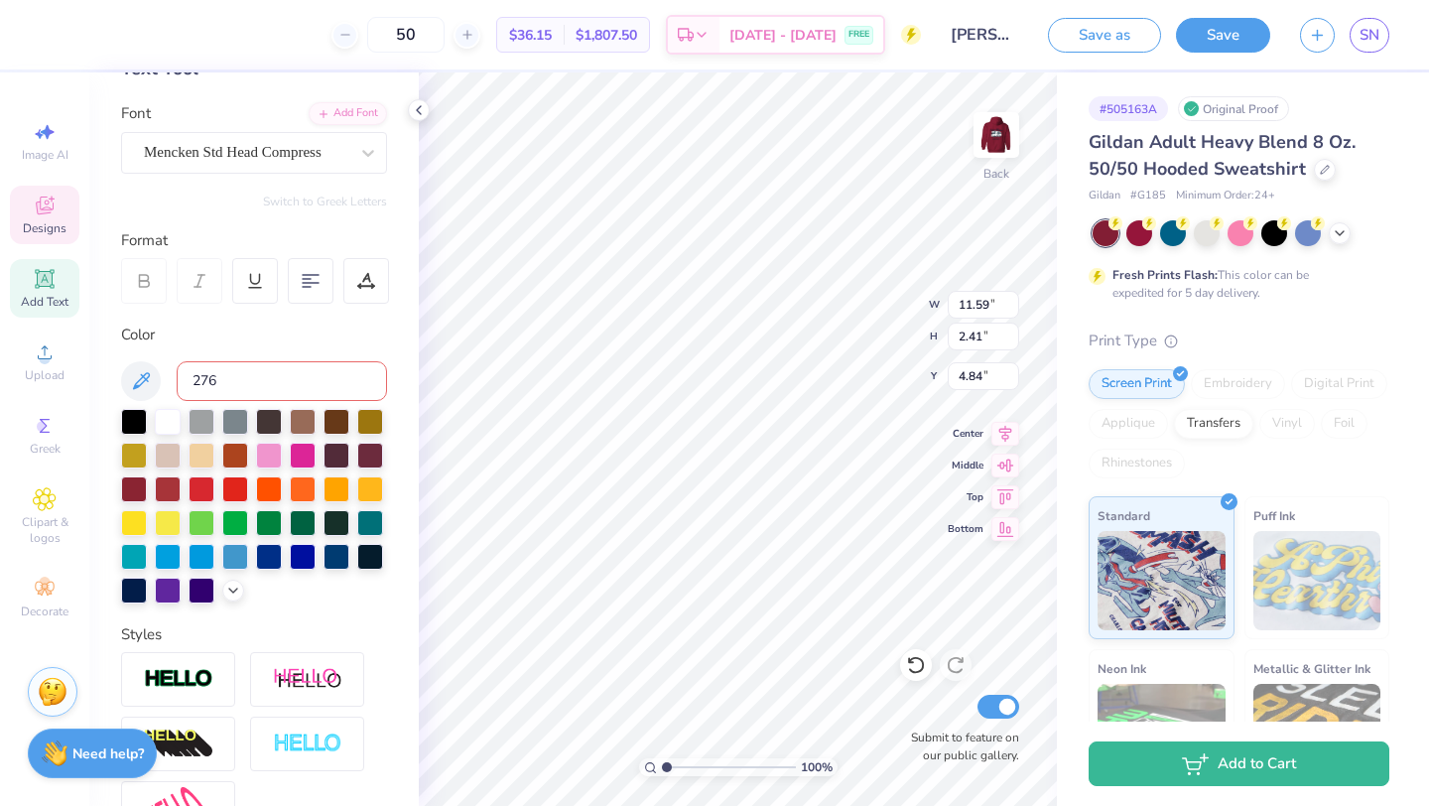
type input "2767"
click at [279, 602] on div "Personalized Names Personalized Numbers Text Tool Add Font Font Mencken Std Hea…" at bounding box center [253, 438] width 329 height 733
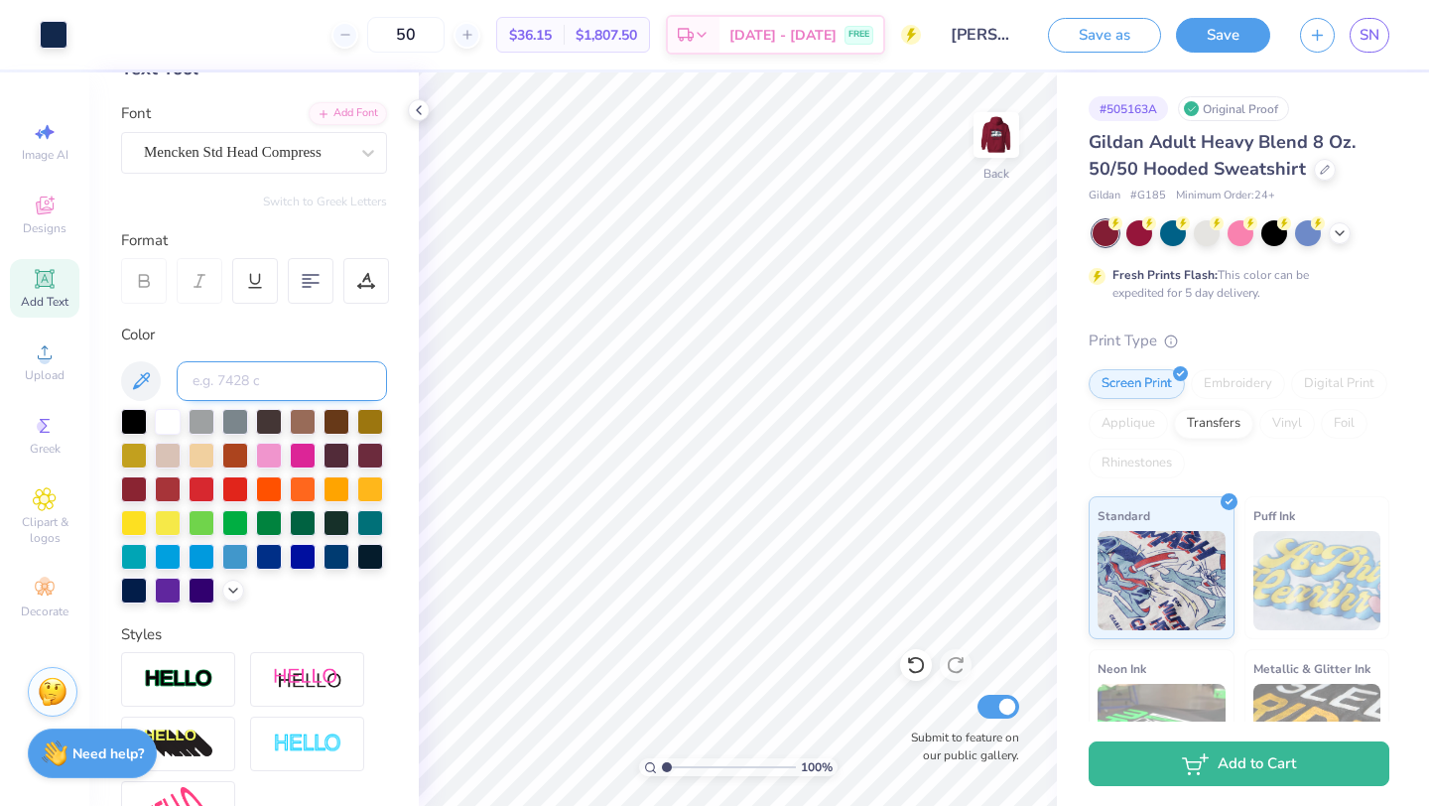
click at [249, 391] on input at bounding box center [282, 381] width 210 height 40
type input "2766"
type input "2765"
click at [373, 558] on div at bounding box center [370, 555] width 26 height 26
drag, startPoint x: 672, startPoint y: 769, endPoint x: 721, endPoint y: 765, distance: 49.8
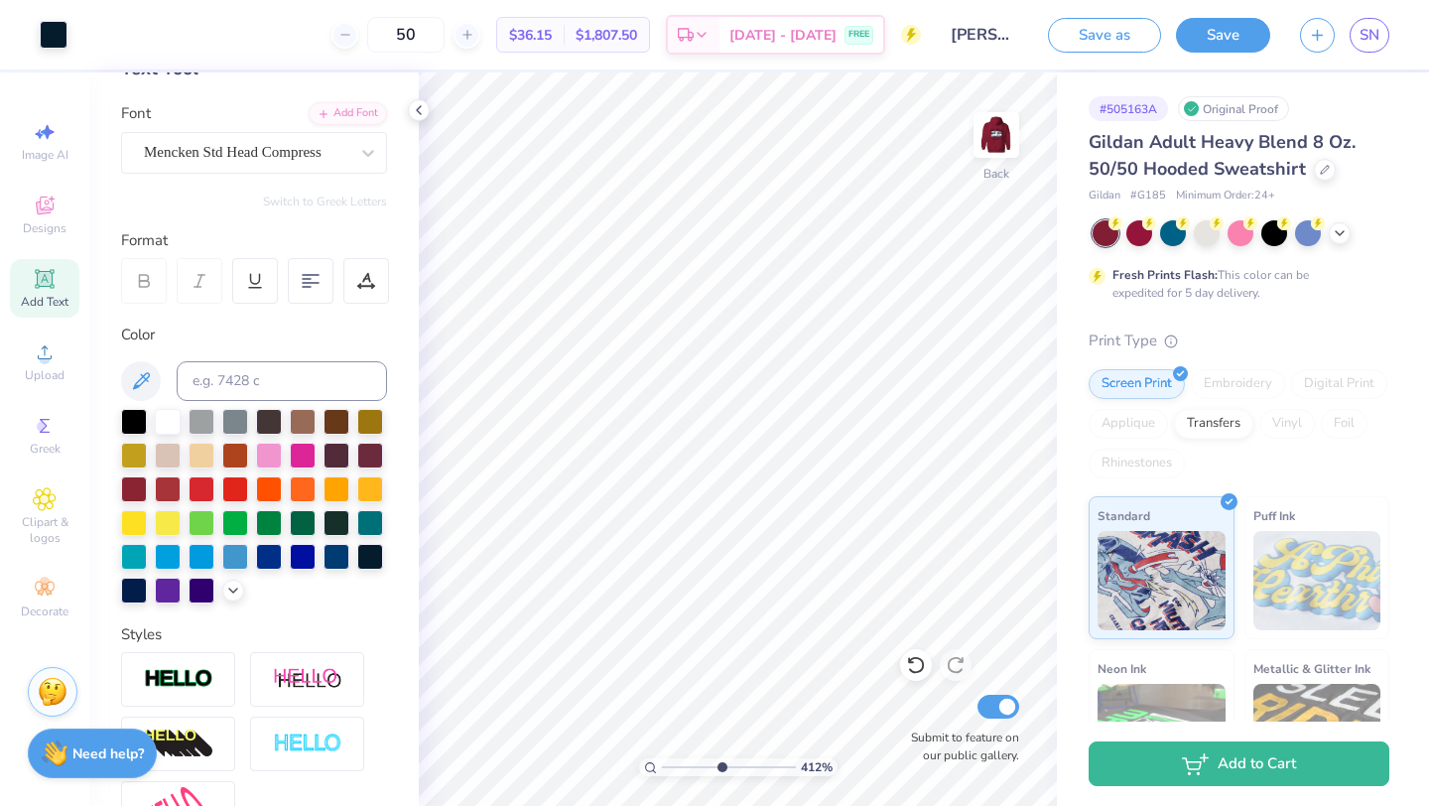
click at [721, 765] on input "range" at bounding box center [729, 767] width 134 height 18
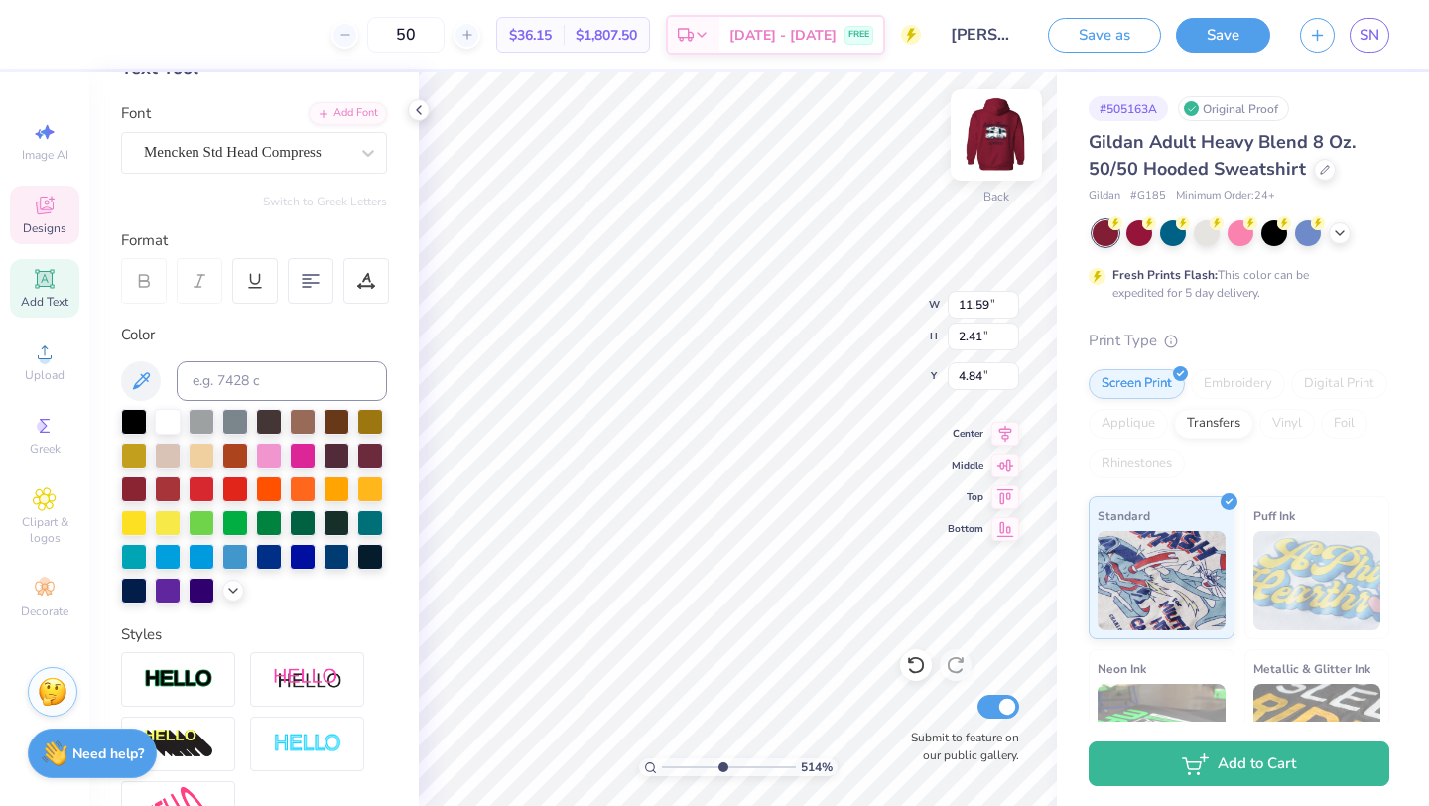
click at [996, 140] on img at bounding box center [996, 134] width 79 height 79
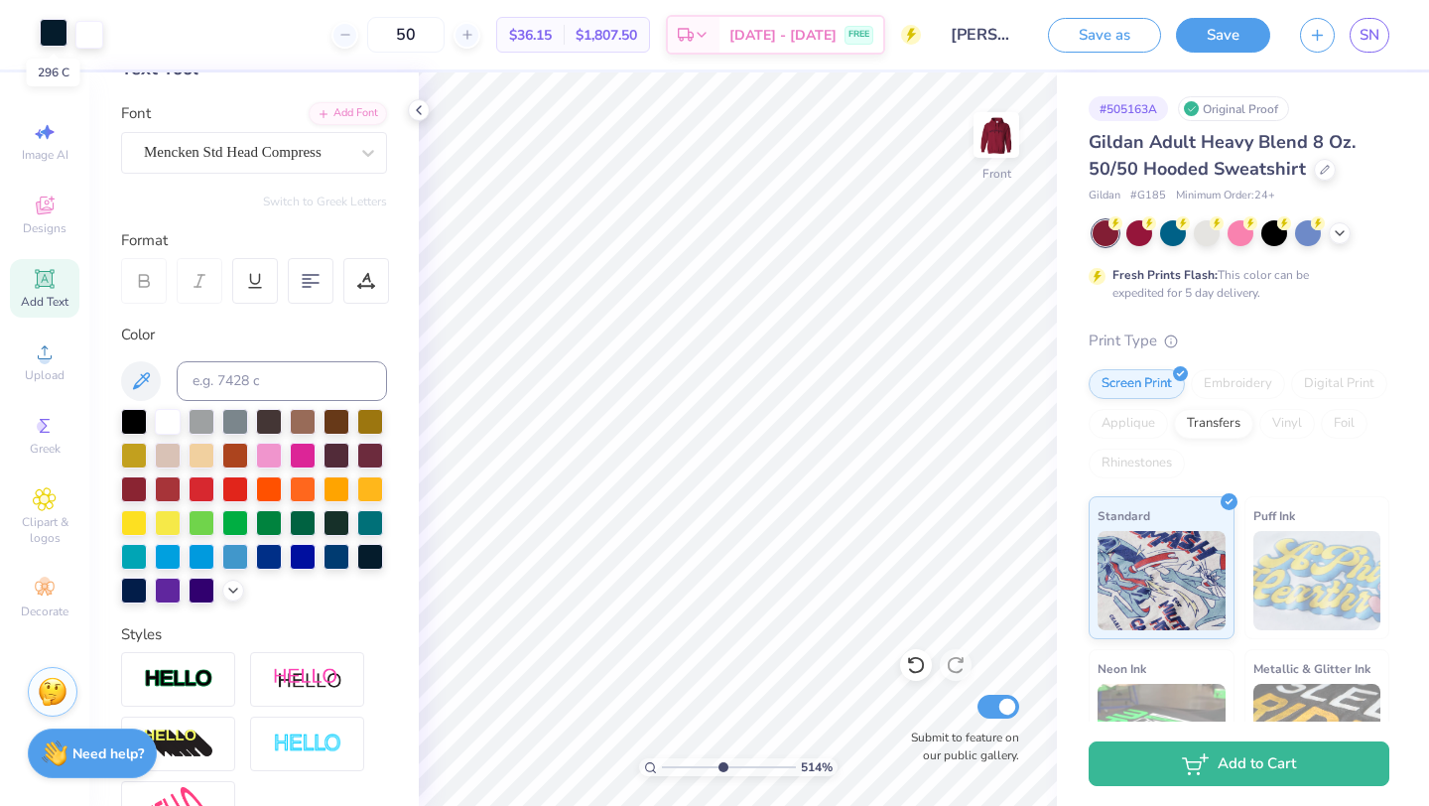
click at [48, 36] on div at bounding box center [54, 33] width 28 height 28
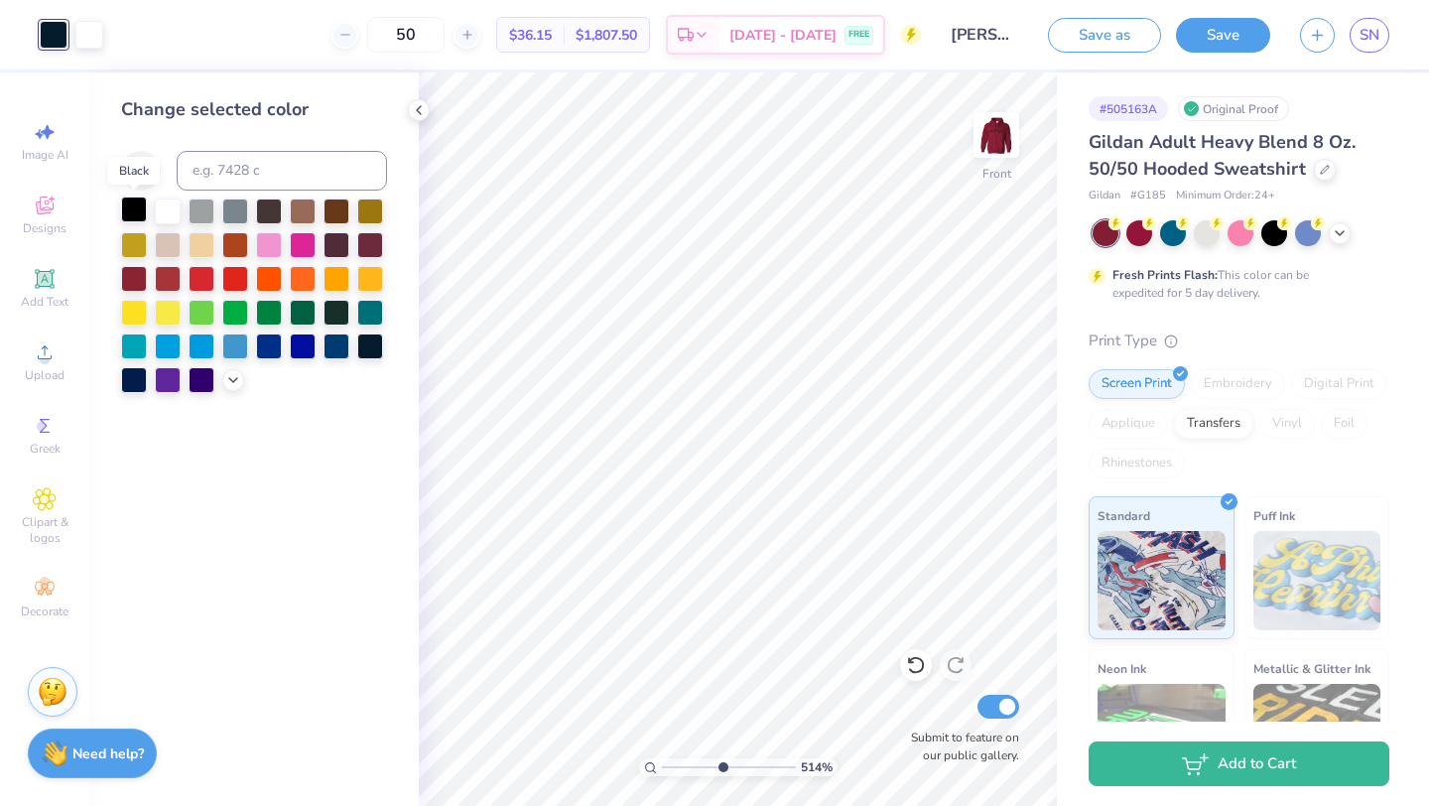
click at [141, 202] on div at bounding box center [134, 209] width 26 height 26
click at [924, 675] on div at bounding box center [916, 665] width 32 height 32
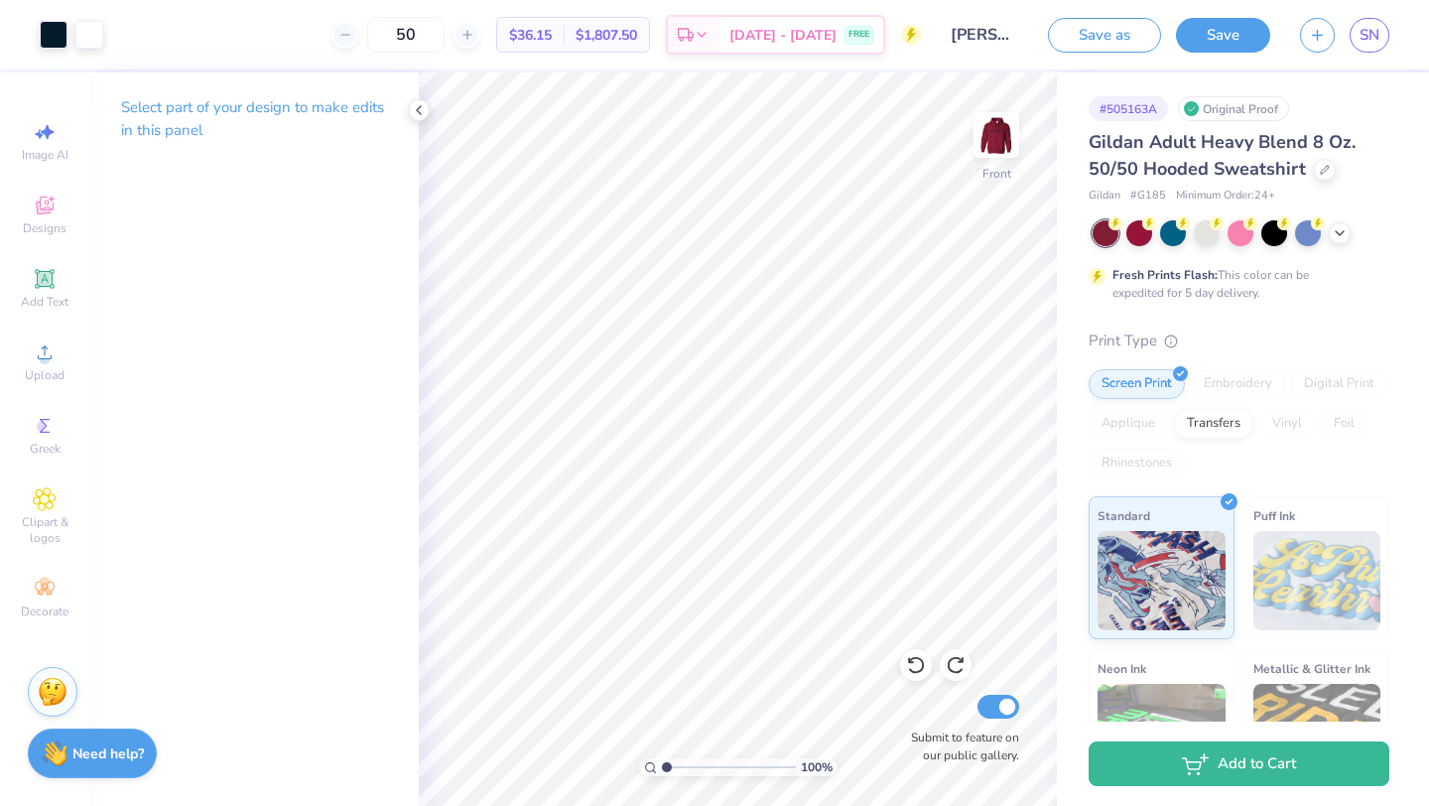
drag, startPoint x: 722, startPoint y: 765, endPoint x: 643, endPoint y: 766, distance: 79.4
click at [662, 766] on input "range" at bounding box center [729, 767] width 134 height 18
drag, startPoint x: 667, startPoint y: 766, endPoint x: 687, endPoint y: 765, distance: 19.9
type input "2.54"
click at [687, 765] on input "range" at bounding box center [729, 767] width 134 height 18
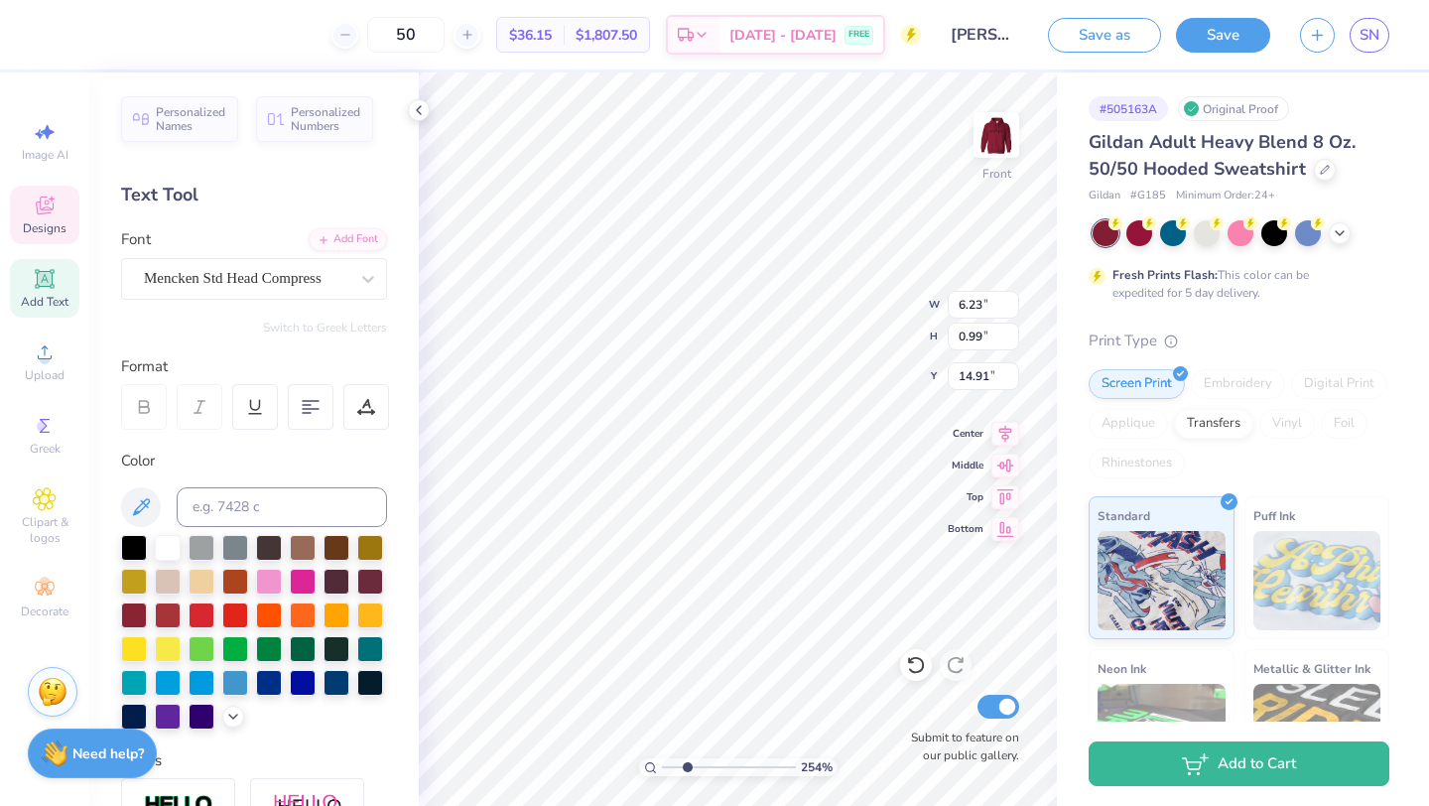
click at [902, 750] on label "Submit to feature on our public gallery." at bounding box center [959, 746] width 119 height 36
click at [977, 718] on input "Submit to feature on our public gallery." at bounding box center [998, 707] width 42 height 24
checkbox input "false"
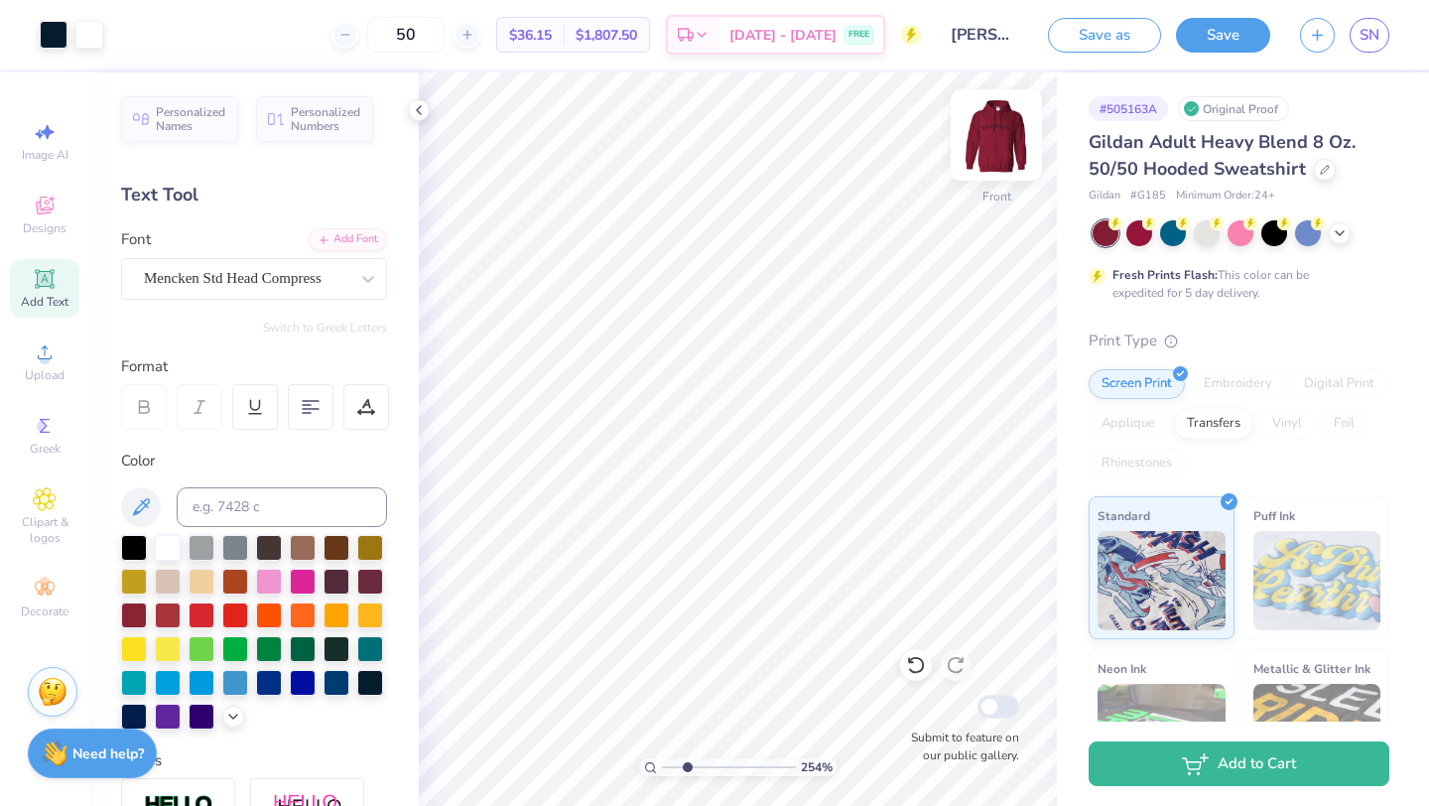
click at [997, 121] on img at bounding box center [996, 134] width 79 height 79
drag, startPoint x: 690, startPoint y: 764, endPoint x: 664, endPoint y: 761, distance: 26.0
click at [664, 761] on input "range" at bounding box center [729, 767] width 134 height 18
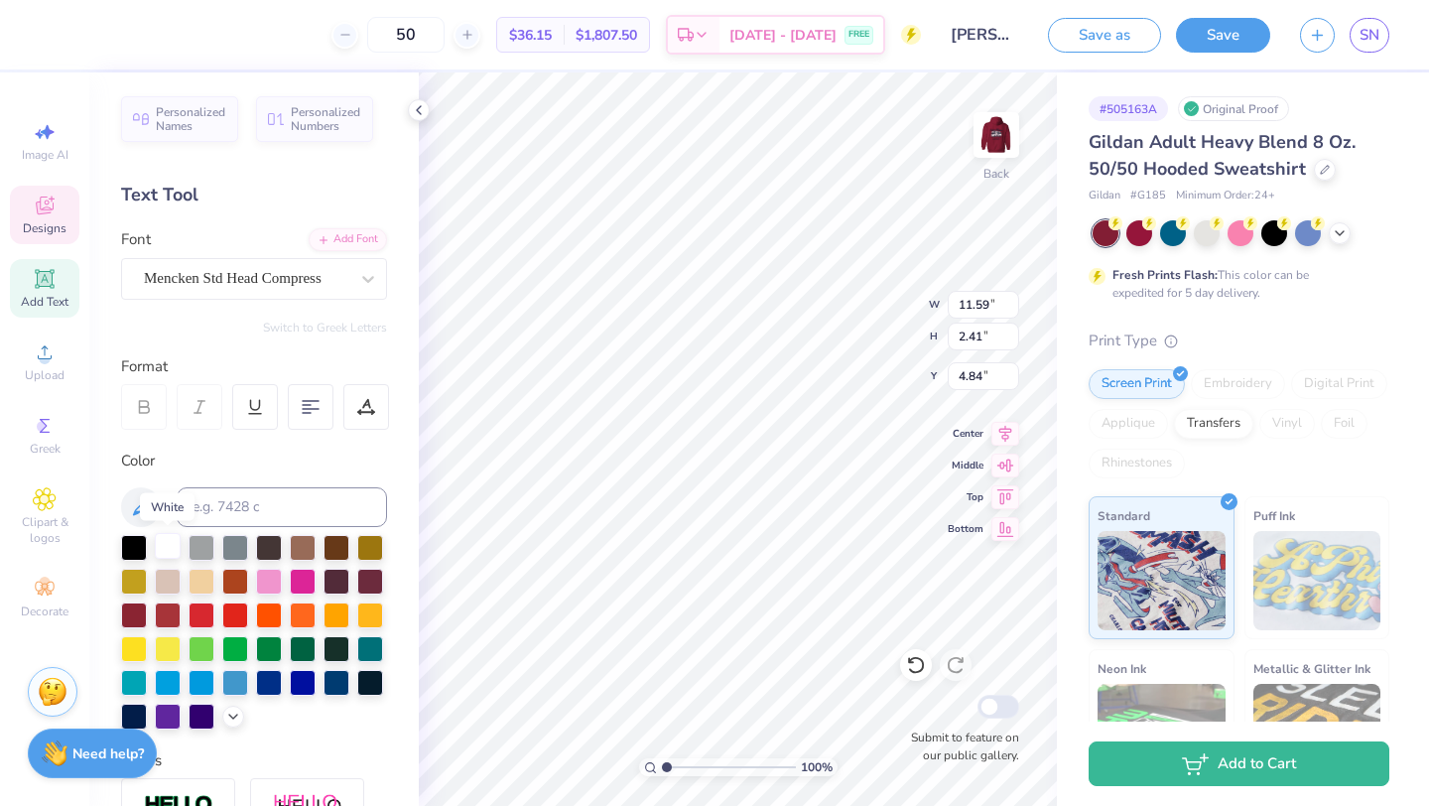
click at [170, 546] on div at bounding box center [168, 546] width 26 height 26
click at [988, 145] on img at bounding box center [996, 134] width 79 height 79
click at [171, 547] on div at bounding box center [168, 546] width 26 height 26
click at [168, 551] on div at bounding box center [168, 546] width 26 height 26
drag, startPoint x: 668, startPoint y: 767, endPoint x: 688, endPoint y: 768, distance: 19.9
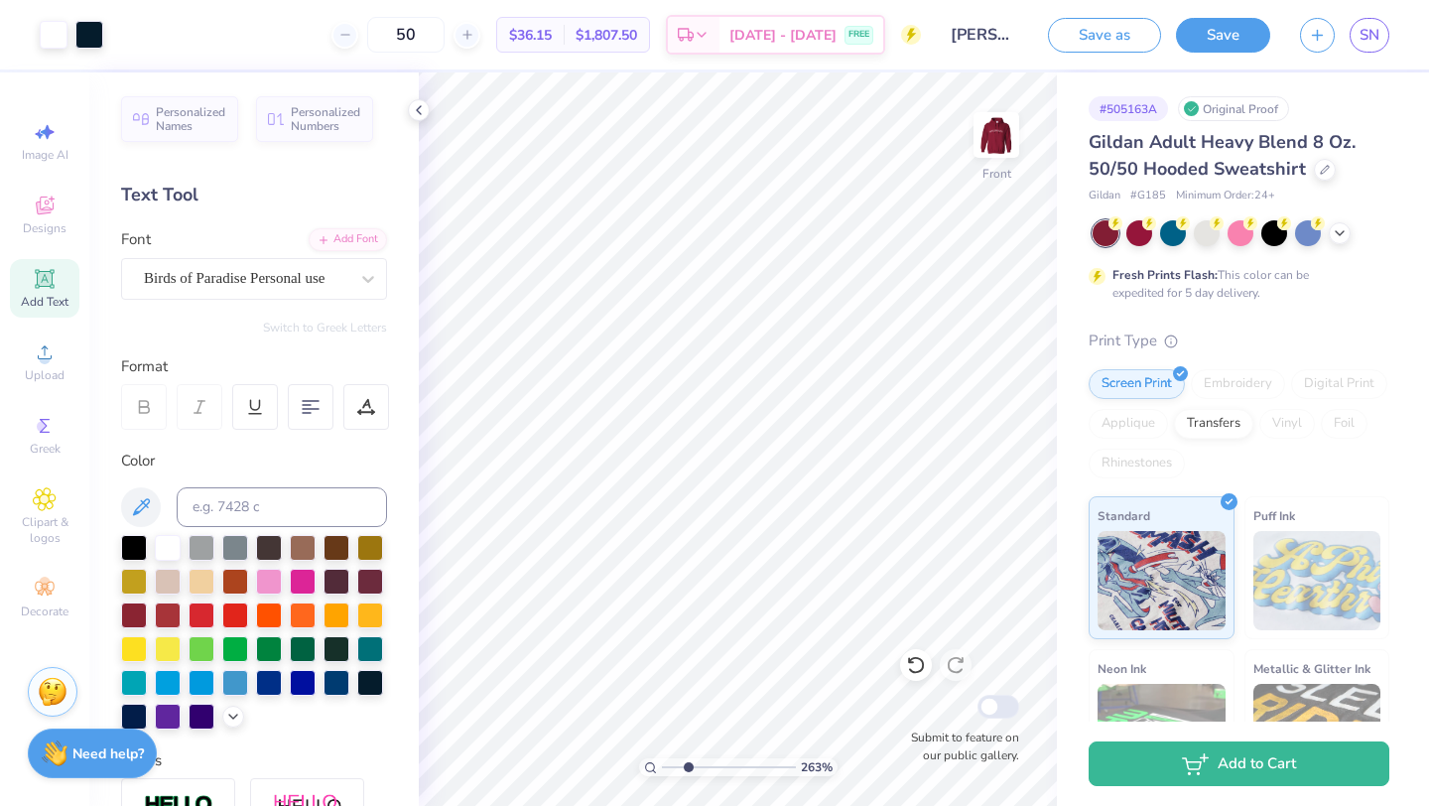
click at [688, 768] on input "range" at bounding box center [729, 767] width 134 height 18
click at [915, 666] on icon at bounding box center [916, 665] width 20 height 20
click at [915, 667] on icon at bounding box center [916, 665] width 20 height 20
click at [989, 149] on img at bounding box center [996, 134] width 79 height 79
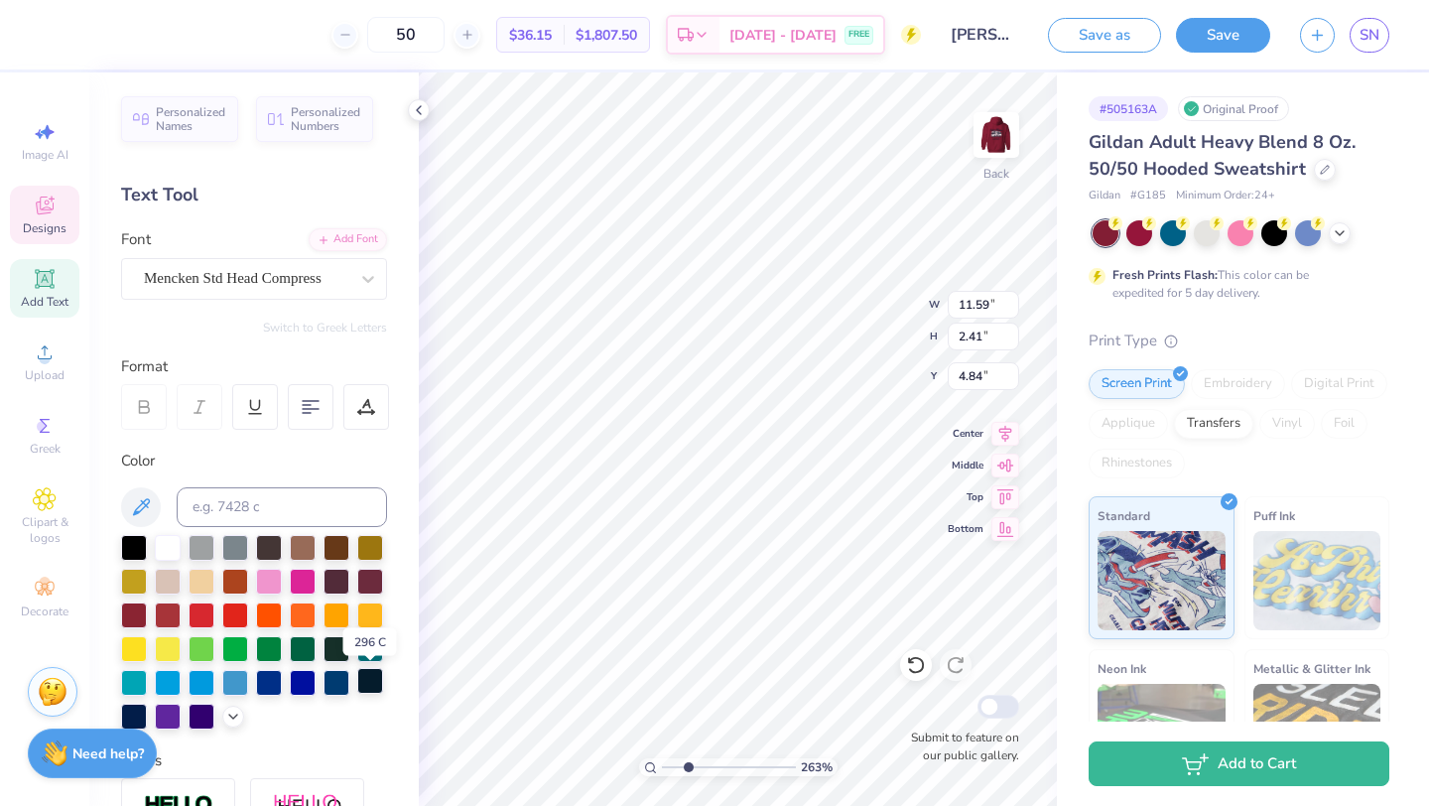
click at [371, 676] on div at bounding box center [370, 681] width 26 height 26
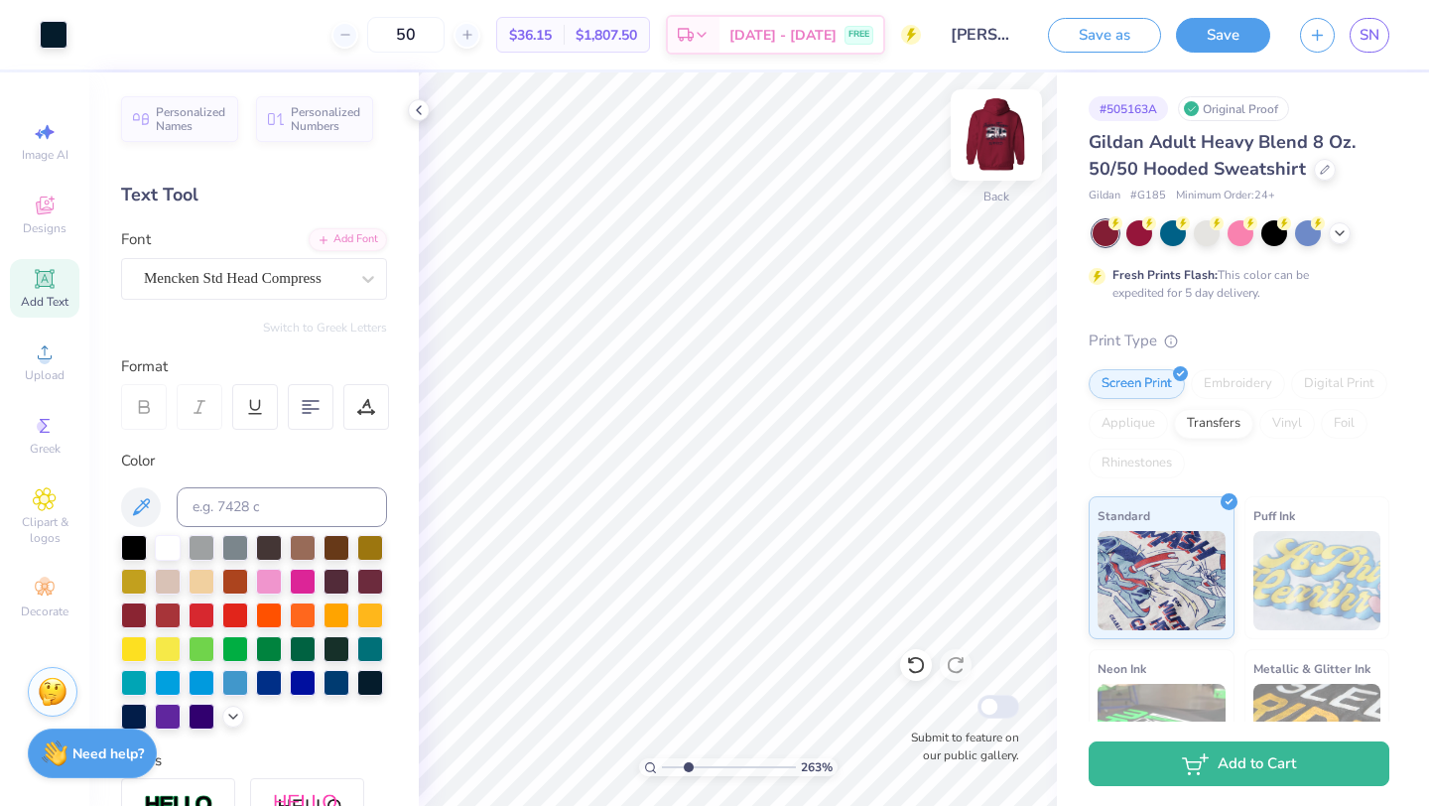
click at [996, 145] on img at bounding box center [996, 134] width 79 height 79
click at [422, 109] on icon at bounding box center [419, 110] width 16 height 16
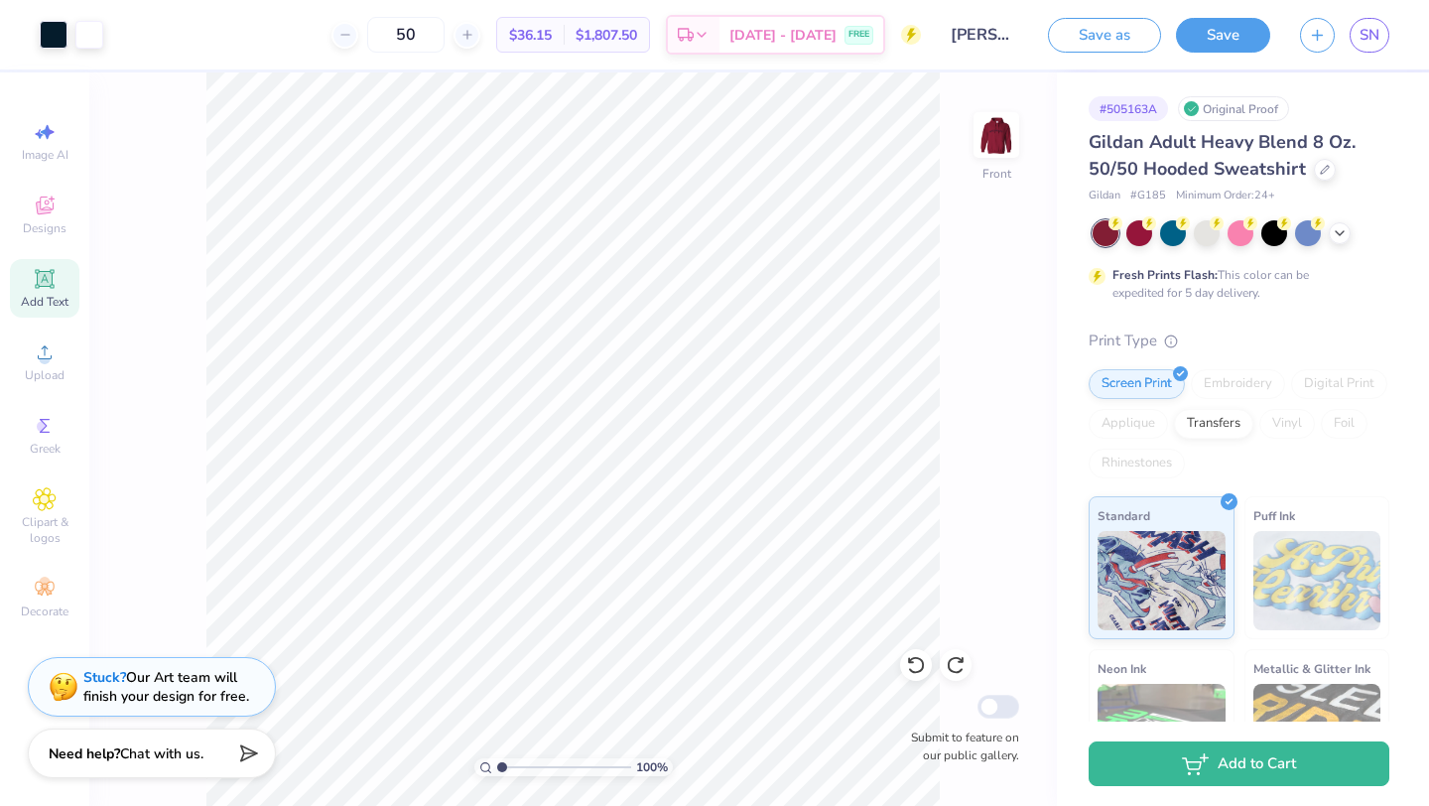
drag, startPoint x: 525, startPoint y: 769, endPoint x: 498, endPoint y: 767, distance: 26.9
type input "1"
click at [498, 767] on input "range" at bounding box center [564, 767] width 134 height 18
click at [1243, 31] on button "Save" at bounding box center [1223, 32] width 94 height 35
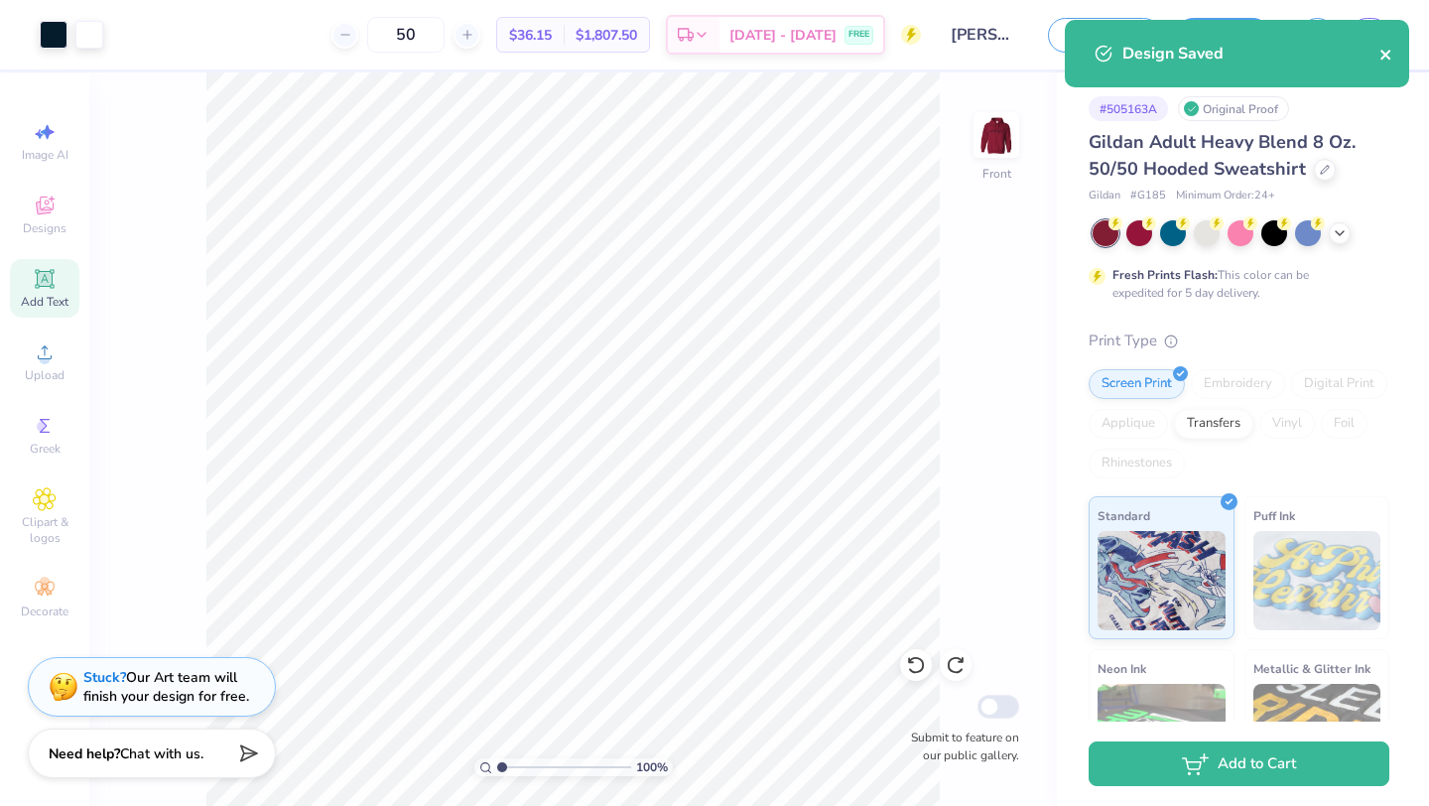
click at [1382, 60] on icon "close" at bounding box center [1386, 55] width 14 height 16
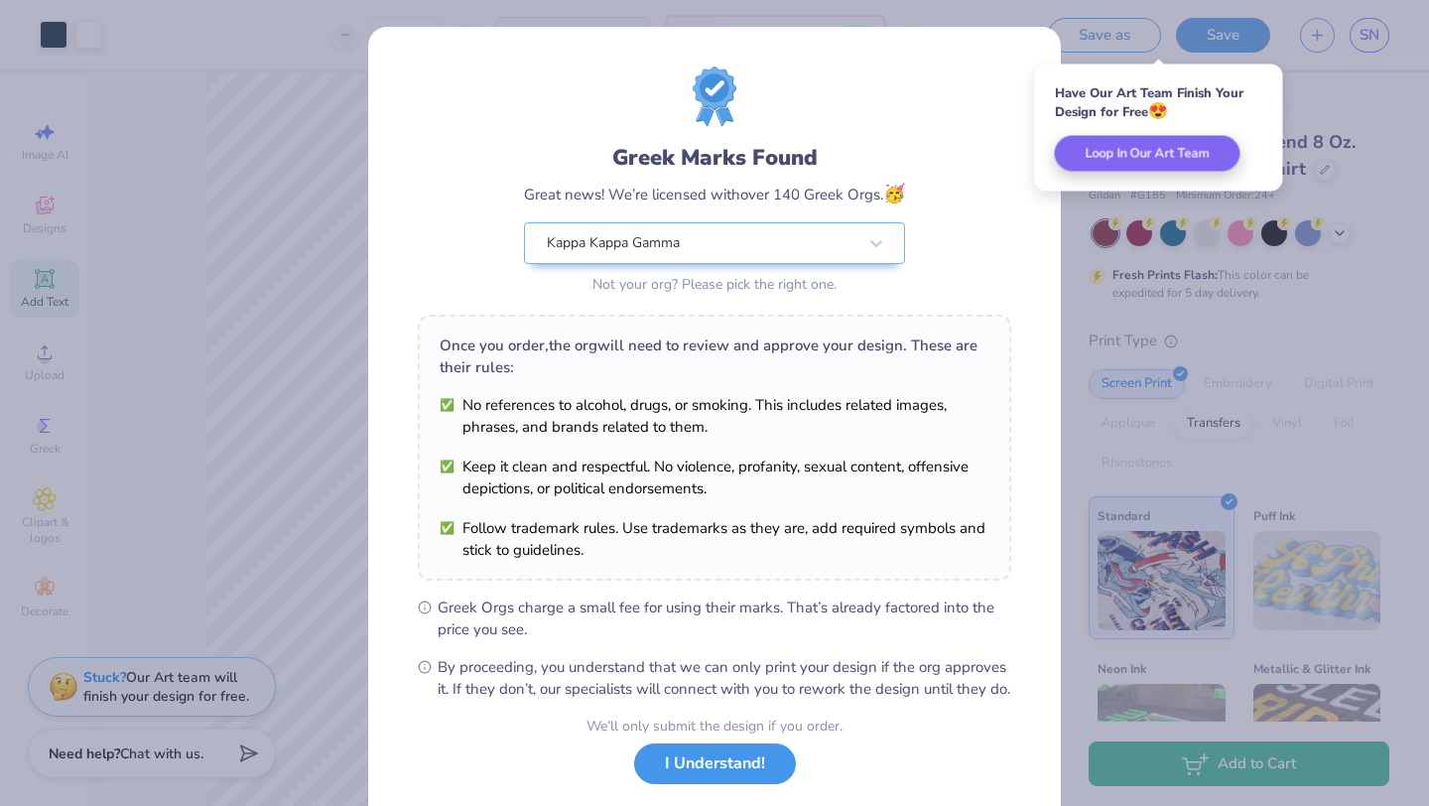
click at [665, 784] on button "I Understand!" at bounding box center [715, 763] width 162 height 41
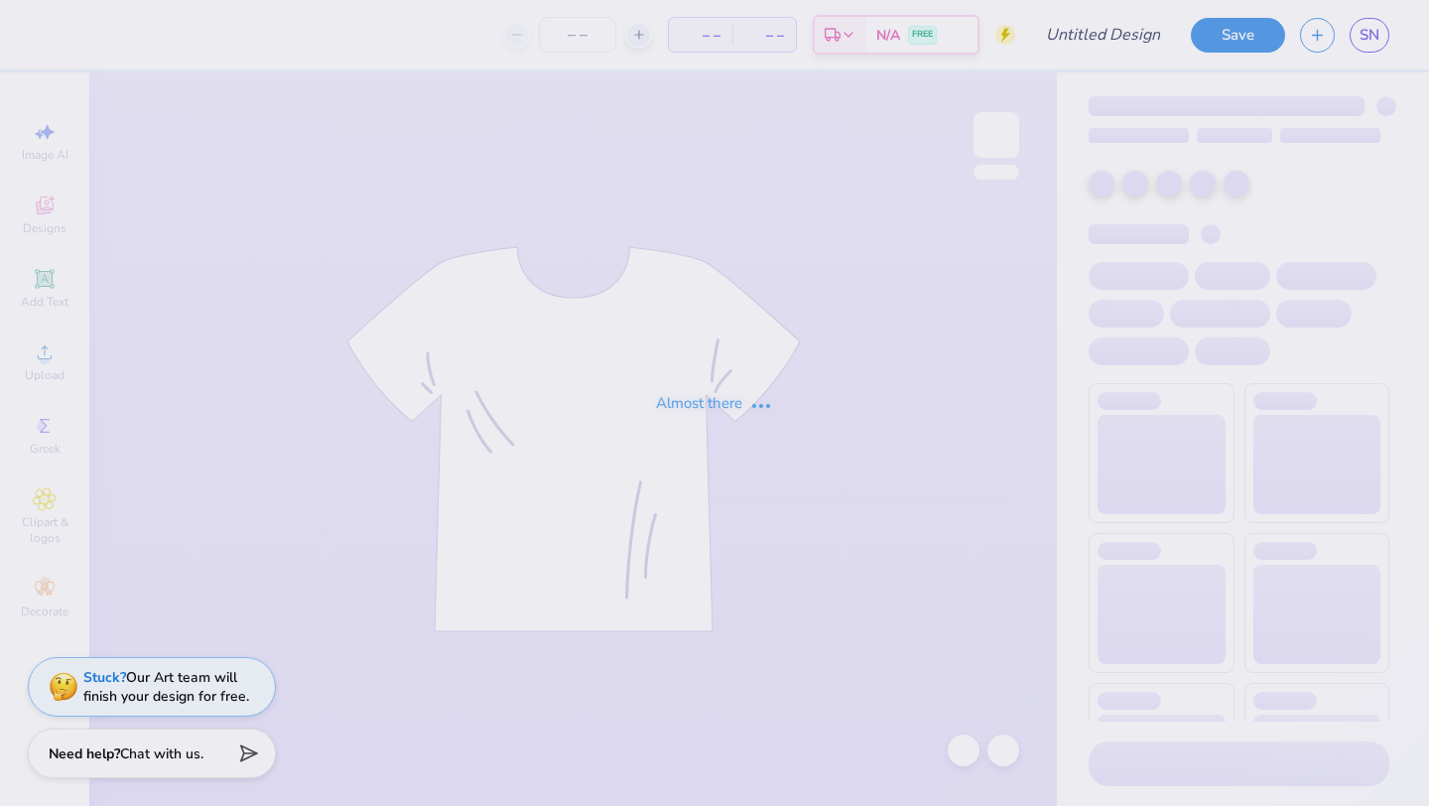
type input "[PERSON_NAME] kappa hoodie idea"
type input "50"
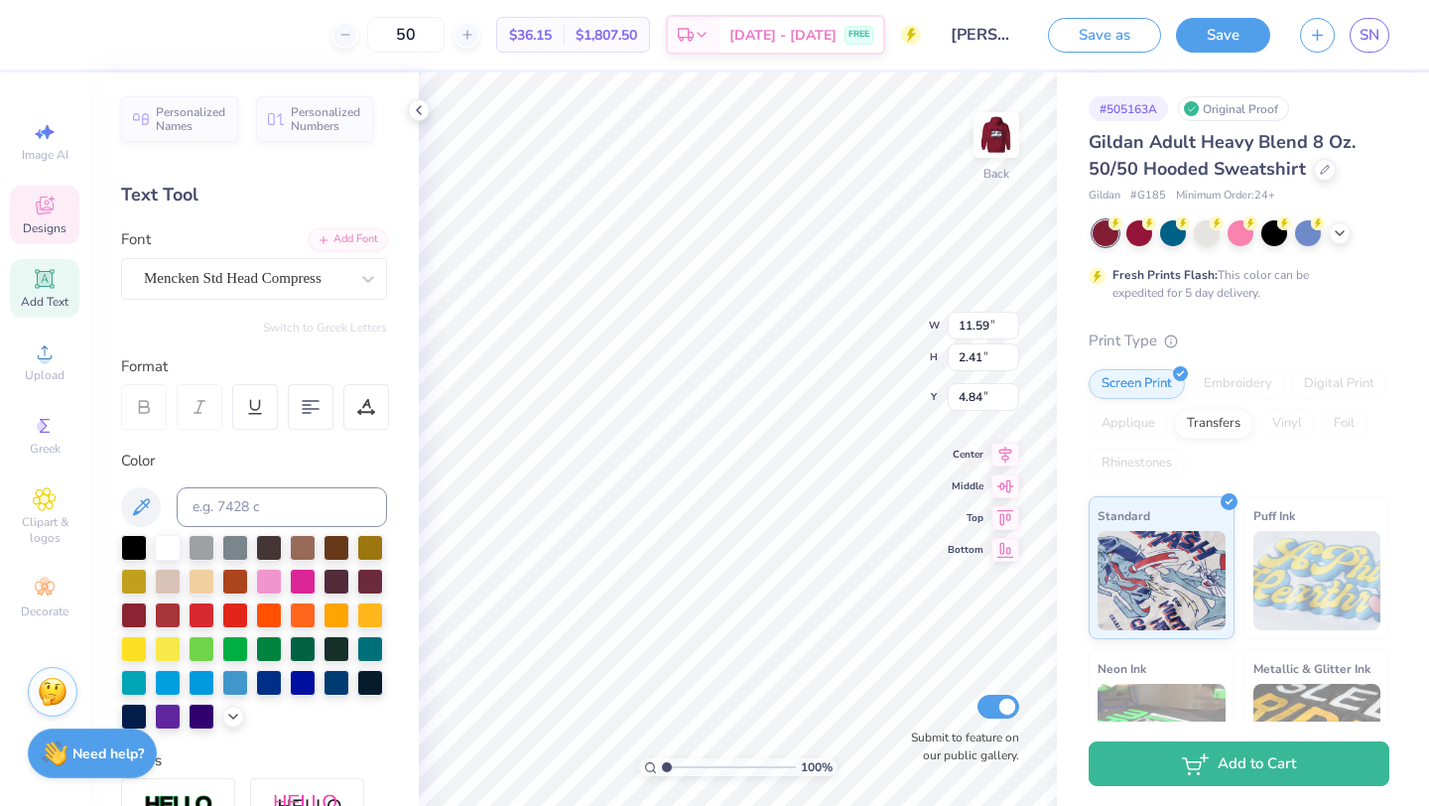
type input "4.15"
type input "4.37"
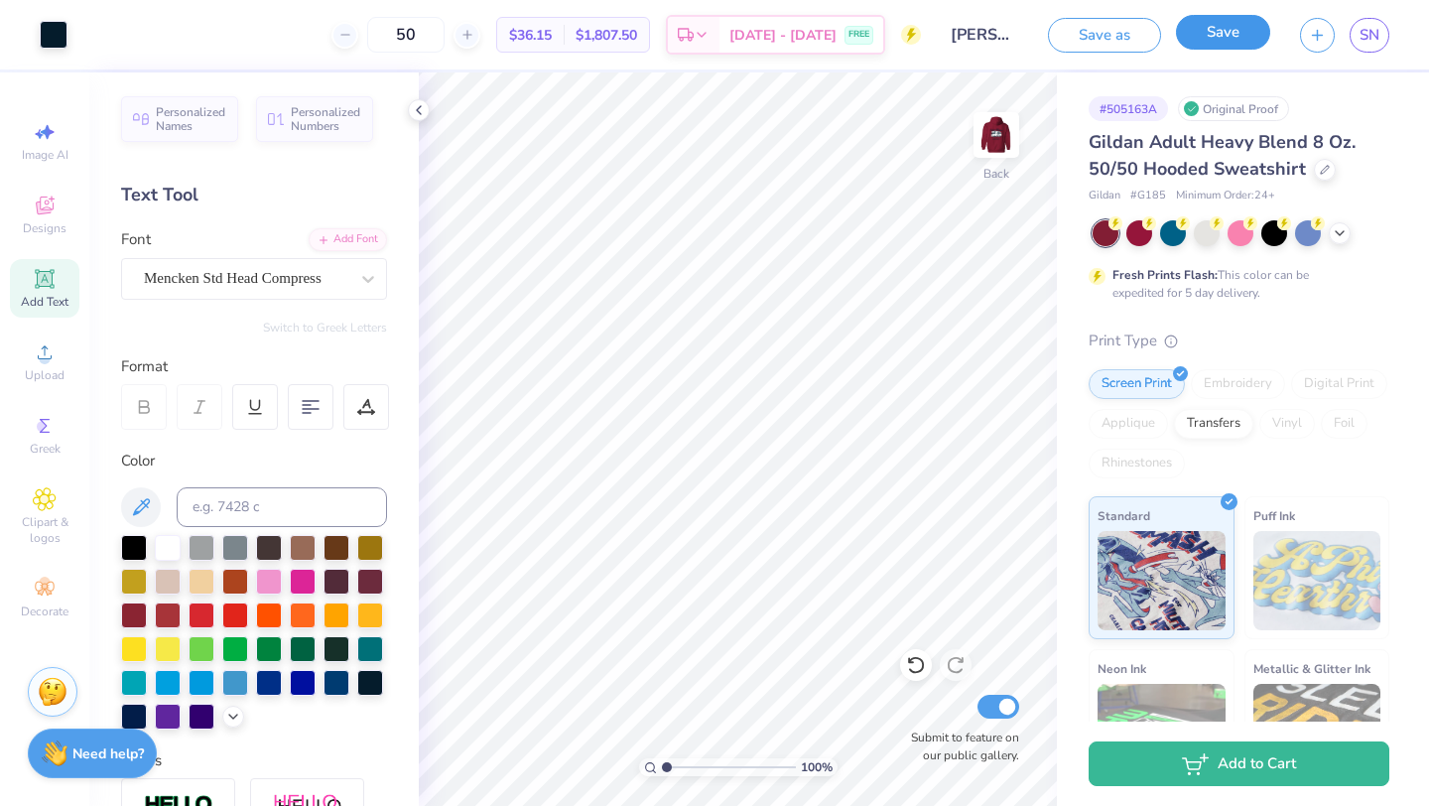
click at [1226, 24] on button "Save" at bounding box center [1223, 32] width 94 height 35
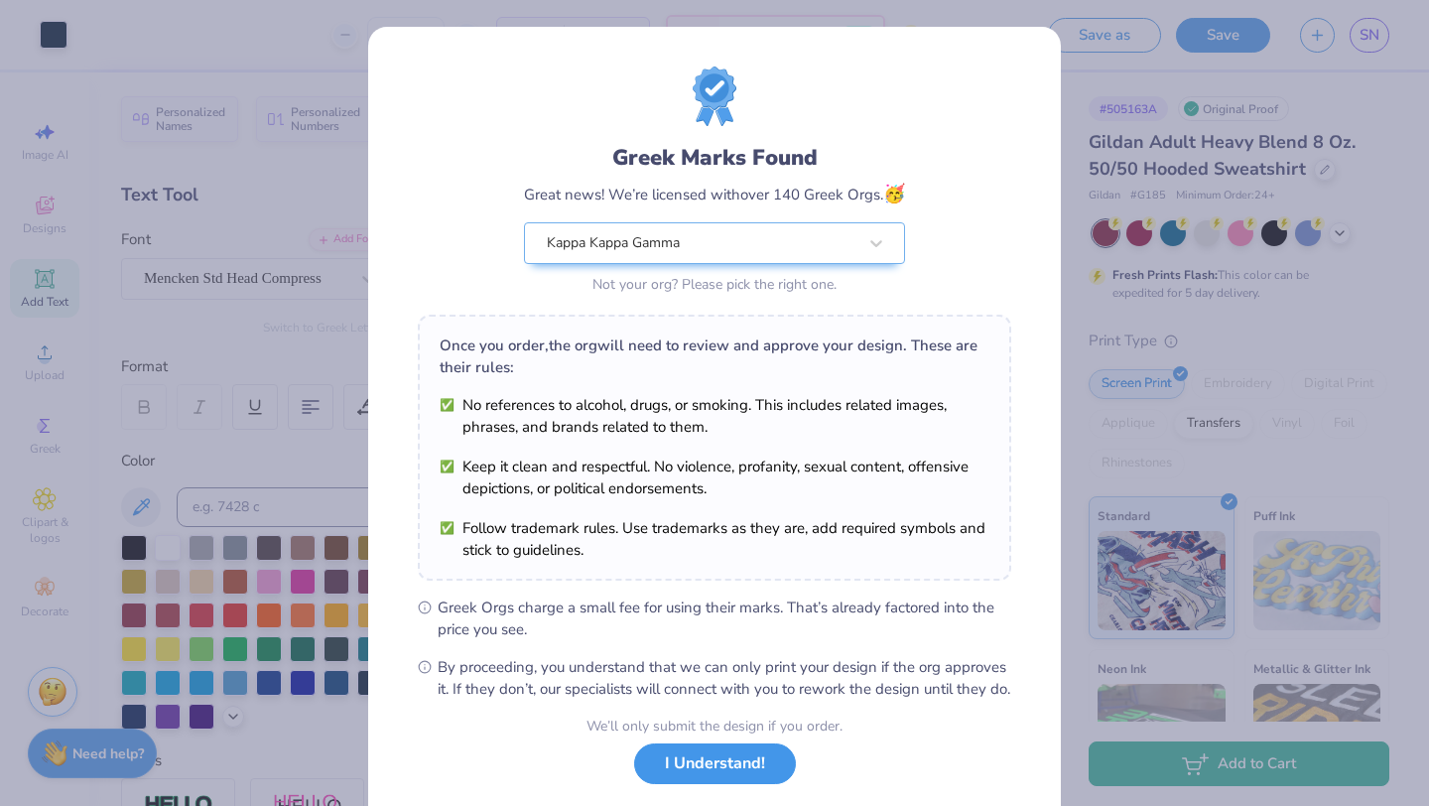
click at [680, 784] on button "I Understand!" at bounding box center [715, 763] width 162 height 41
